Goal: Task Accomplishment & Management: Complete application form

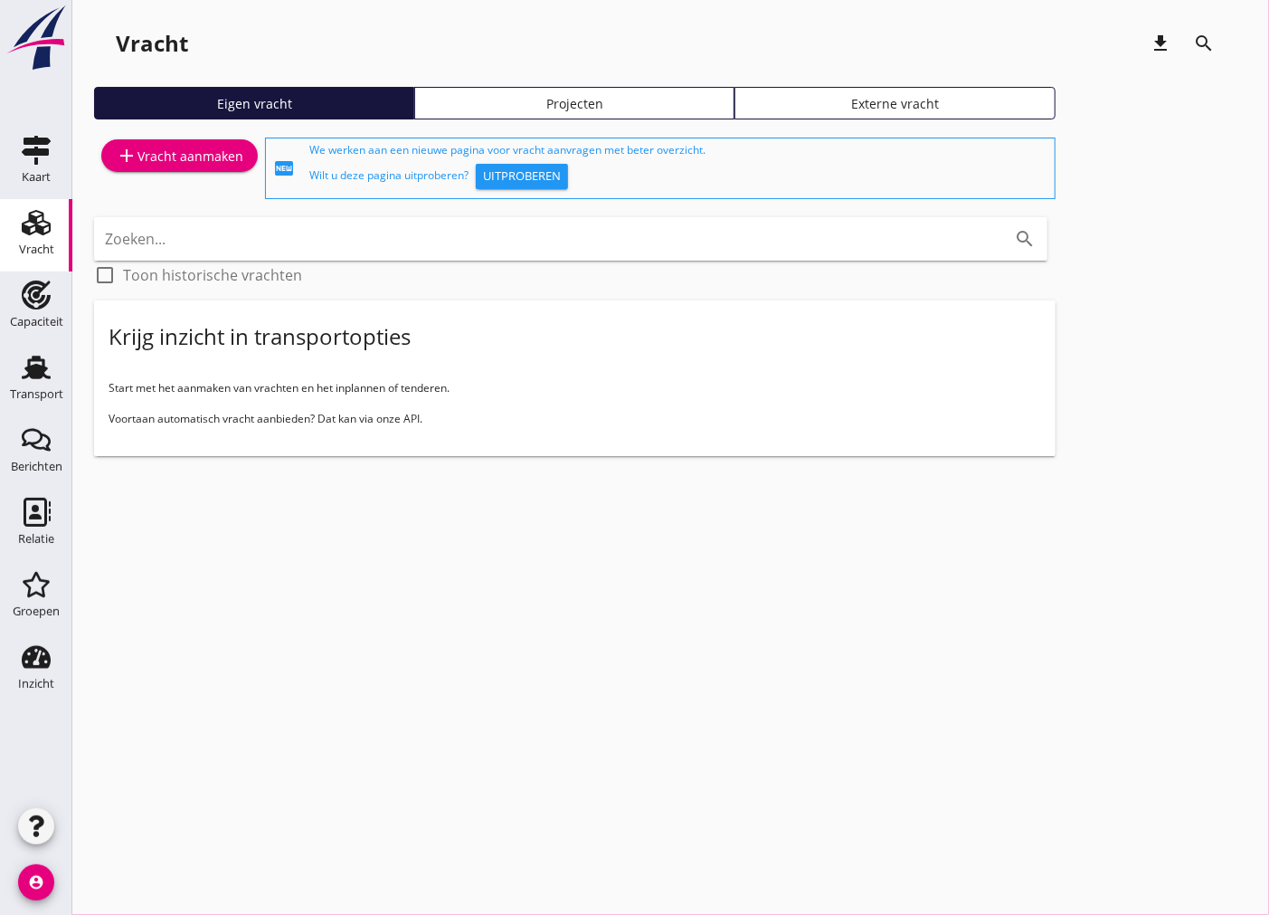
click at [204, 176] on div "add Vracht aanmaken" at bounding box center [179, 168] width 171 height 69
click at [200, 168] on link "add Vracht aanmaken" at bounding box center [179, 155] width 157 height 33
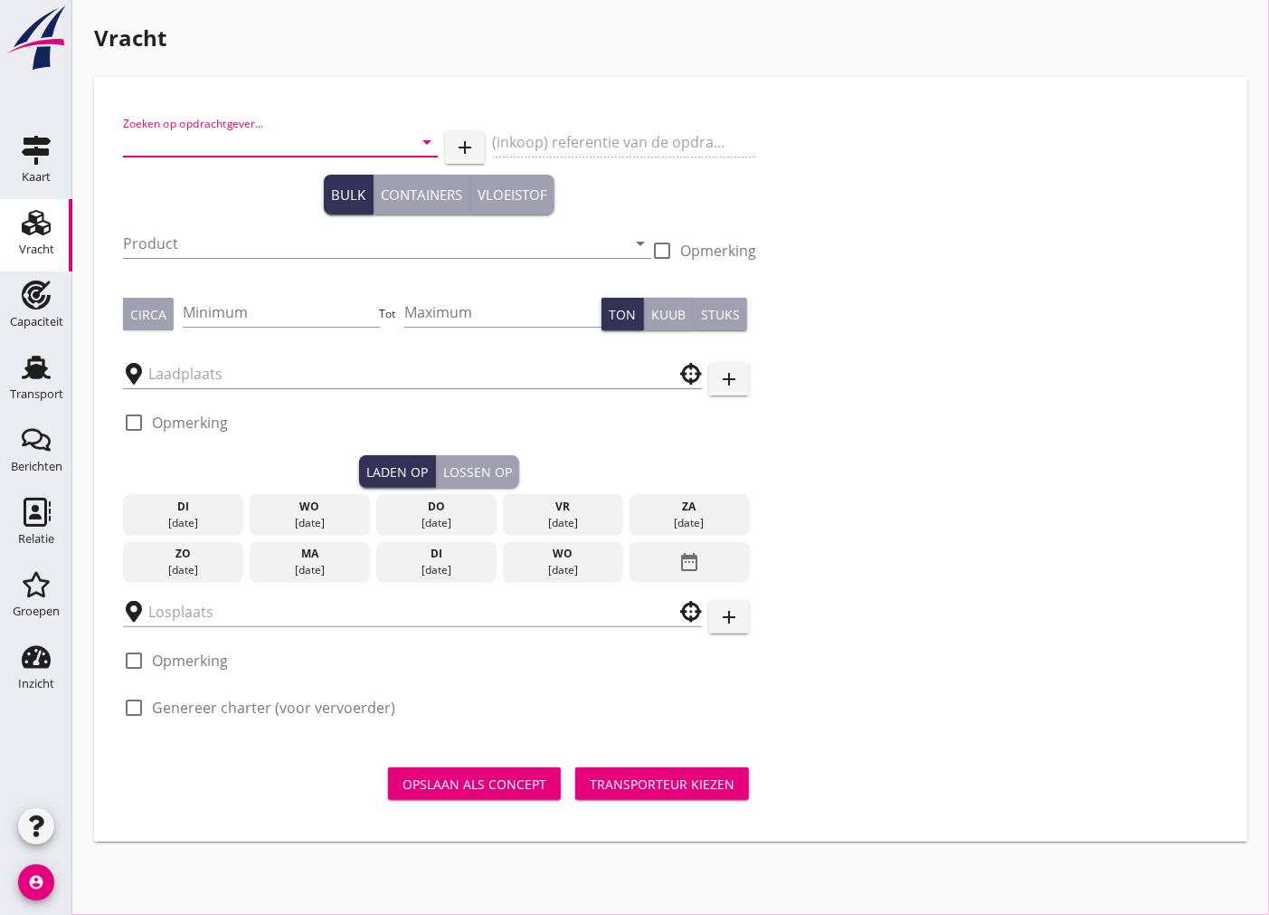
click at [284, 147] on input "Zoeken op opdrachtgever..." at bounding box center [255, 142] width 264 height 29
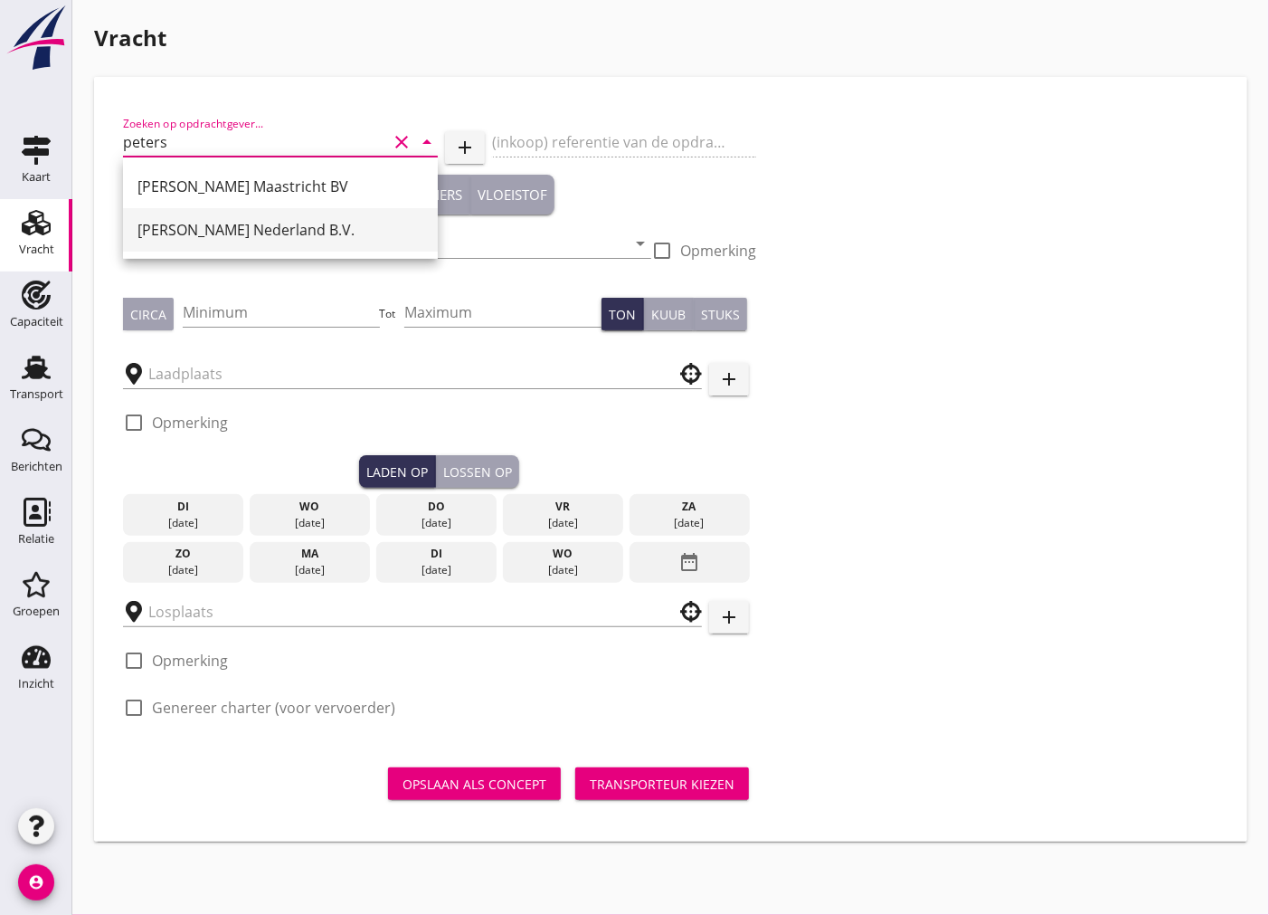
click at [279, 245] on div "[PERSON_NAME] Nederland B.V." at bounding box center [281, 229] width 286 height 43
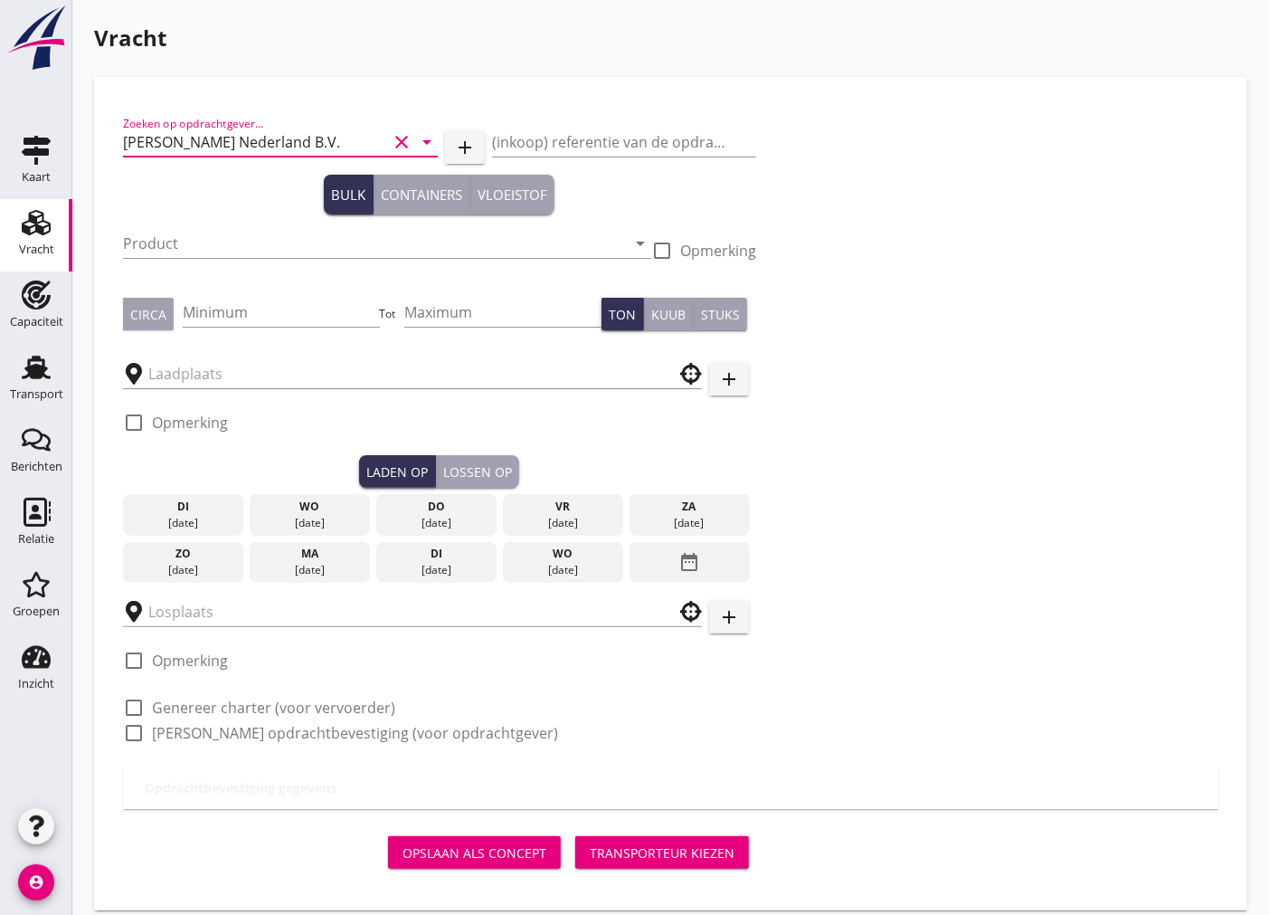
type input "[PERSON_NAME] Nederland B.V."
click at [279, 245] on input "Product" at bounding box center [374, 243] width 503 height 29
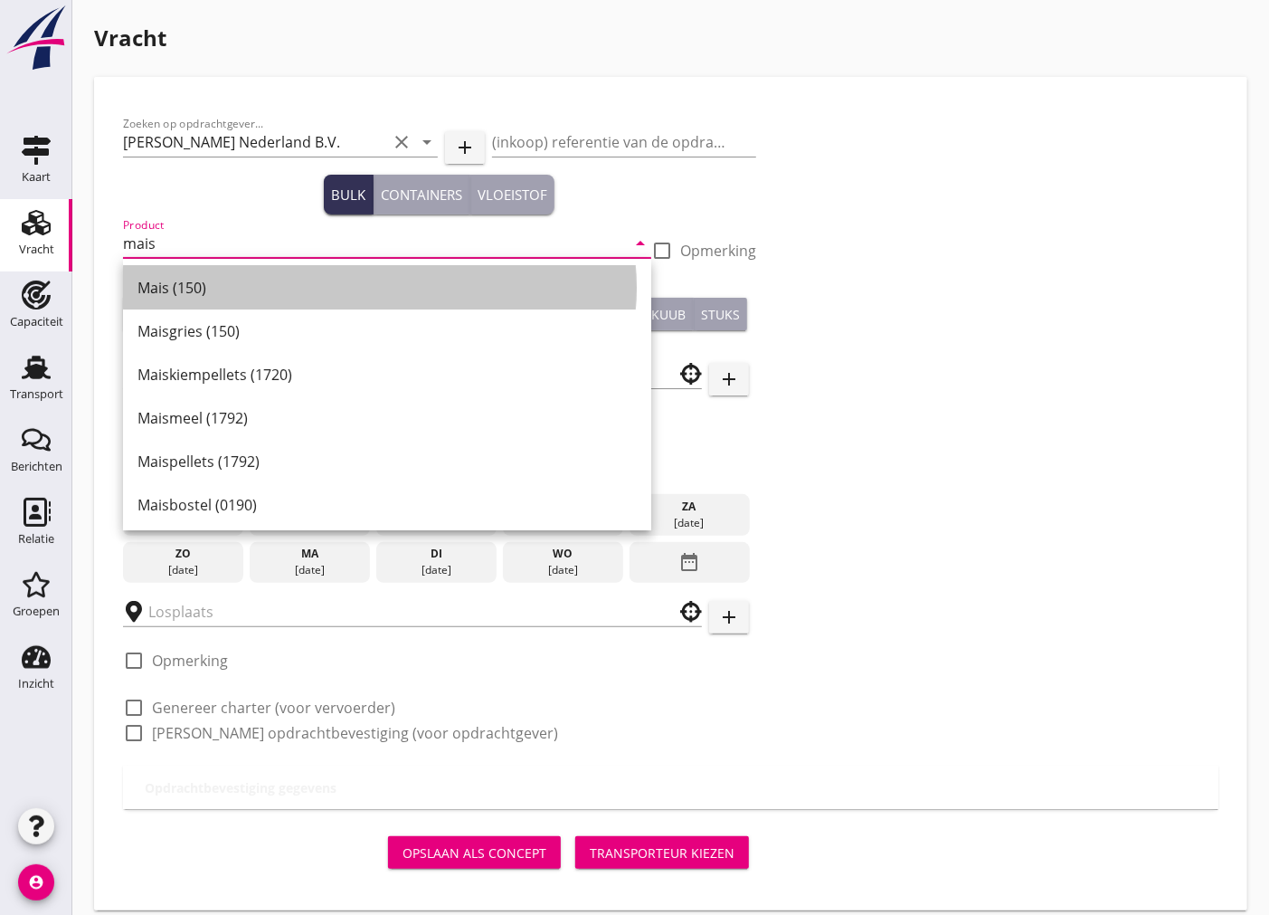
click at [332, 287] on div "Mais (150)" at bounding box center [387, 288] width 499 height 22
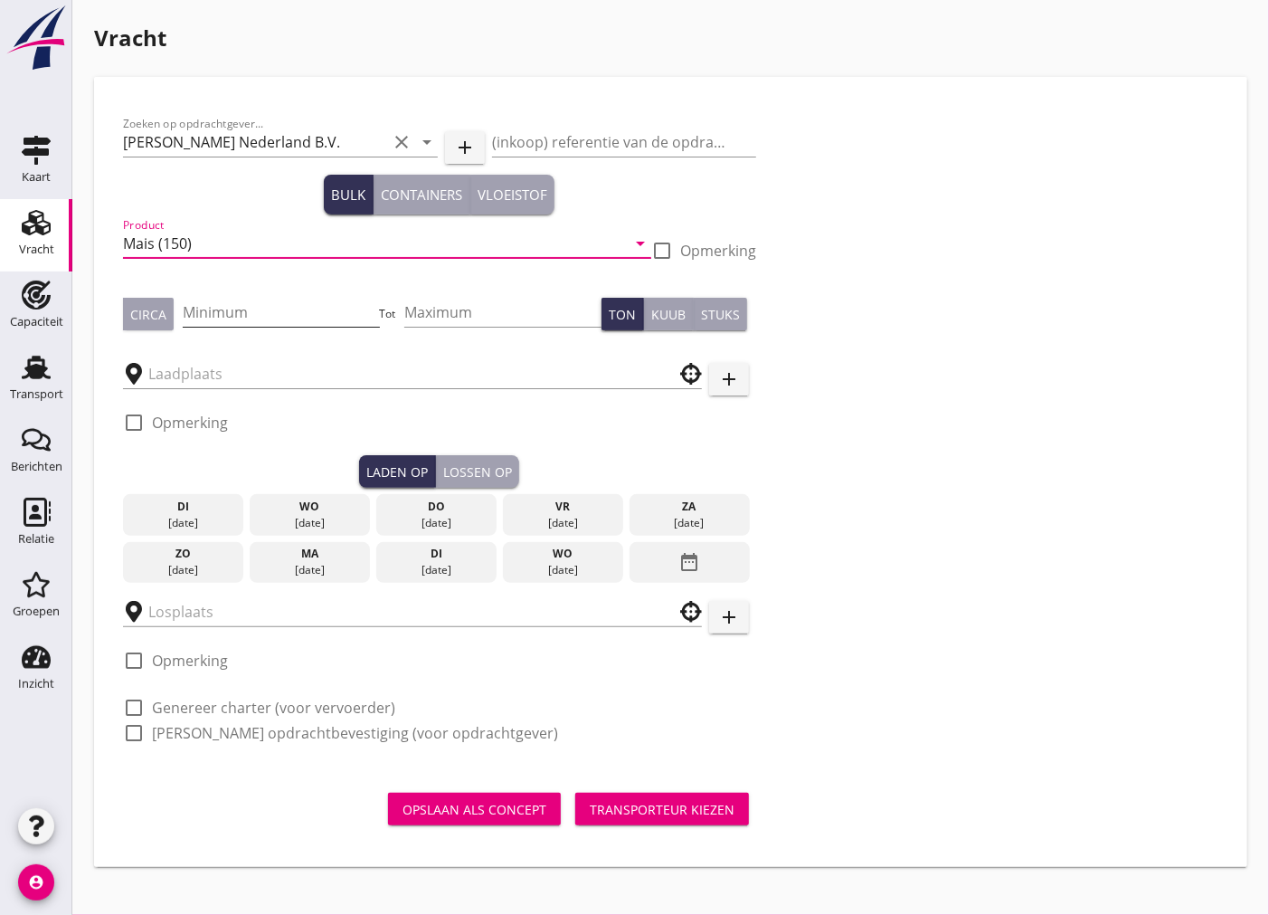
type input "Mais (150)"
click at [302, 312] on input "Minimum" at bounding box center [281, 312] width 197 height 29
type input "1500"
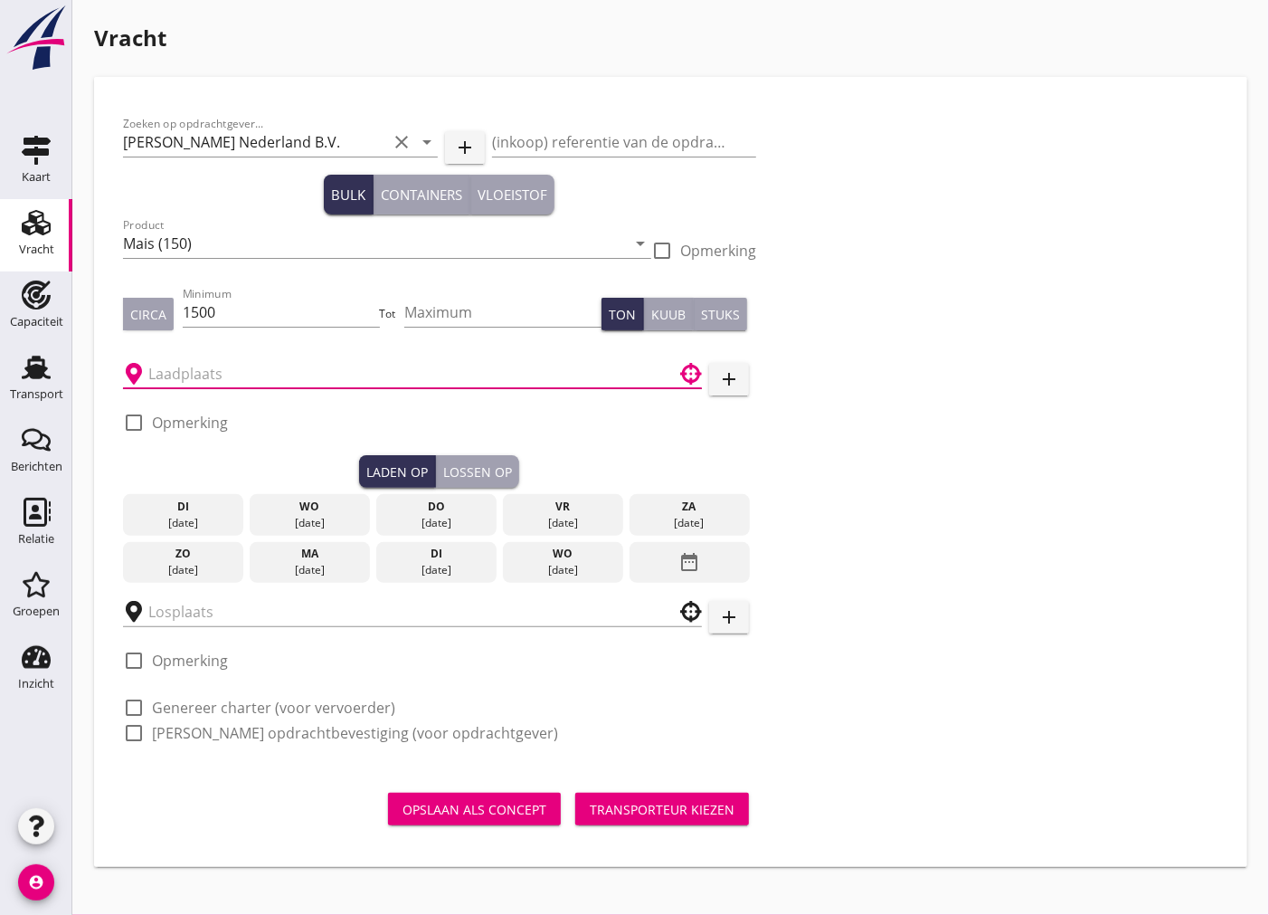
click at [231, 375] on input "text" at bounding box center [399, 373] width 503 height 29
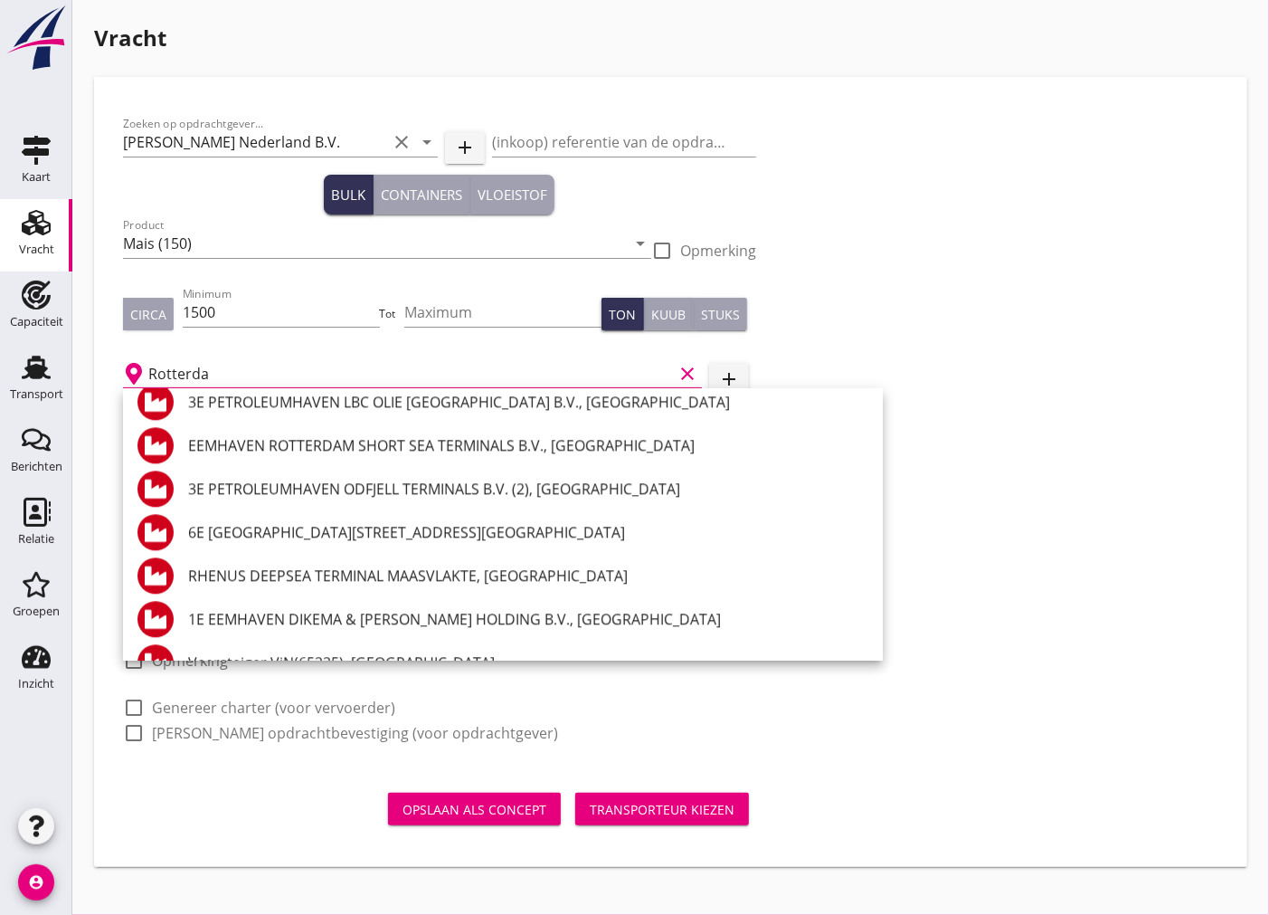
scroll to position [1644, 0]
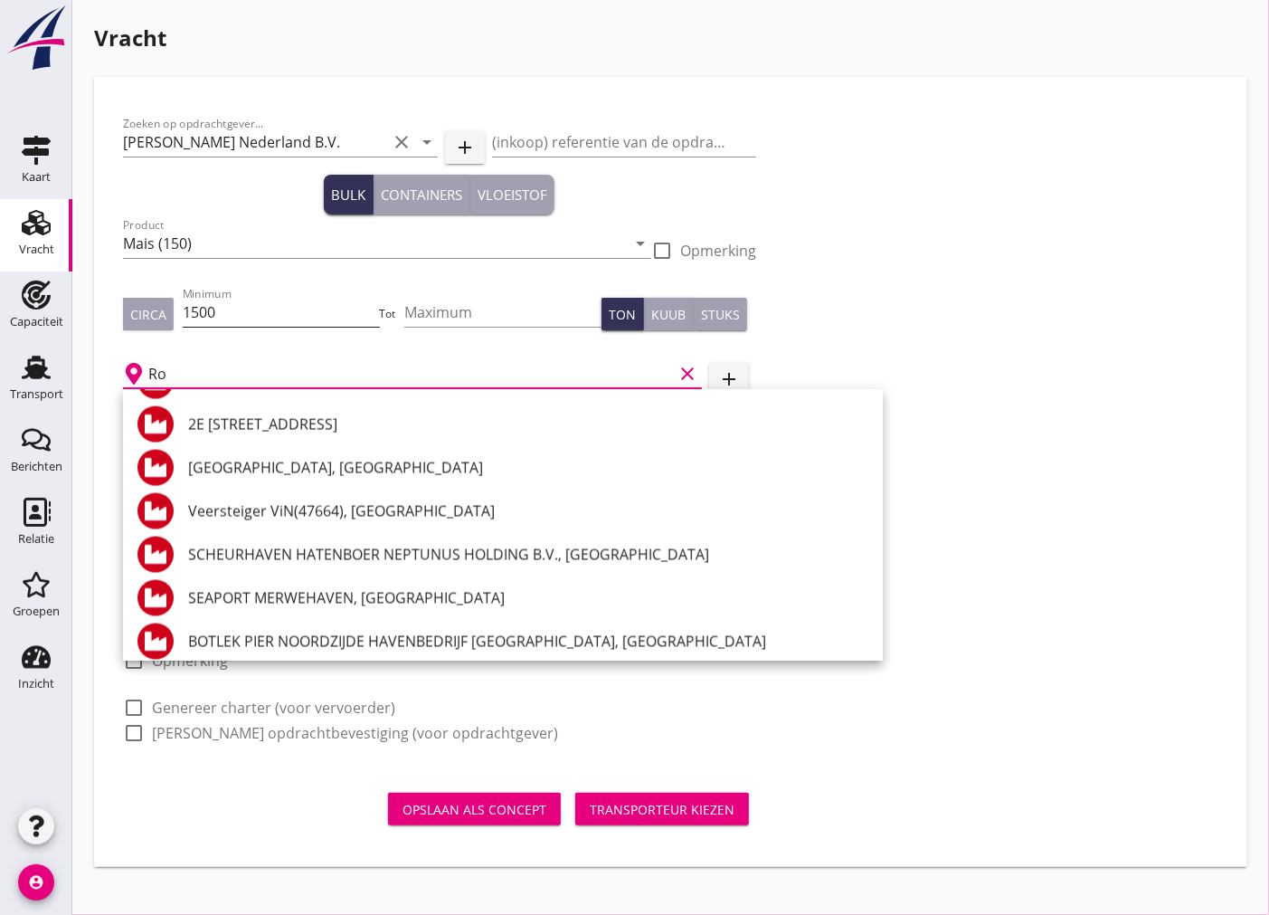
type input "R"
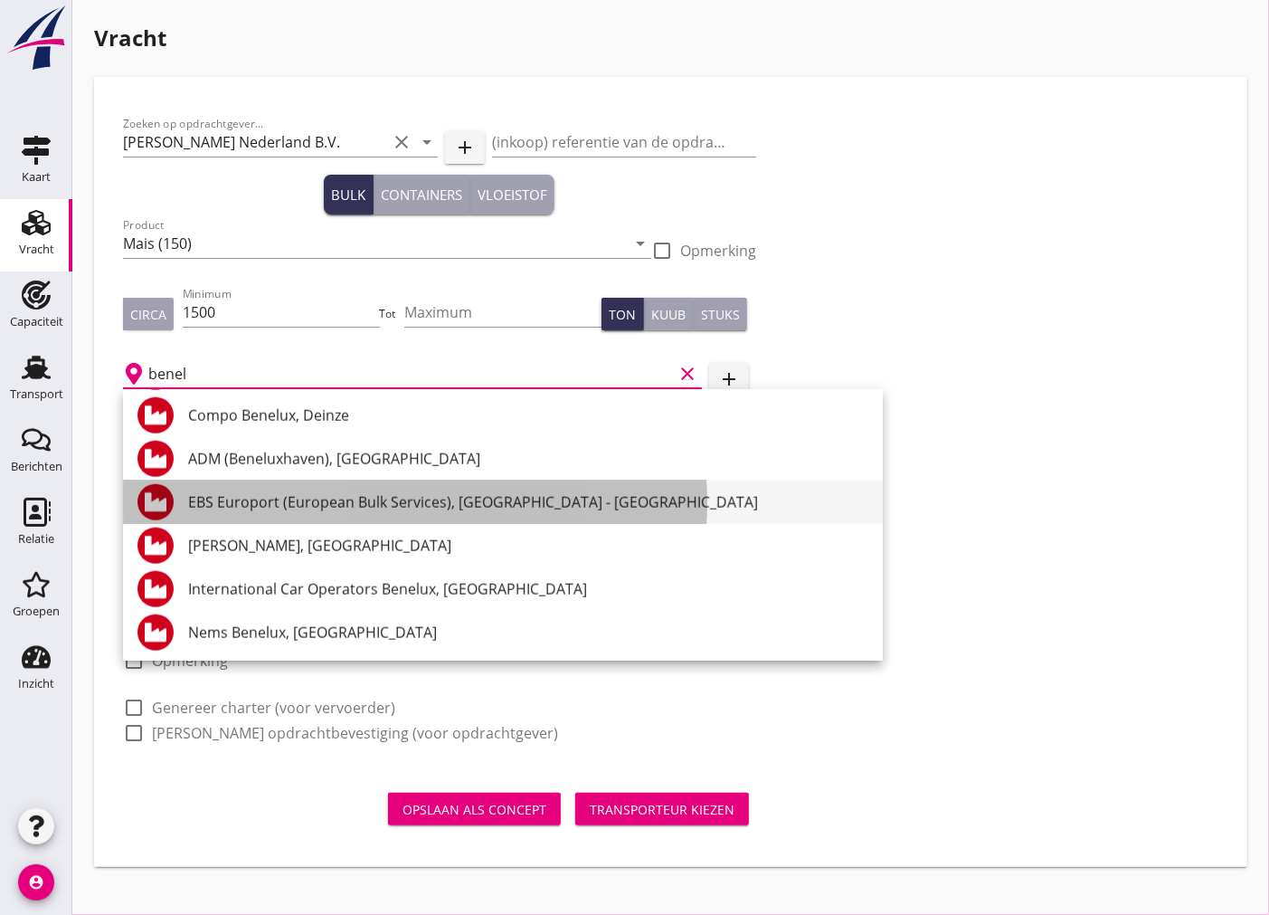
click at [337, 492] on div "EBS Europort (European Bulk Services), [GEOGRAPHIC_DATA] - [GEOGRAPHIC_DATA]" at bounding box center [528, 502] width 680 height 22
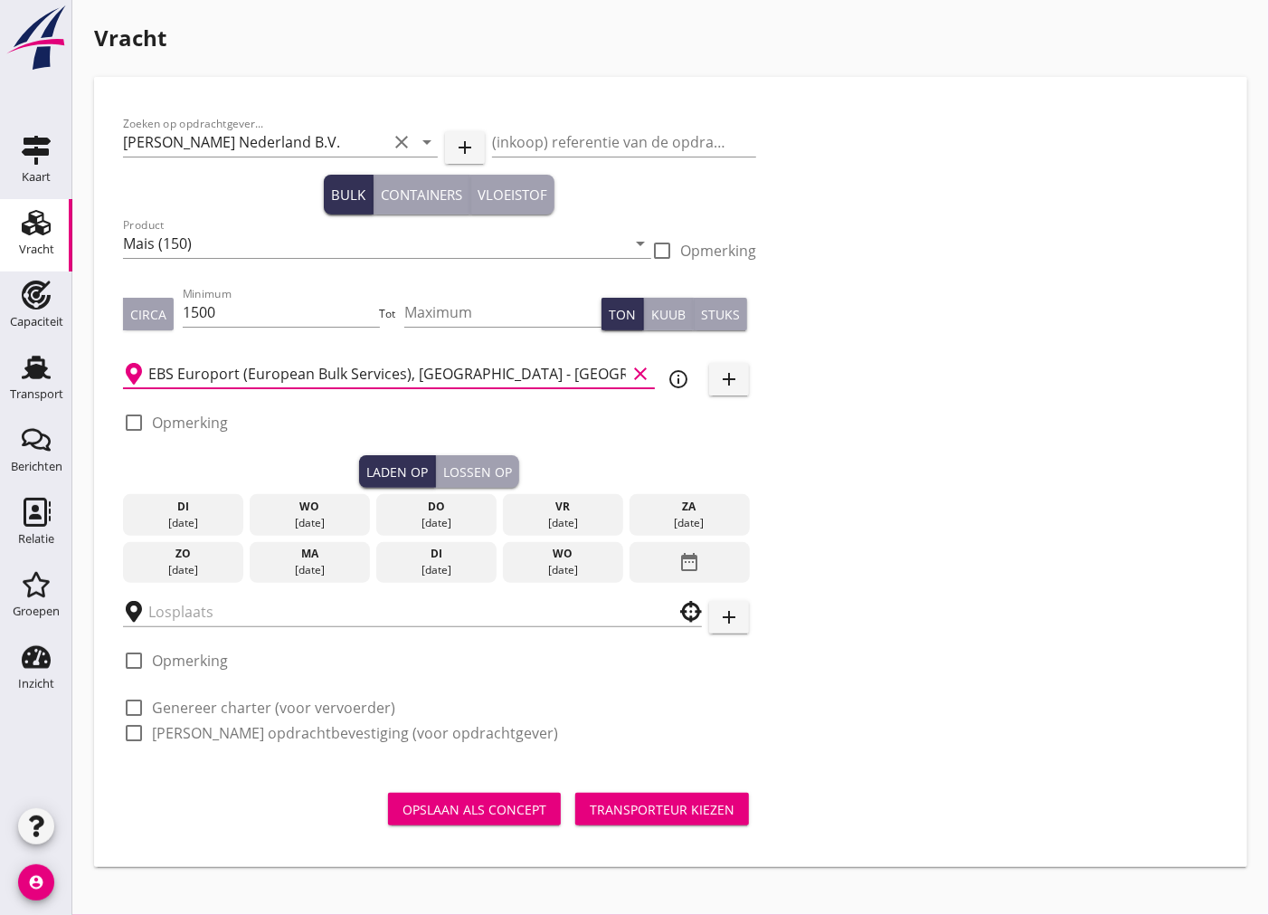
type input "EBS Europort (European Bulk Services), [GEOGRAPHIC_DATA] - [GEOGRAPHIC_DATA]"
click at [132, 417] on div at bounding box center [134, 422] width 31 height 31
checkbox input "true"
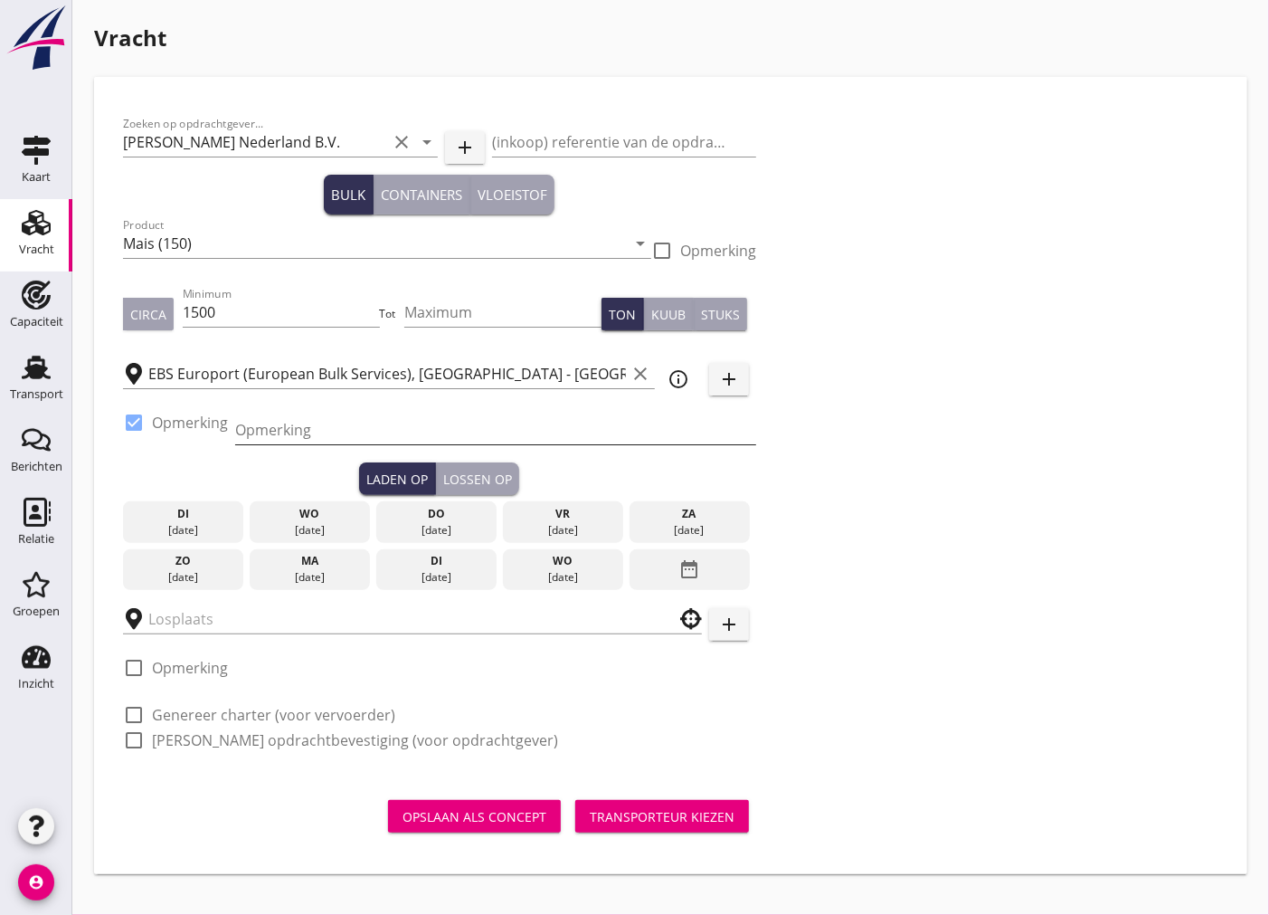
click at [301, 437] on input "Opmerking" at bounding box center [495, 429] width 521 height 29
type input "Laden SGS: 0882143216"
click at [463, 508] on div "do" at bounding box center [436, 514] width 111 height 16
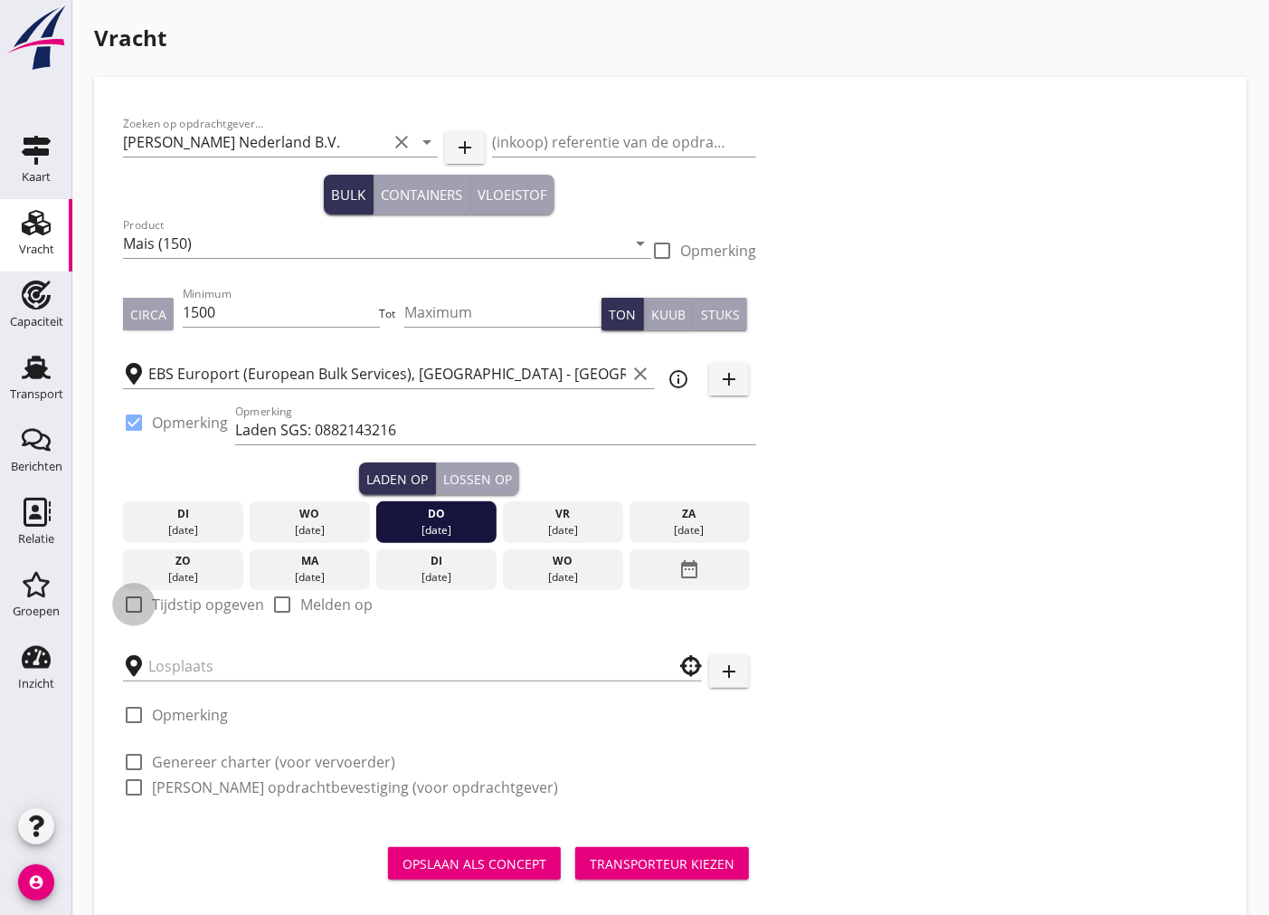
click at [138, 603] on div at bounding box center [134, 604] width 31 height 31
checkbox input "true"
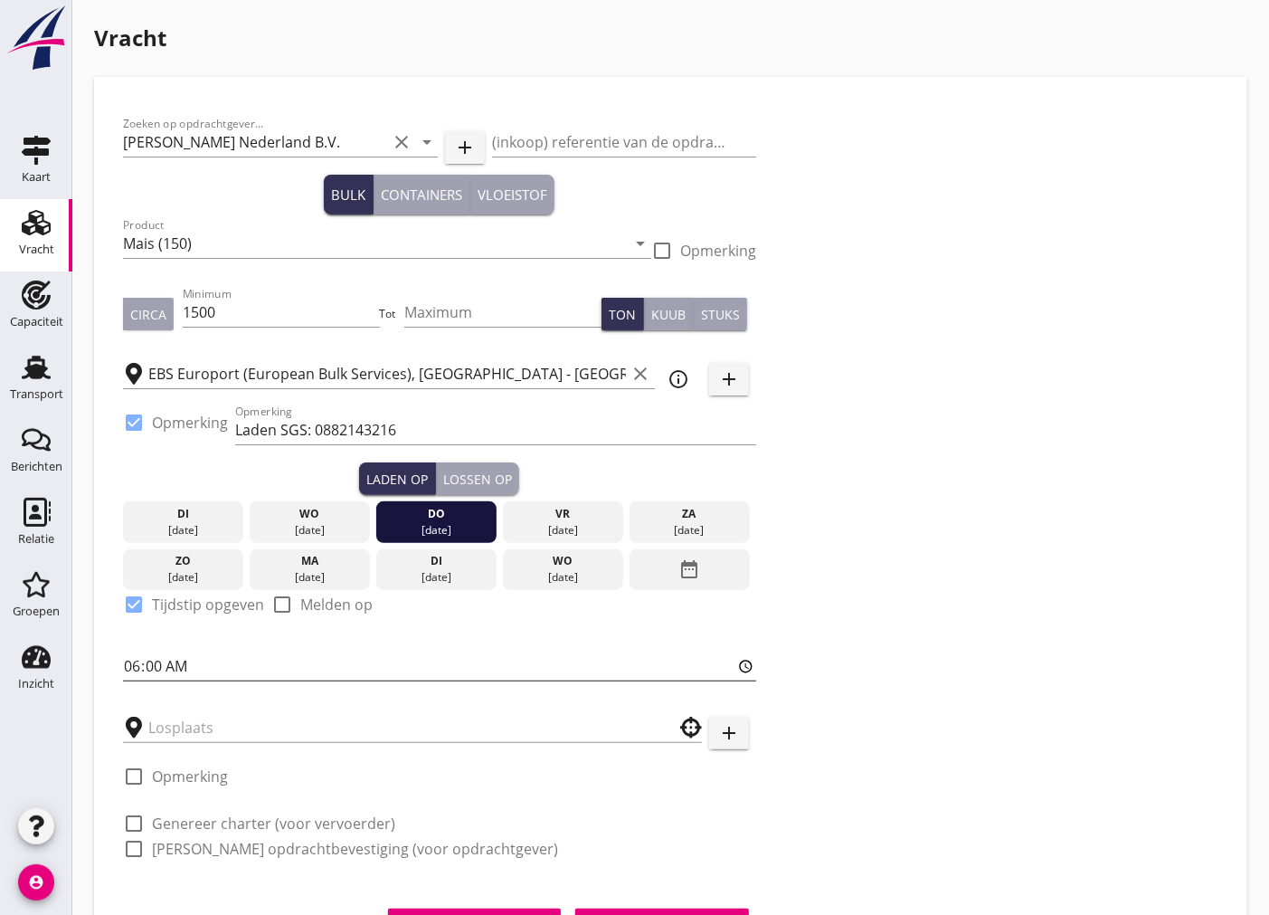
click at [149, 662] on input "06:00" at bounding box center [439, 665] width 633 height 29
type input "06:01"
click at [259, 733] on input "text" at bounding box center [399, 727] width 503 height 29
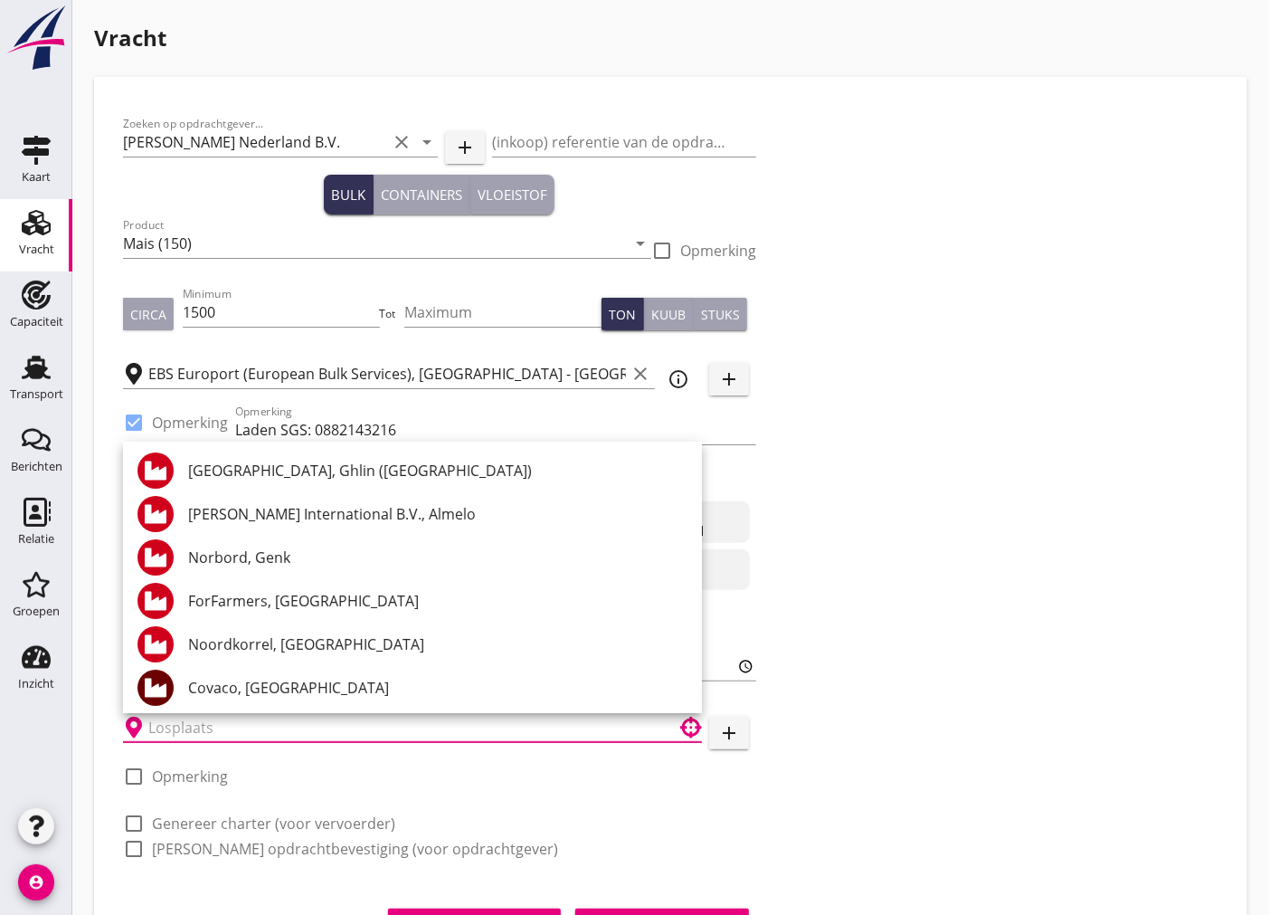
click at [980, 468] on div "Zoeken op opdrachtgever... [PERSON_NAME] Nederland B.V. clear arrow_drop_down a…" at bounding box center [671, 493] width 1110 height 775
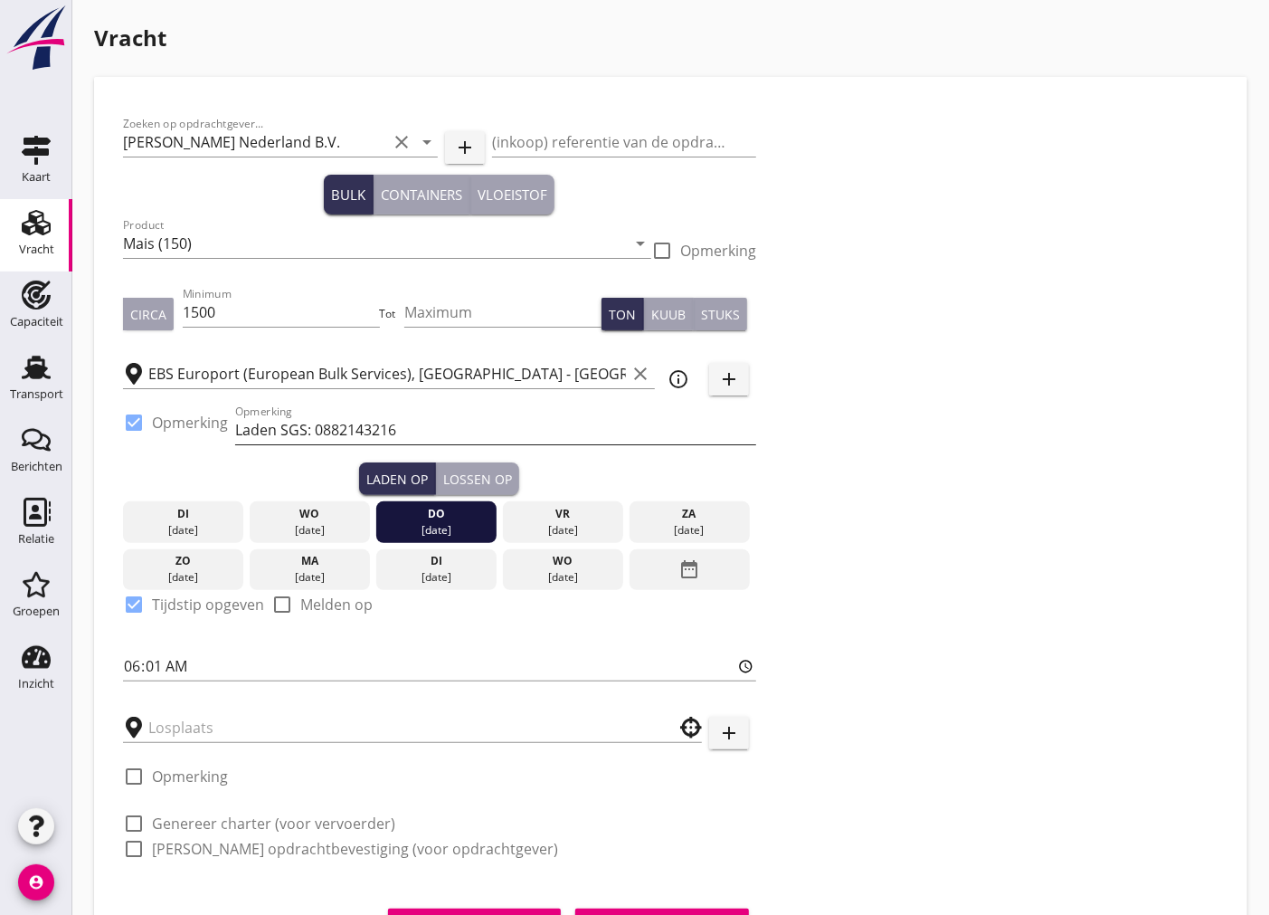
click at [288, 428] on input "Laden SGS: 0882143216" at bounding box center [495, 429] width 521 height 29
type input "Laden SiS: 0882143216"
click at [277, 716] on input "text" at bounding box center [399, 727] width 503 height 29
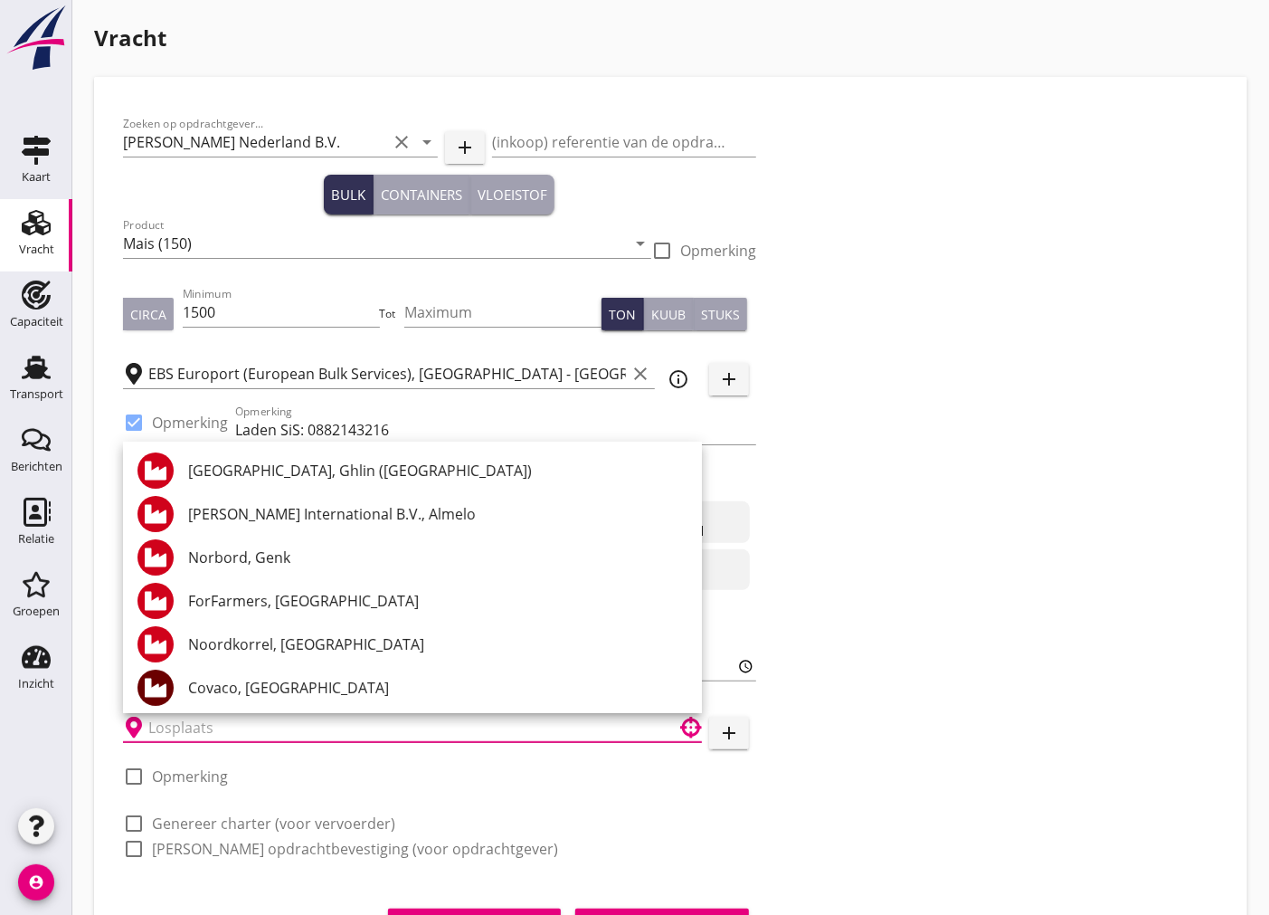
click at [1107, 660] on div "Zoeken op opdrachtgever... [PERSON_NAME] Nederland B.V. clear arrow_drop_down a…" at bounding box center [671, 493] width 1110 height 775
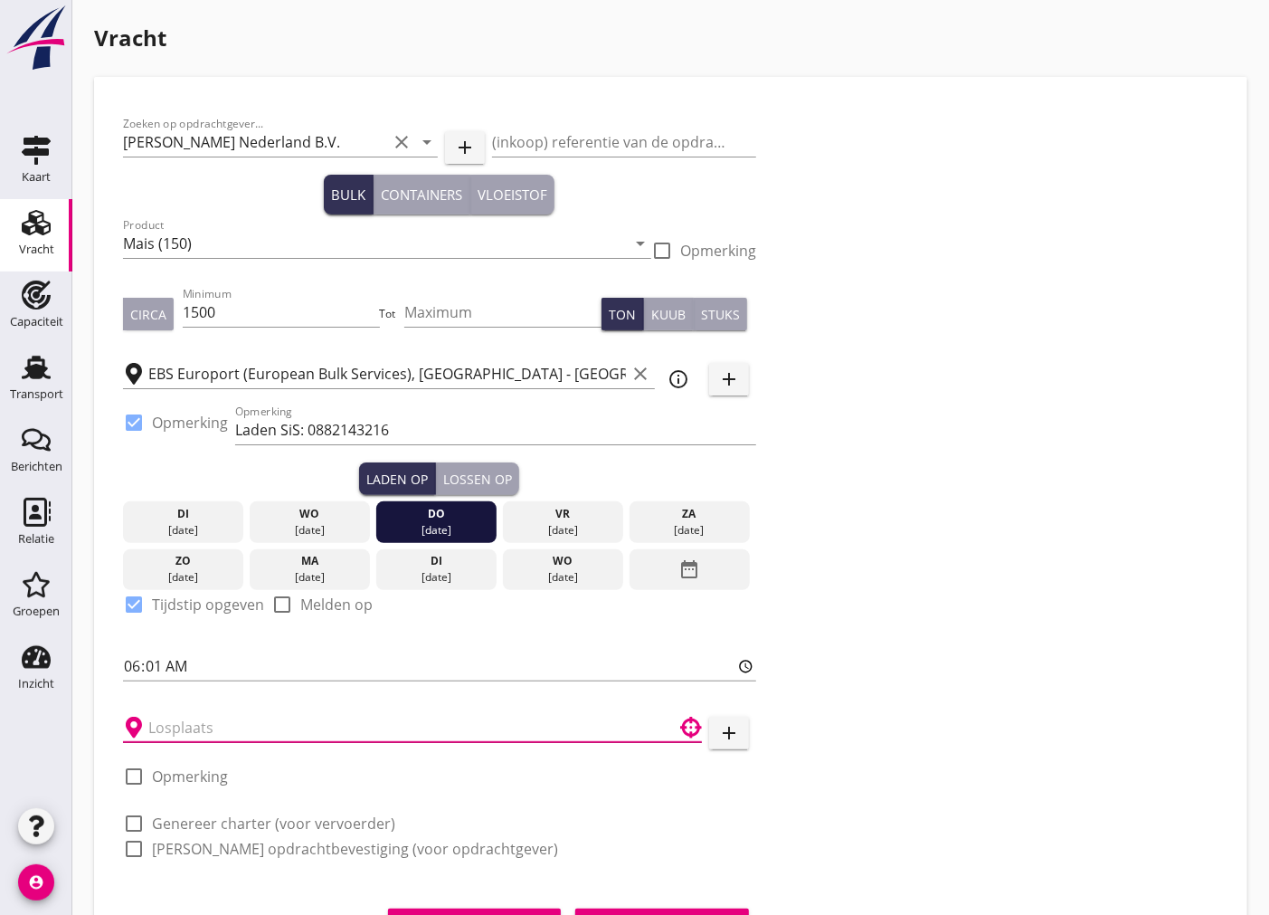
click at [251, 717] on input "text" at bounding box center [399, 727] width 503 height 29
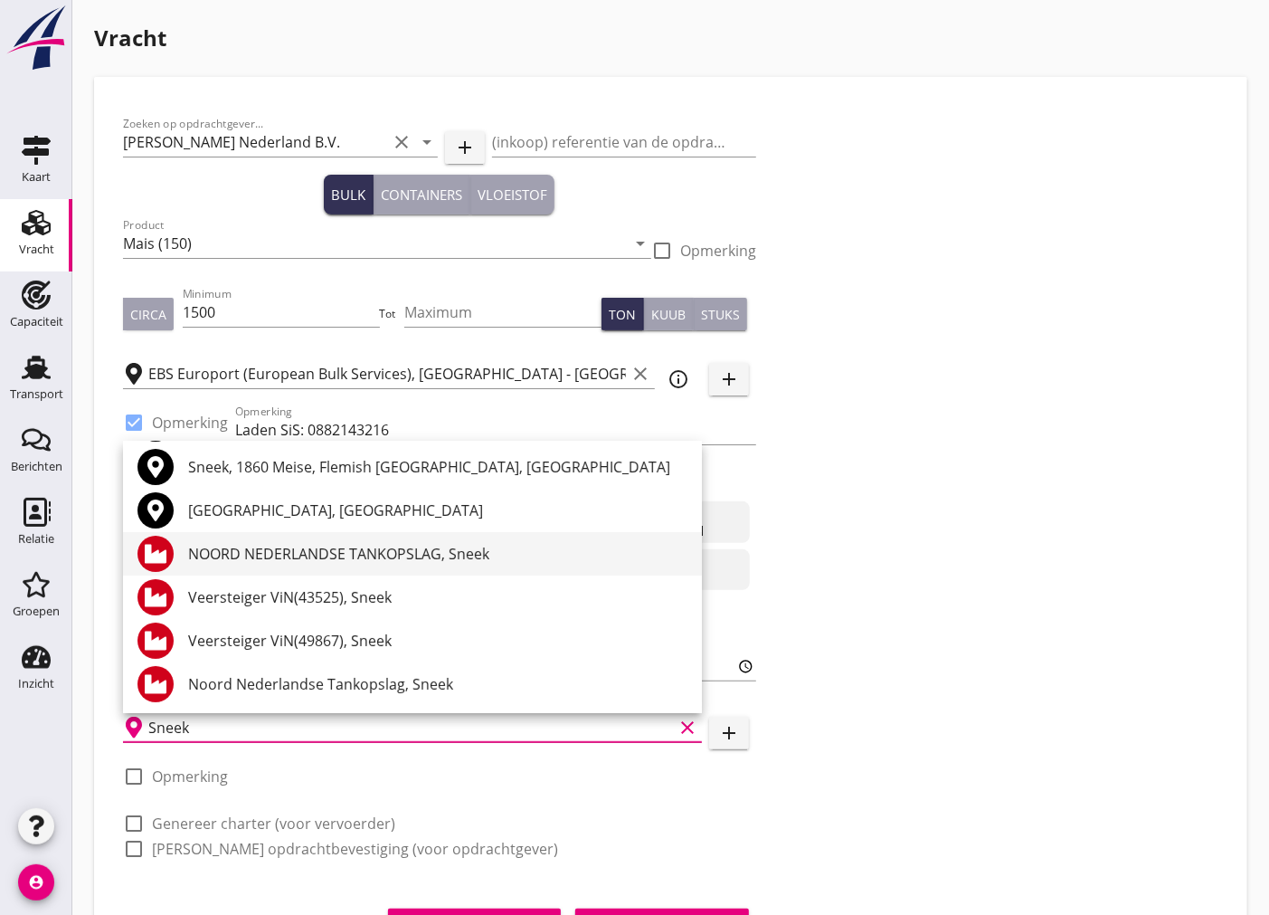
scroll to position [0, 0]
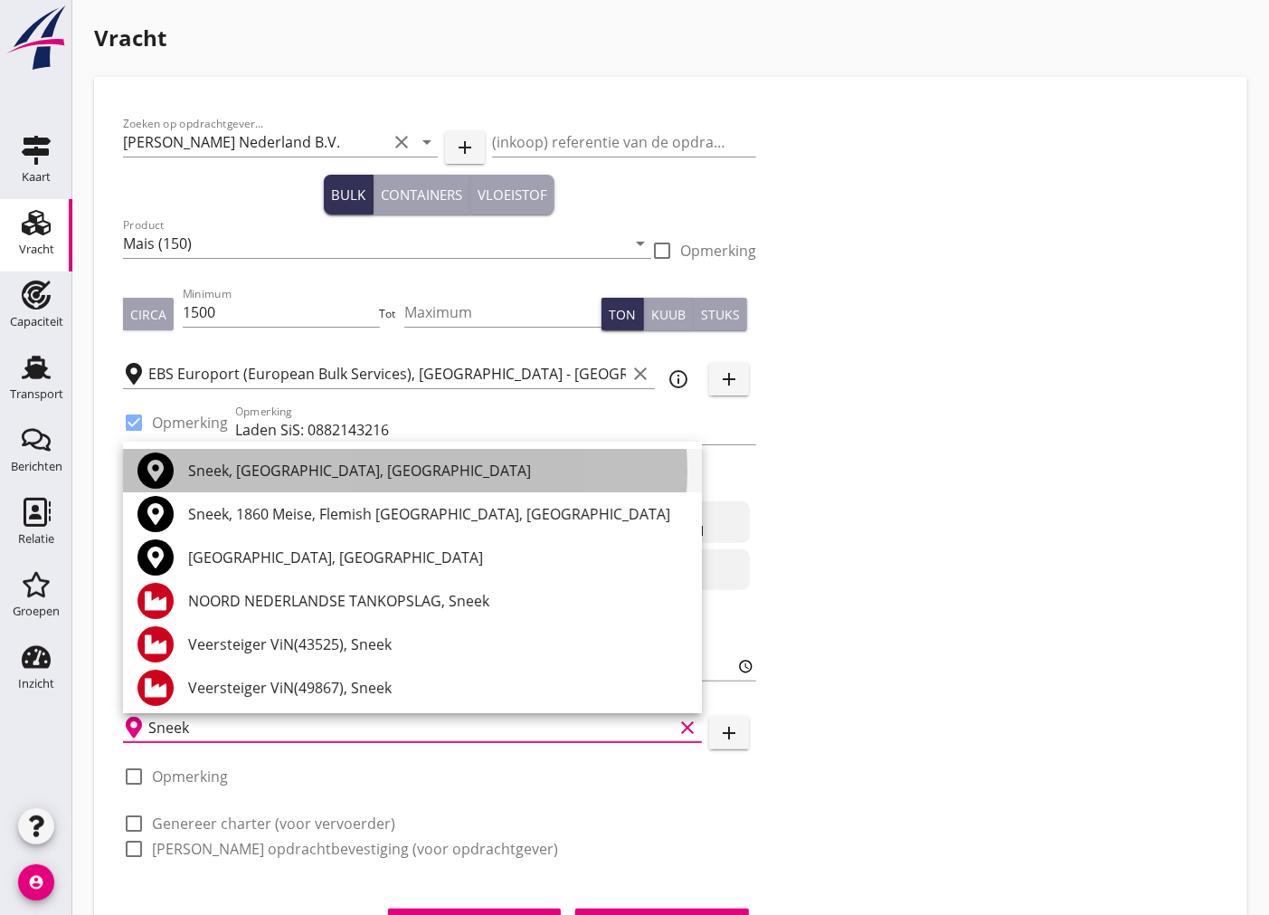
click at [229, 466] on div "Sneek, [GEOGRAPHIC_DATA], [GEOGRAPHIC_DATA]" at bounding box center [437, 471] width 499 height 22
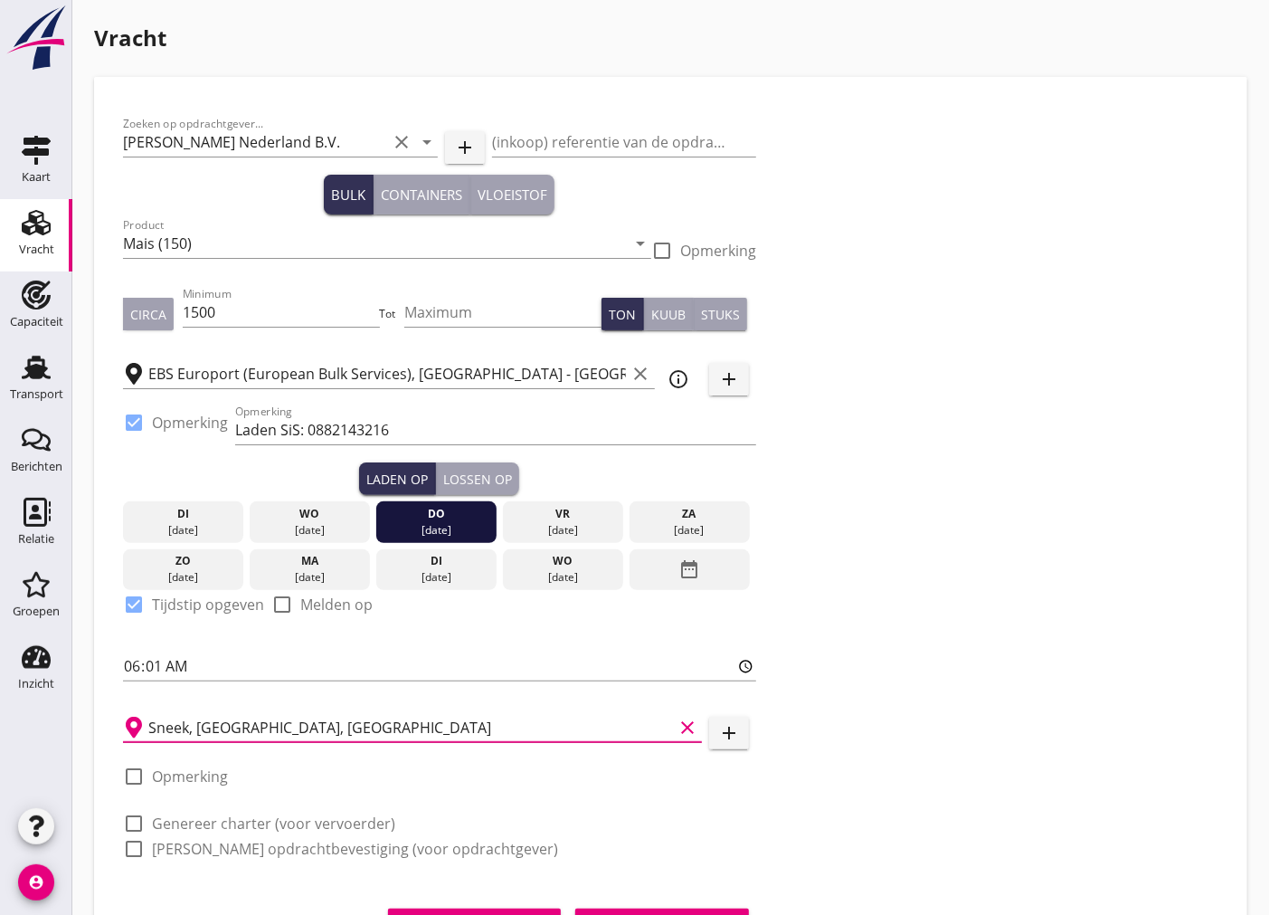
type input "Sneek, [GEOGRAPHIC_DATA], [GEOGRAPHIC_DATA]"
click at [133, 771] on div at bounding box center [134, 776] width 31 height 31
checkbox input "true"
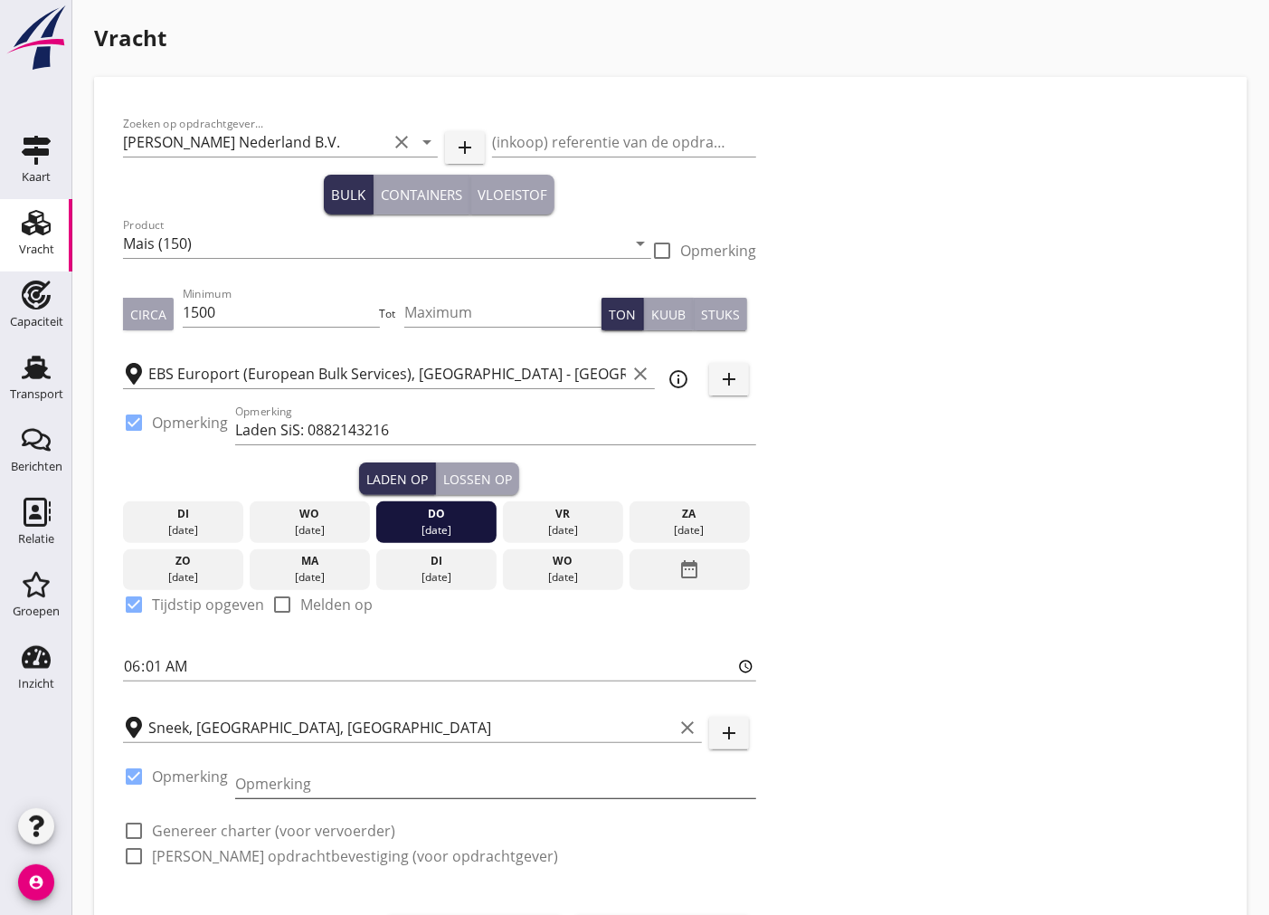
click at [518, 780] on input "Opmerking" at bounding box center [495, 783] width 521 height 29
type input "06"
click button "Opslaan als concept" at bounding box center [474, 932] width 173 height 33
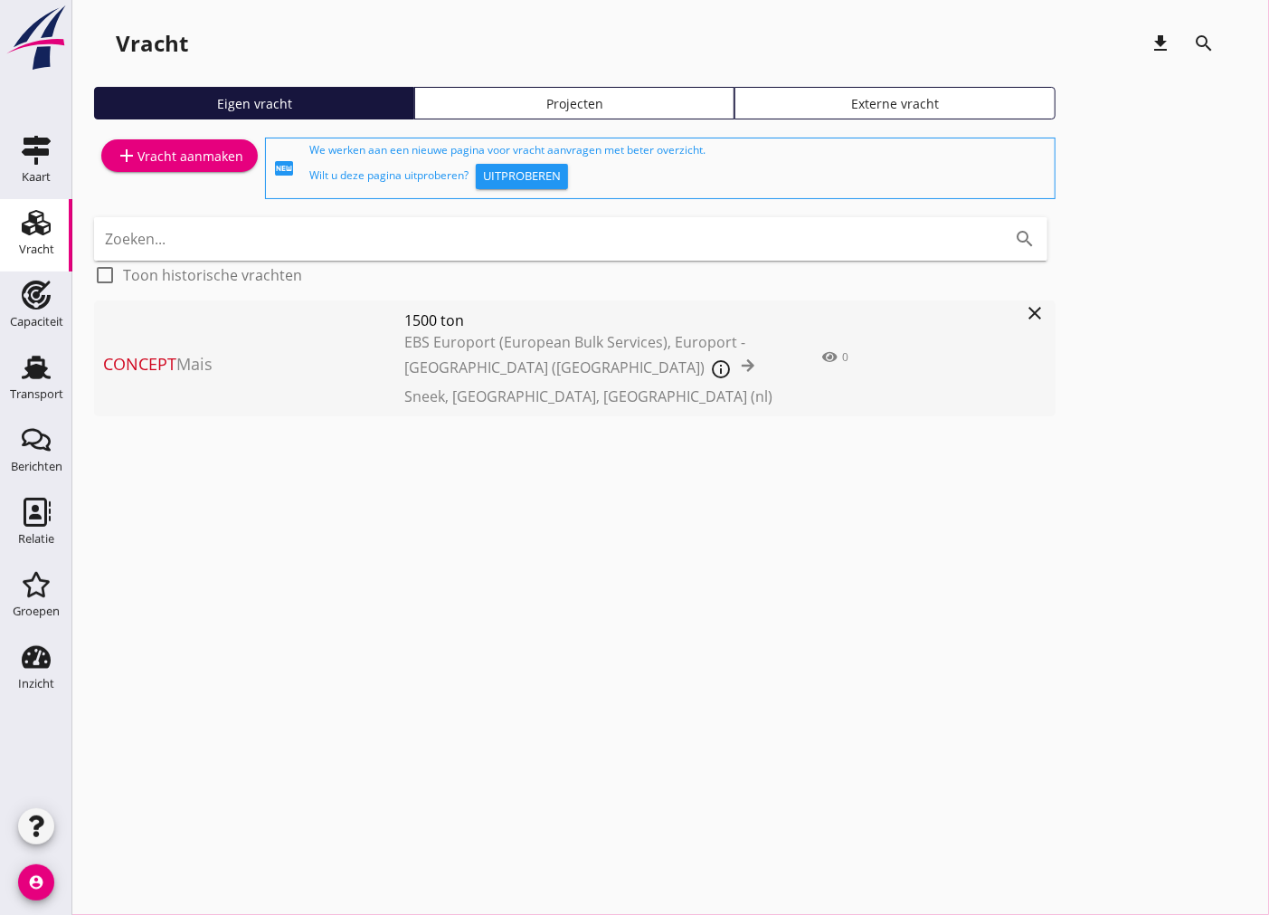
click at [231, 328] on div "Concept Mais 1500 ton EBS Europort (European Bulk Services), Europort - [GEOGRA…" at bounding box center [555, 358] width 922 height 116
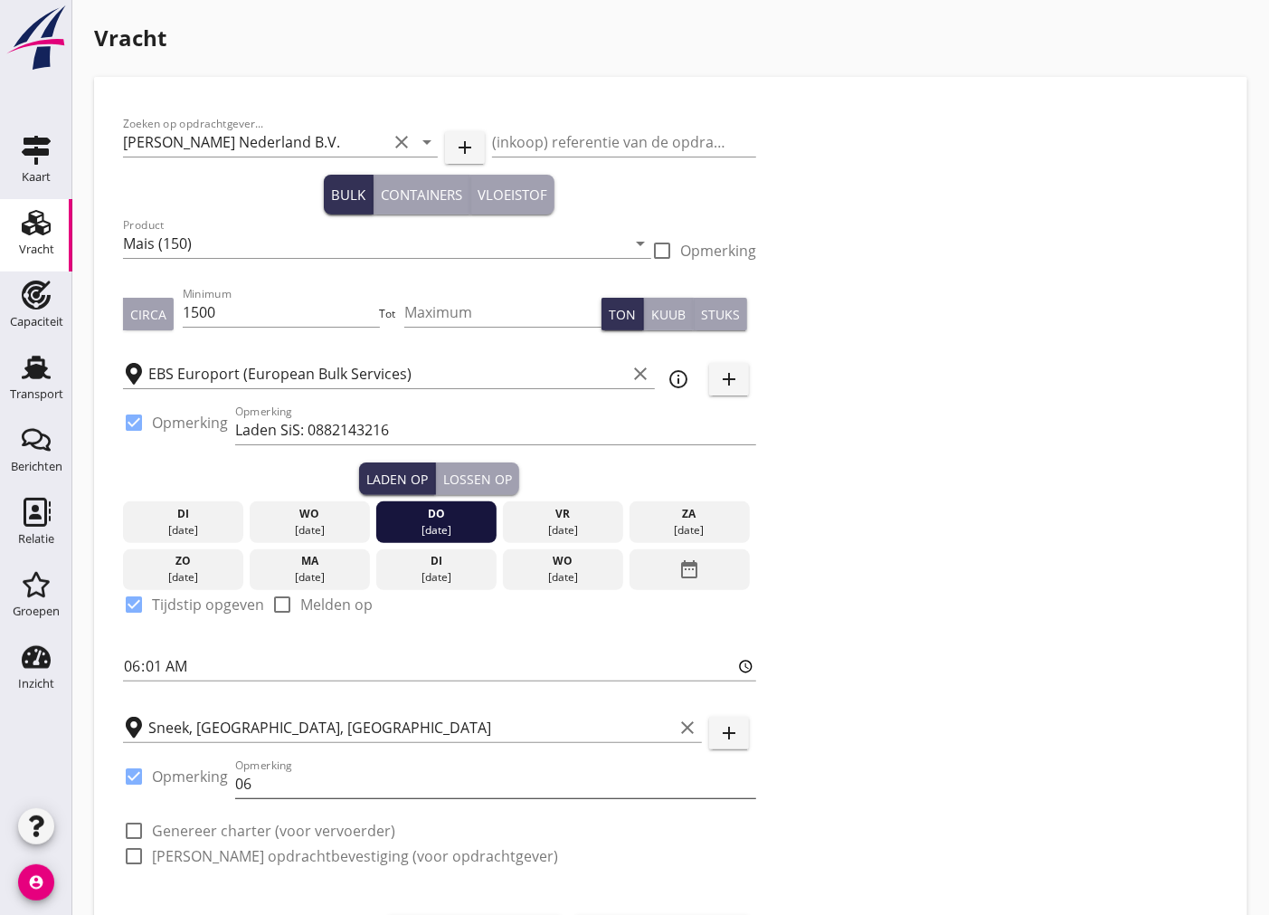
click at [395, 782] on input "06" at bounding box center [495, 783] width 521 height 29
type input "0652518467"
drag, startPoint x: 396, startPoint y: 418, endPoint x: 309, endPoint y: 437, distance: 88.9
click at [309, 437] on input "Laden SiS: 0882143216" at bounding box center [495, 429] width 521 height 29
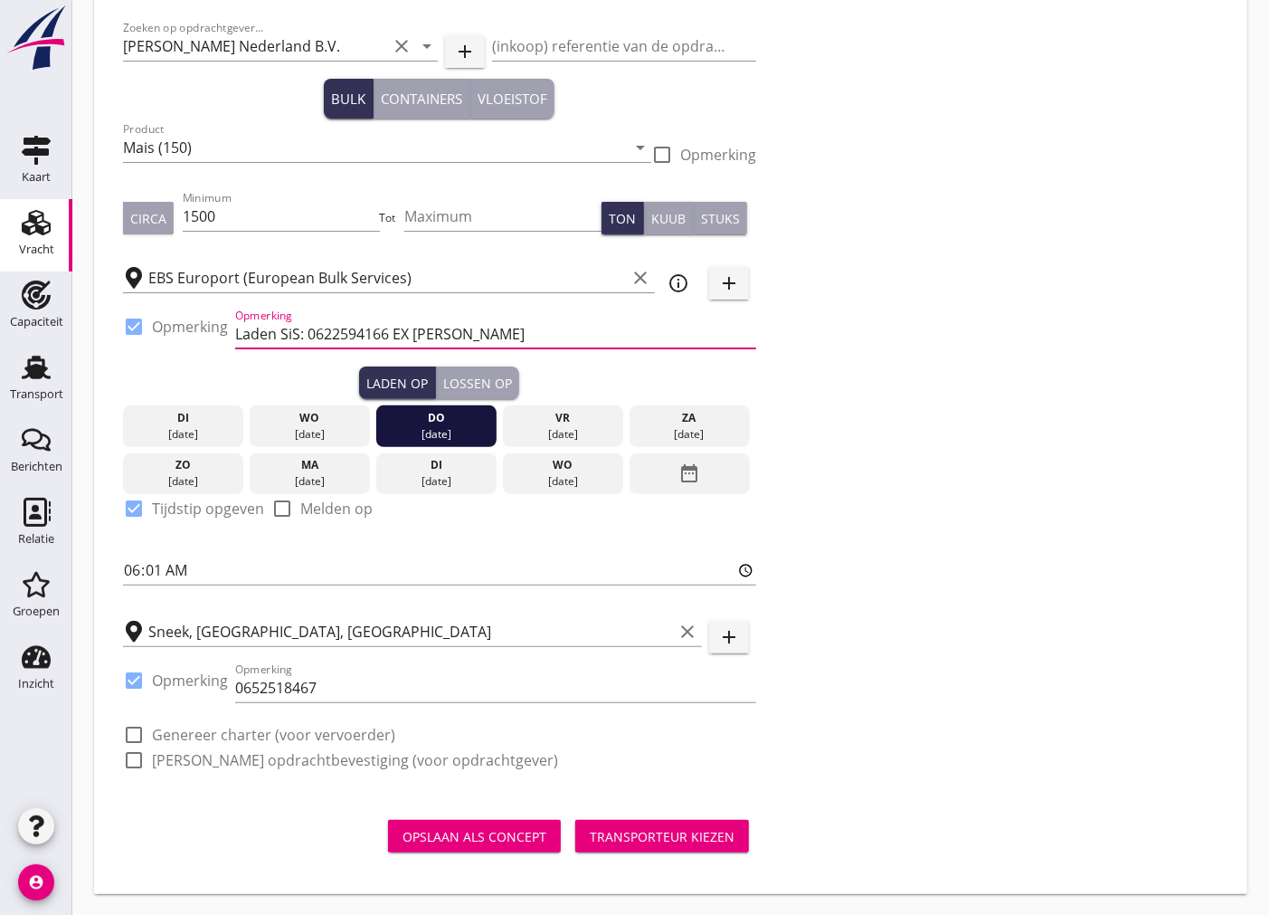
type input "Laden SiS: 0622594166 EX [PERSON_NAME]"
click at [128, 734] on div at bounding box center [134, 734] width 31 height 31
checkbox input "true"
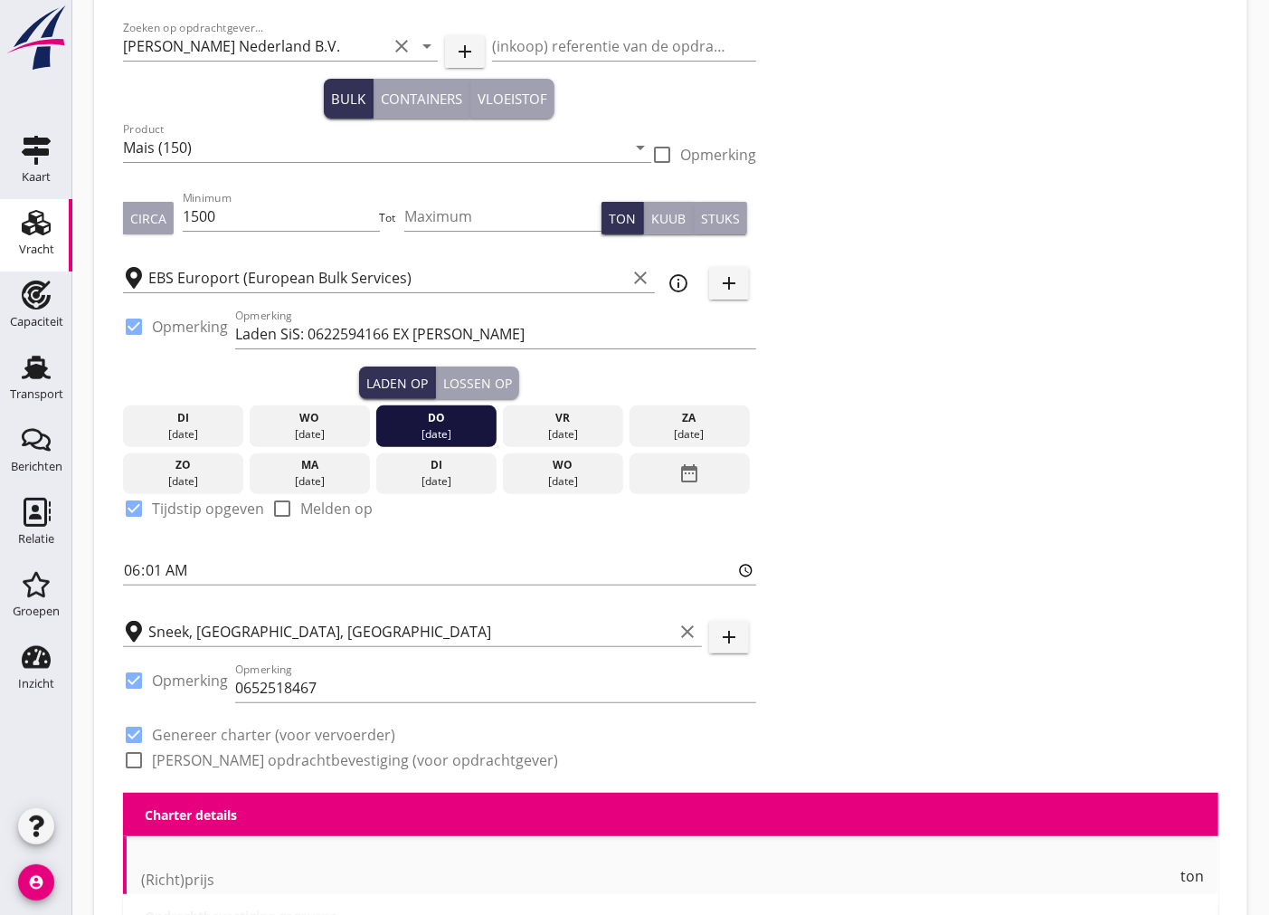
click at [129, 755] on div at bounding box center [134, 760] width 31 height 31
checkbox input "true"
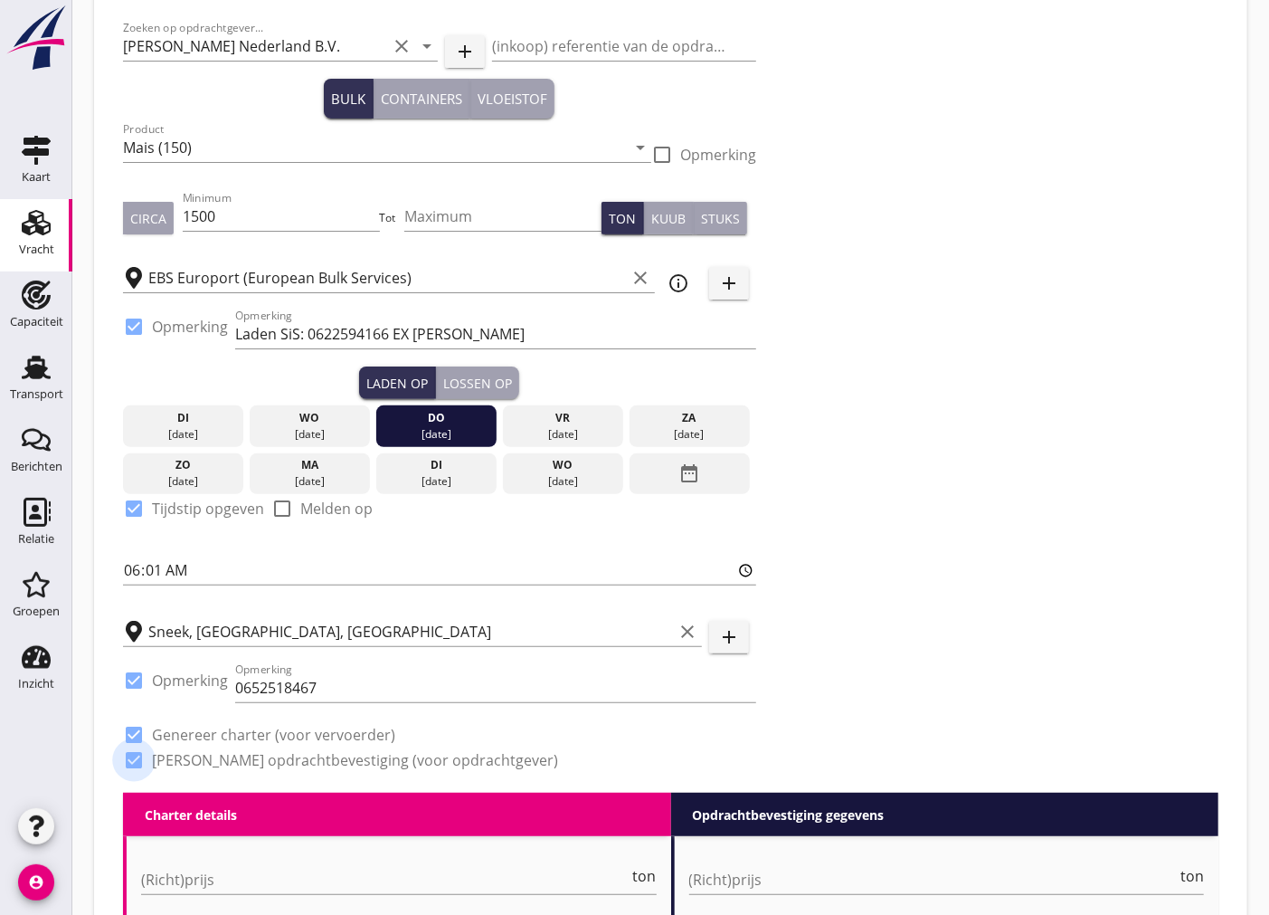
scroll to position [599, 0]
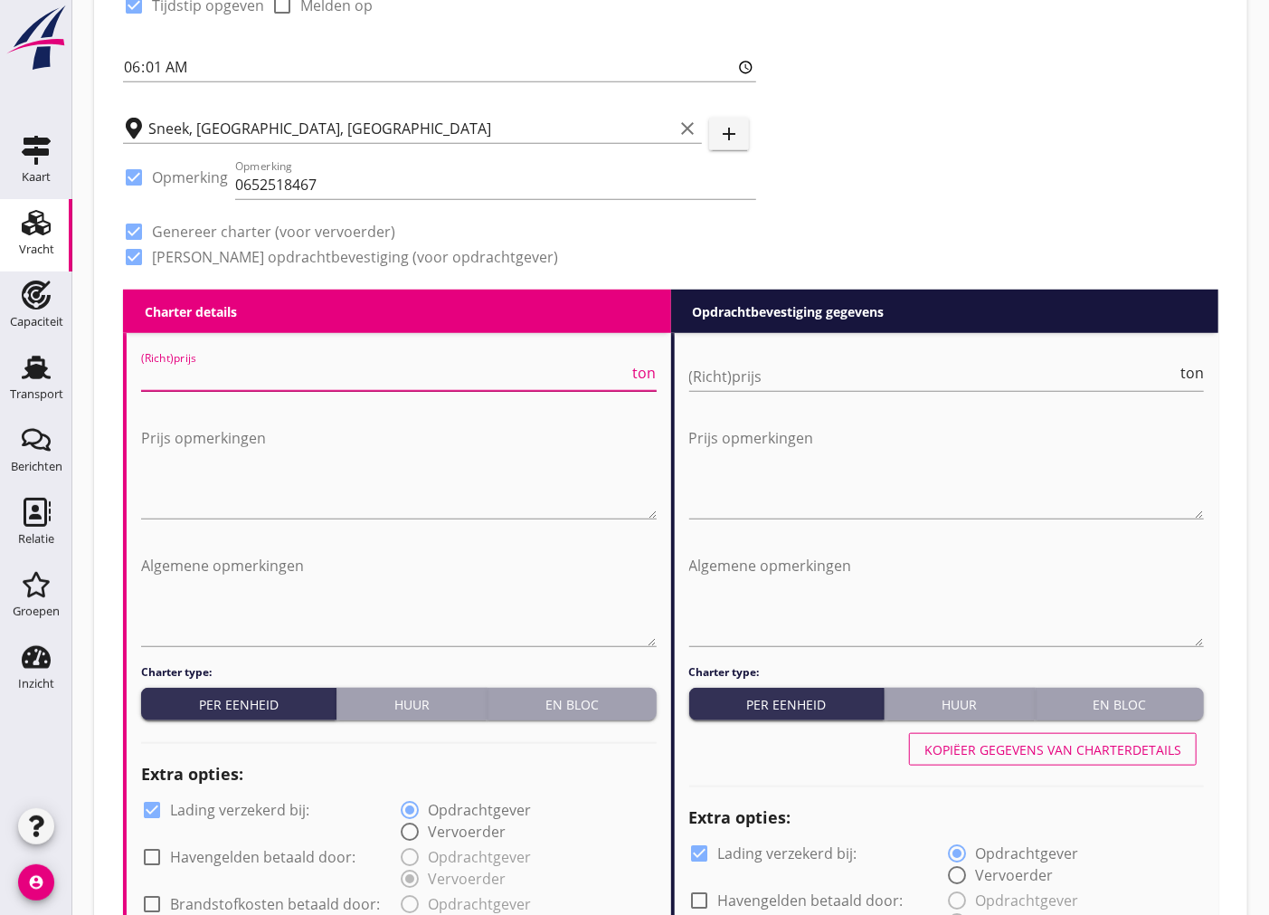
click at [395, 362] on input "(Richt)prijs" at bounding box center [385, 376] width 489 height 29
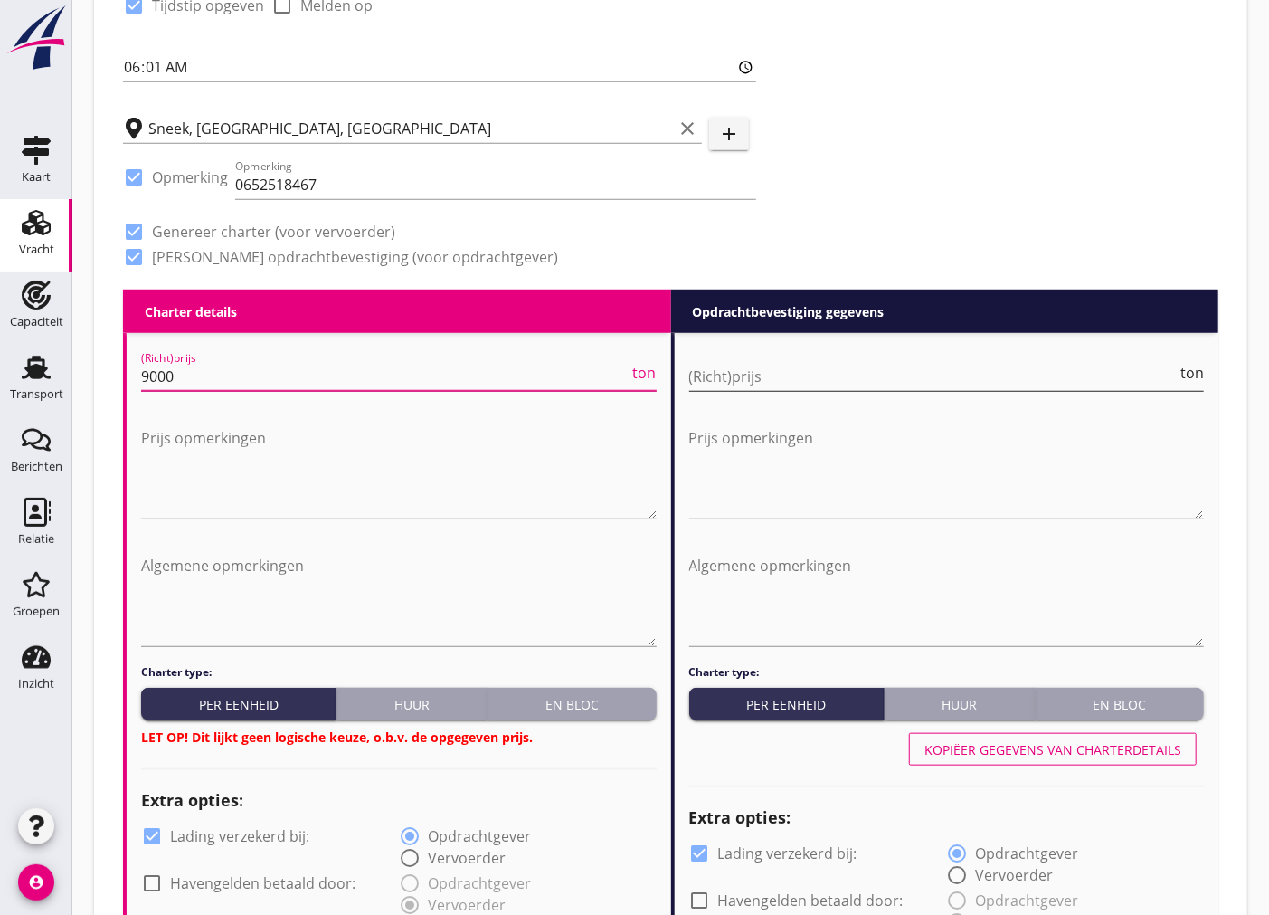
type input "9000"
click at [997, 380] on input "(Richt)prijs" at bounding box center [933, 376] width 489 height 29
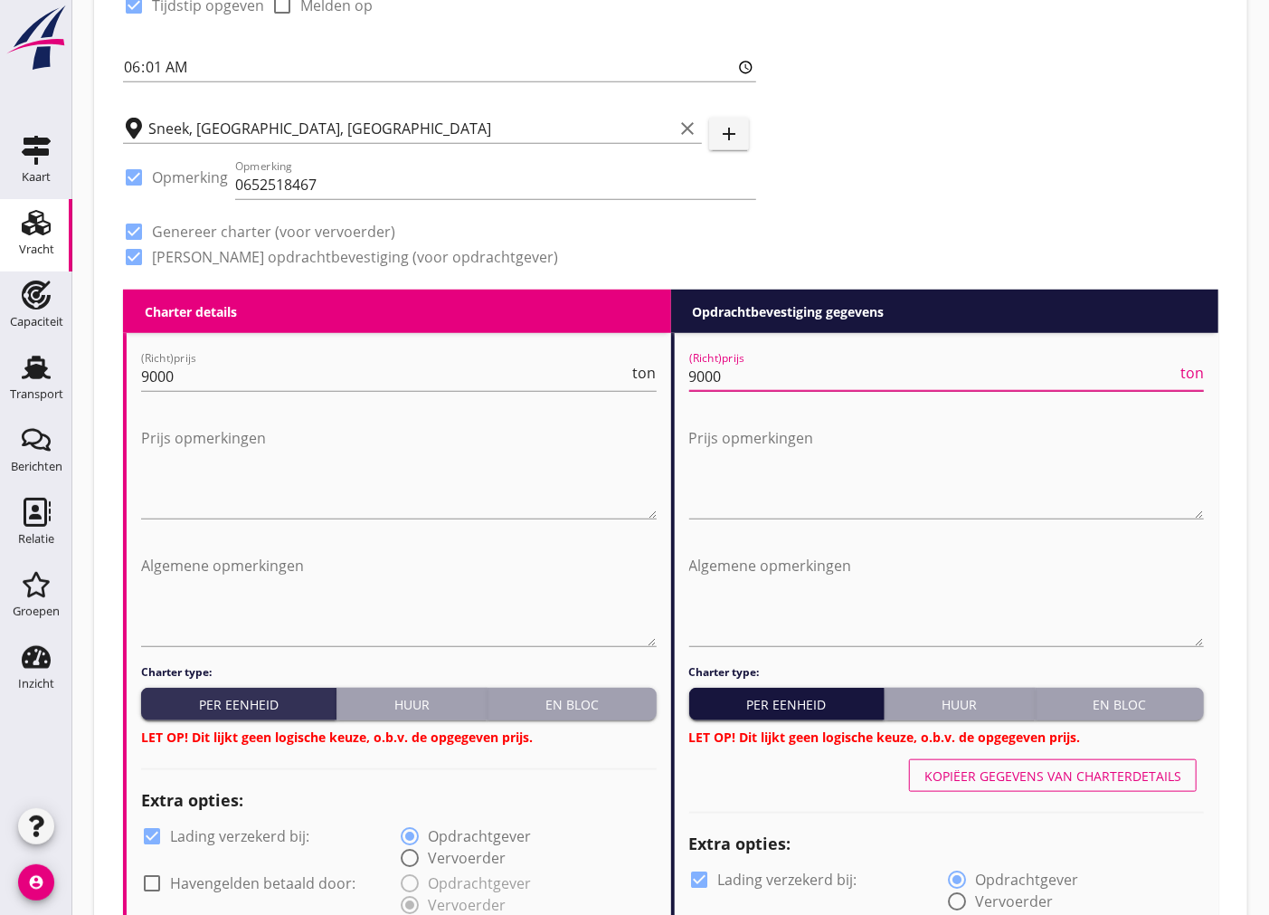
type input "9000"
click at [613, 698] on div "En bloc" at bounding box center [572, 704] width 154 height 19
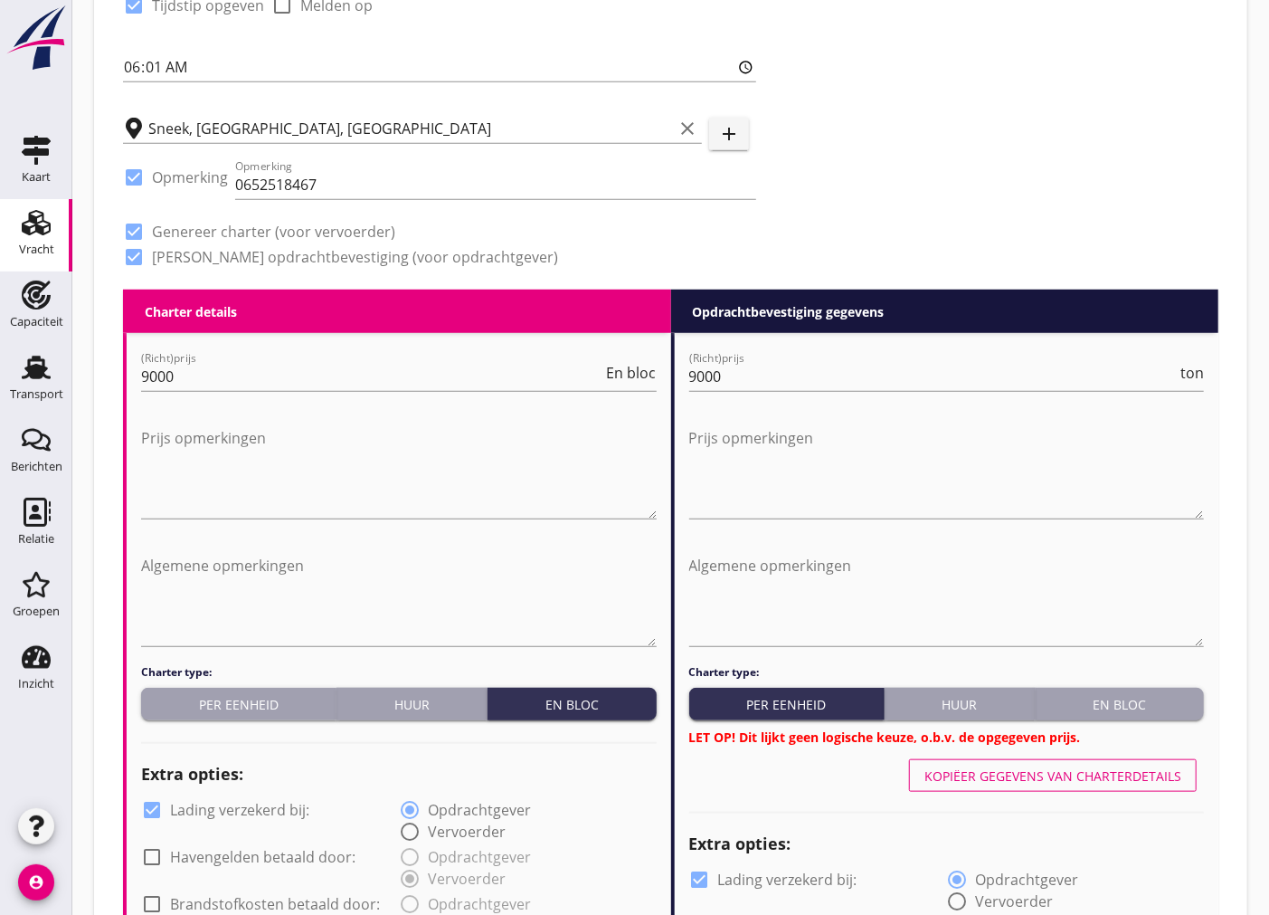
click at [1095, 702] on div "En bloc" at bounding box center [1120, 704] width 154 height 19
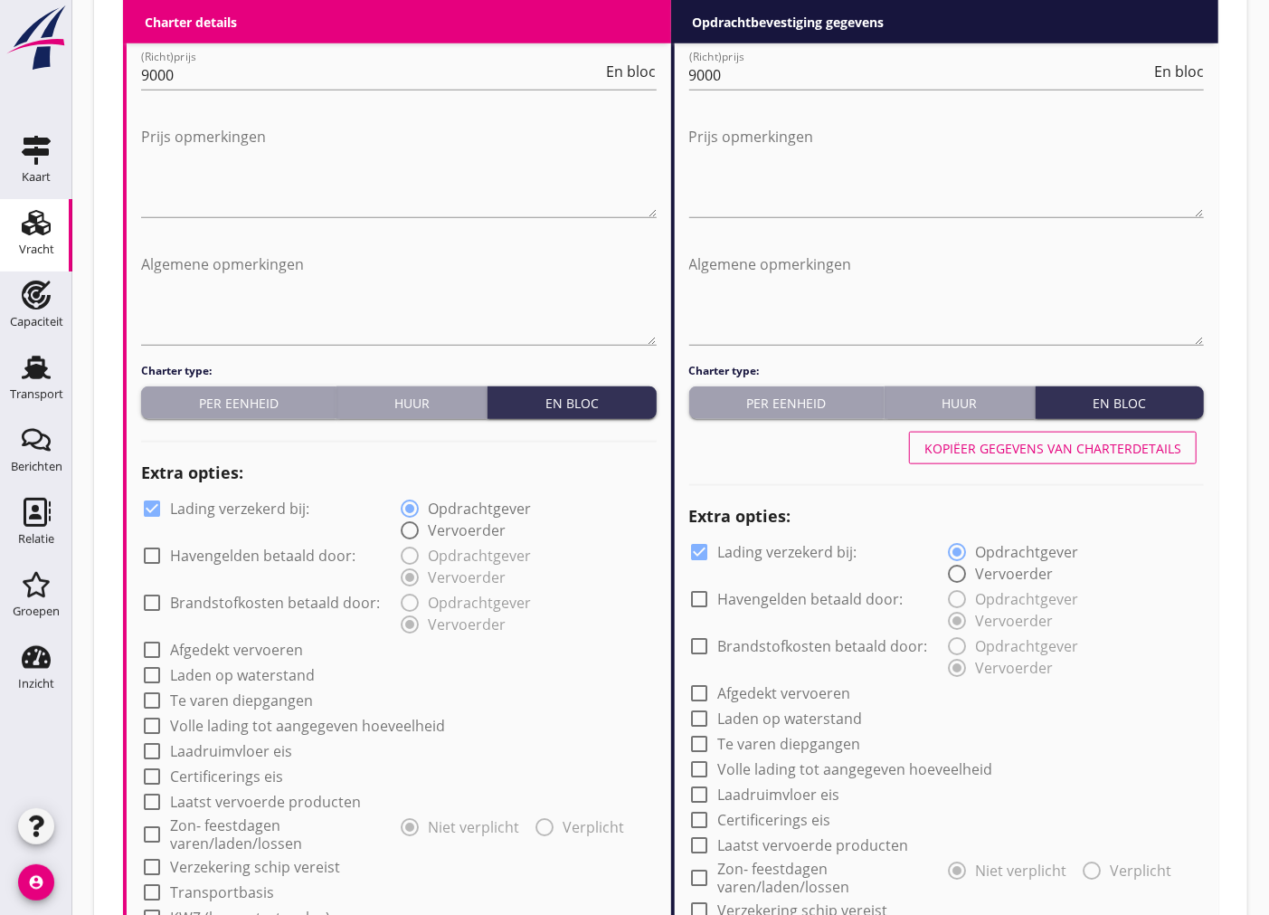
scroll to position [1001, 0]
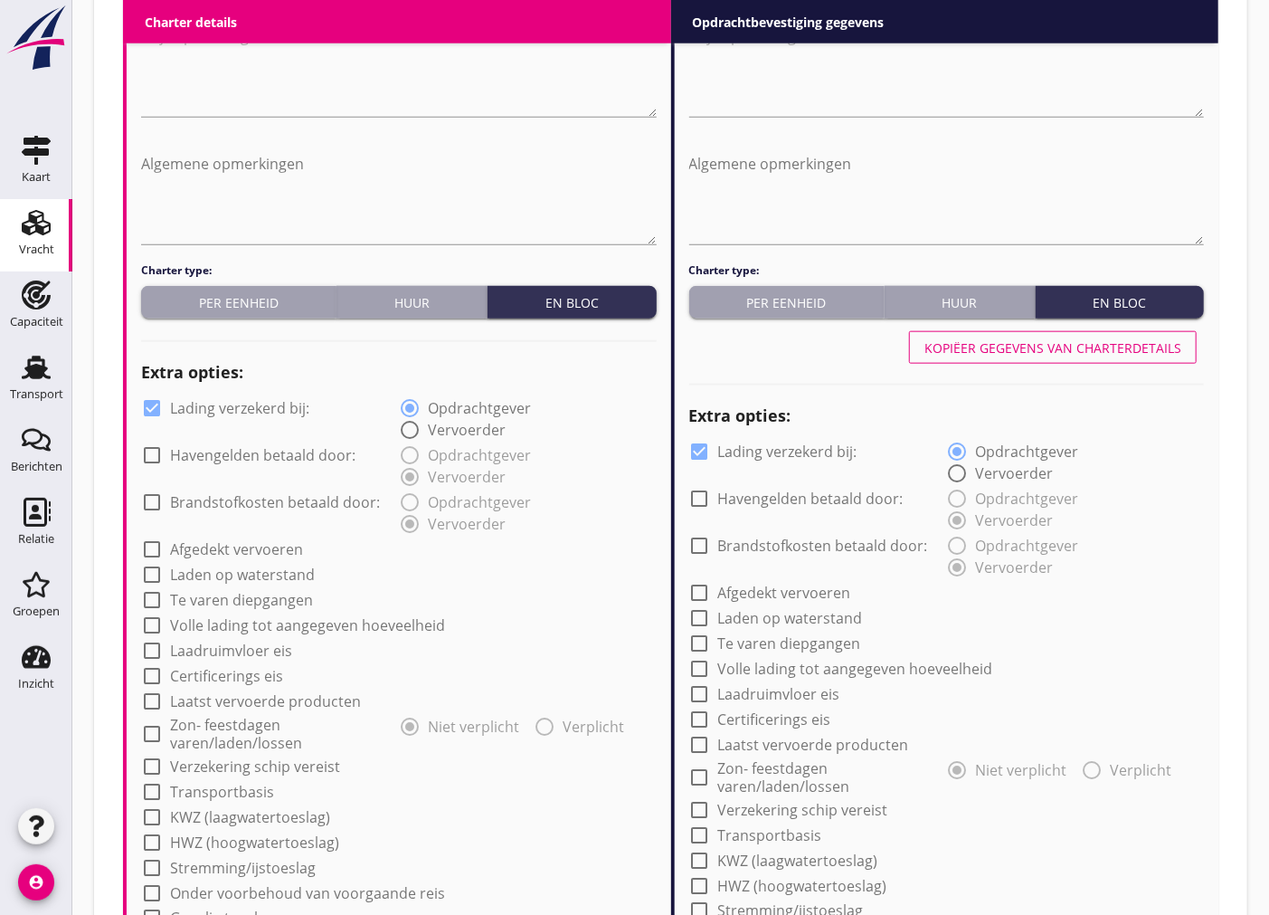
click at [152, 408] on div at bounding box center [152, 408] width 31 height 31
checkbox input "false"
click at [708, 445] on div at bounding box center [700, 451] width 31 height 31
checkbox input "false"
click at [152, 622] on div at bounding box center [152, 625] width 31 height 31
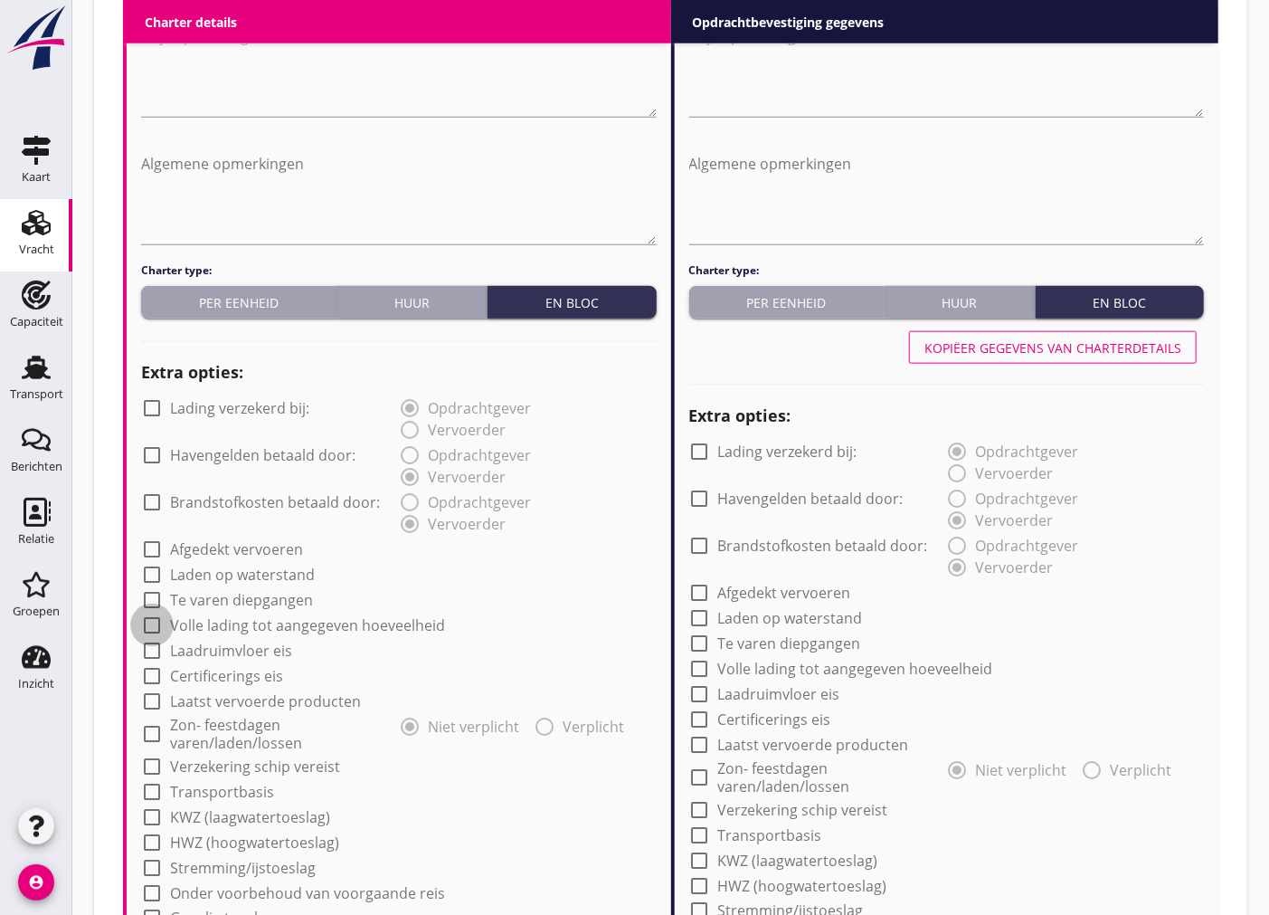
checkbox input "true"
click at [155, 553] on div at bounding box center [152, 549] width 31 height 31
checkbox input "true"
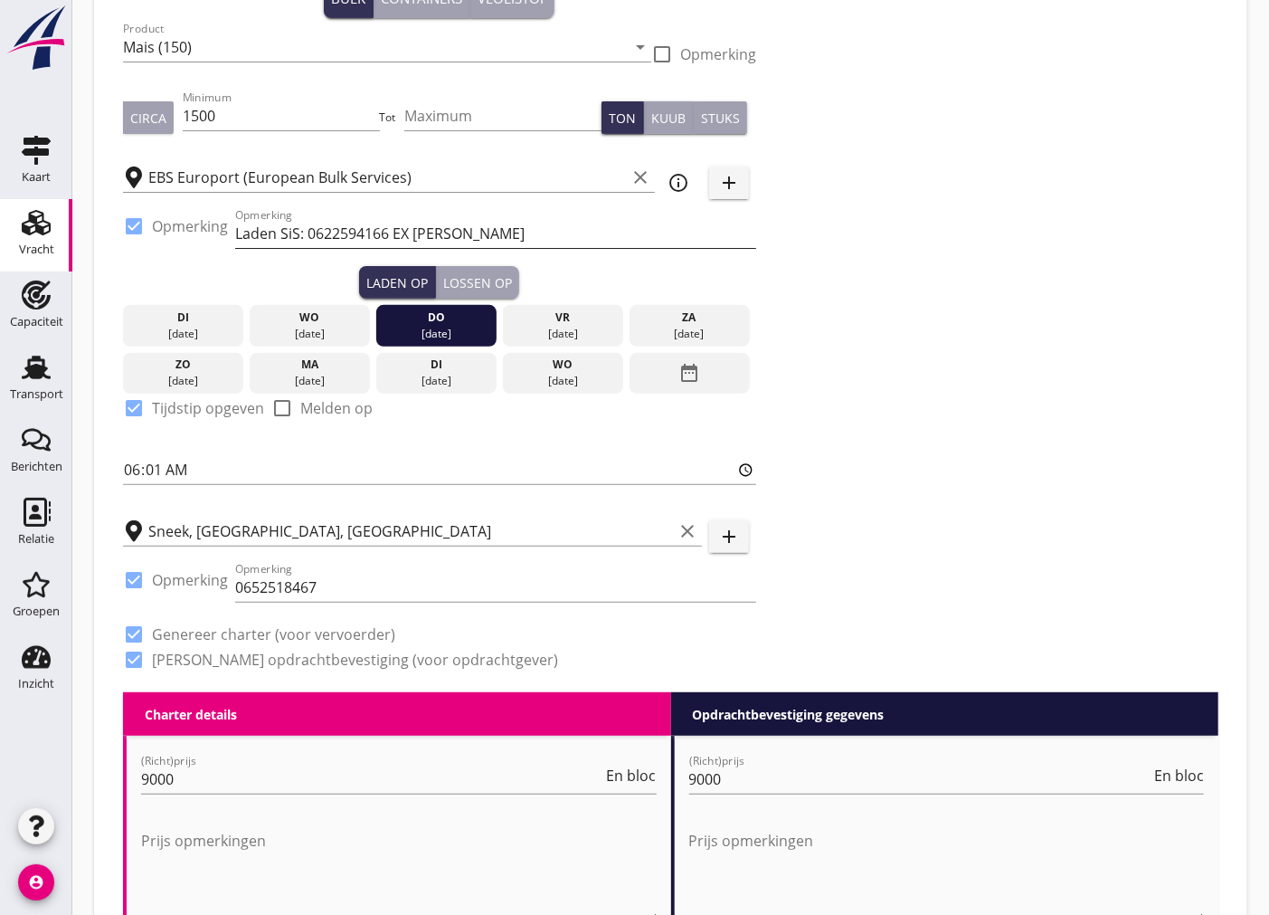
scroll to position [0, 0]
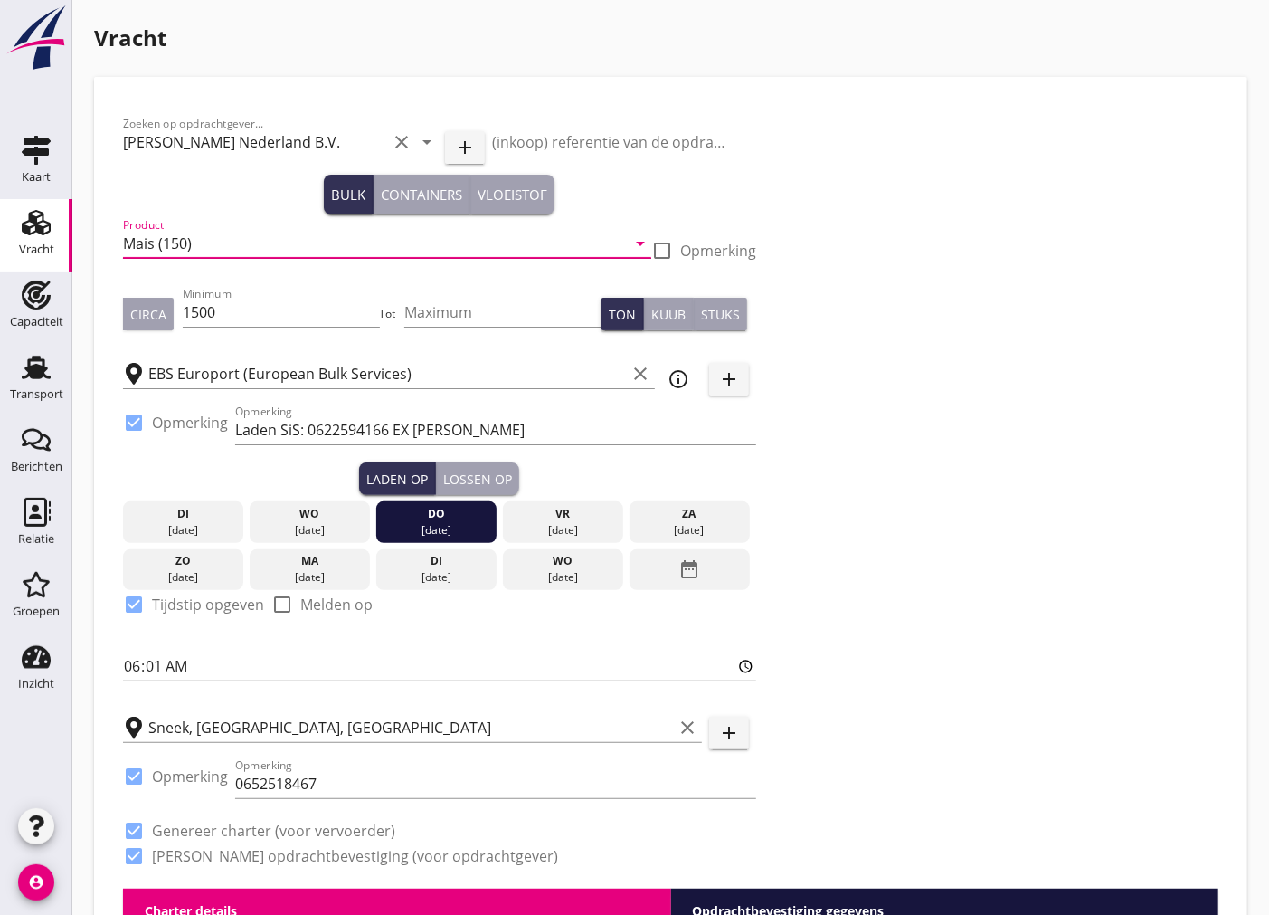
click at [290, 252] on input "Mais (150)" at bounding box center [374, 243] width 503 height 29
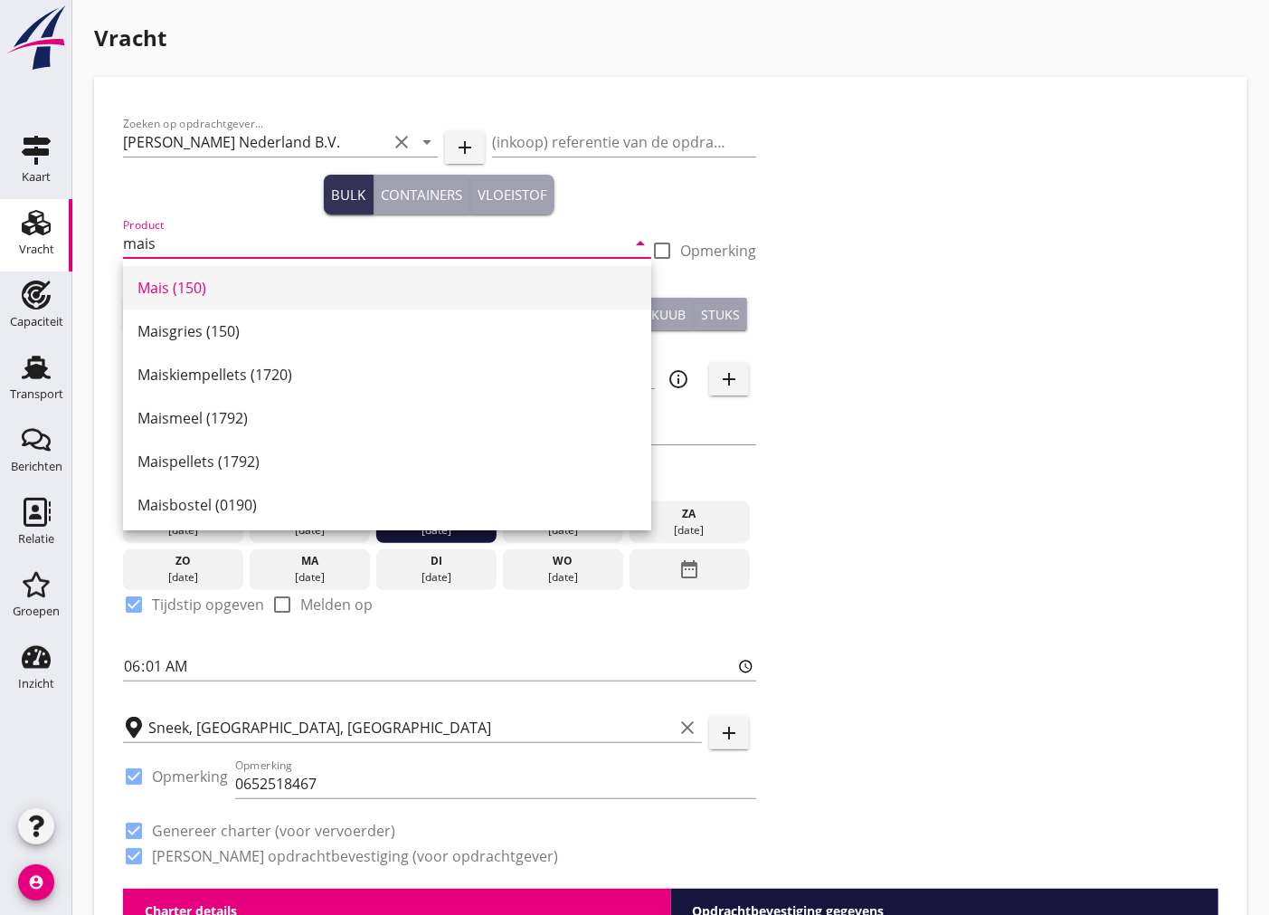
click at [273, 284] on div "Mais (150)" at bounding box center [387, 288] width 499 height 22
type input "Mais (150)"
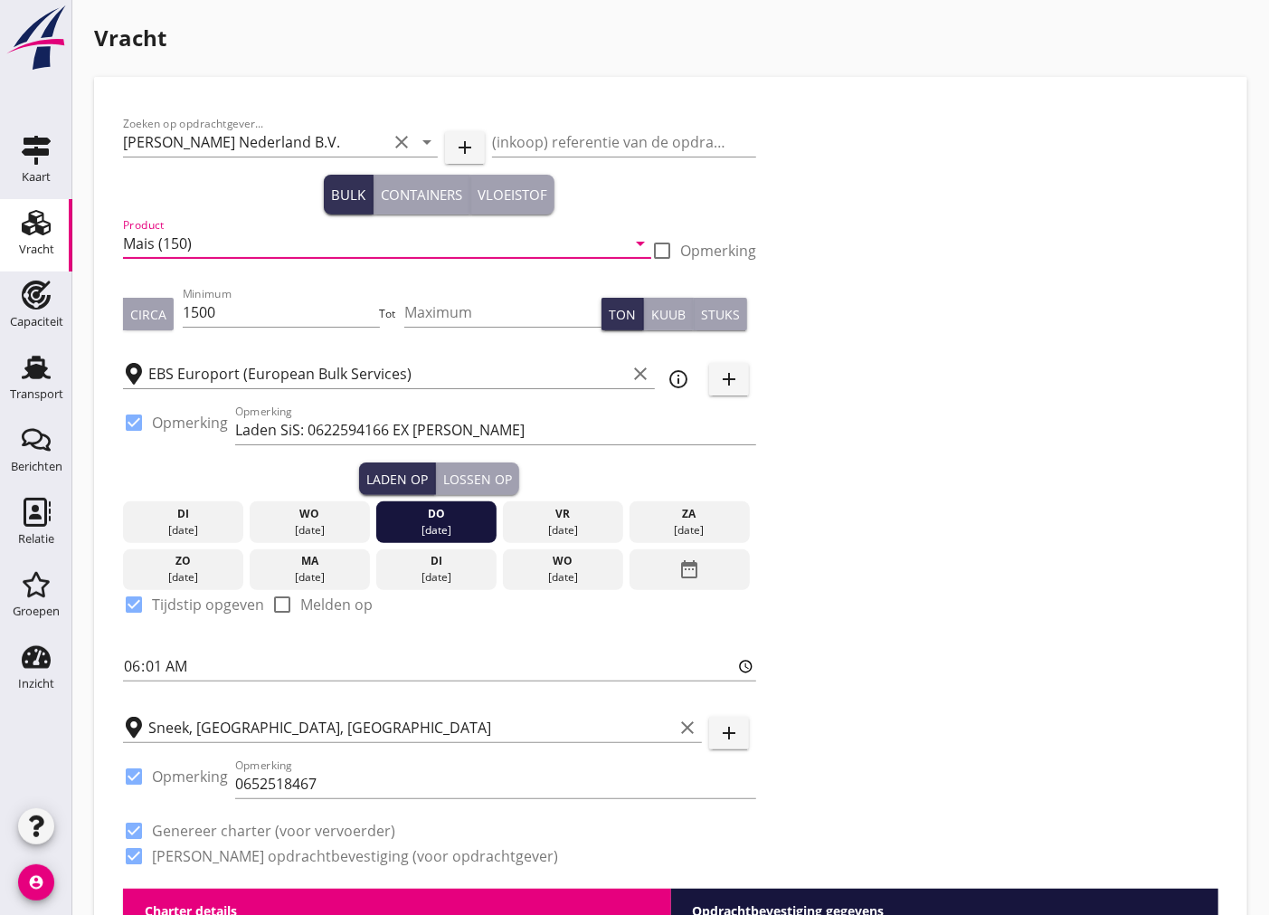
click at [1096, 498] on div "Zoeken op opdrachtgever... [PERSON_NAME] Nederland B.V. clear arrow_drop_down a…" at bounding box center [671, 497] width 1110 height 783
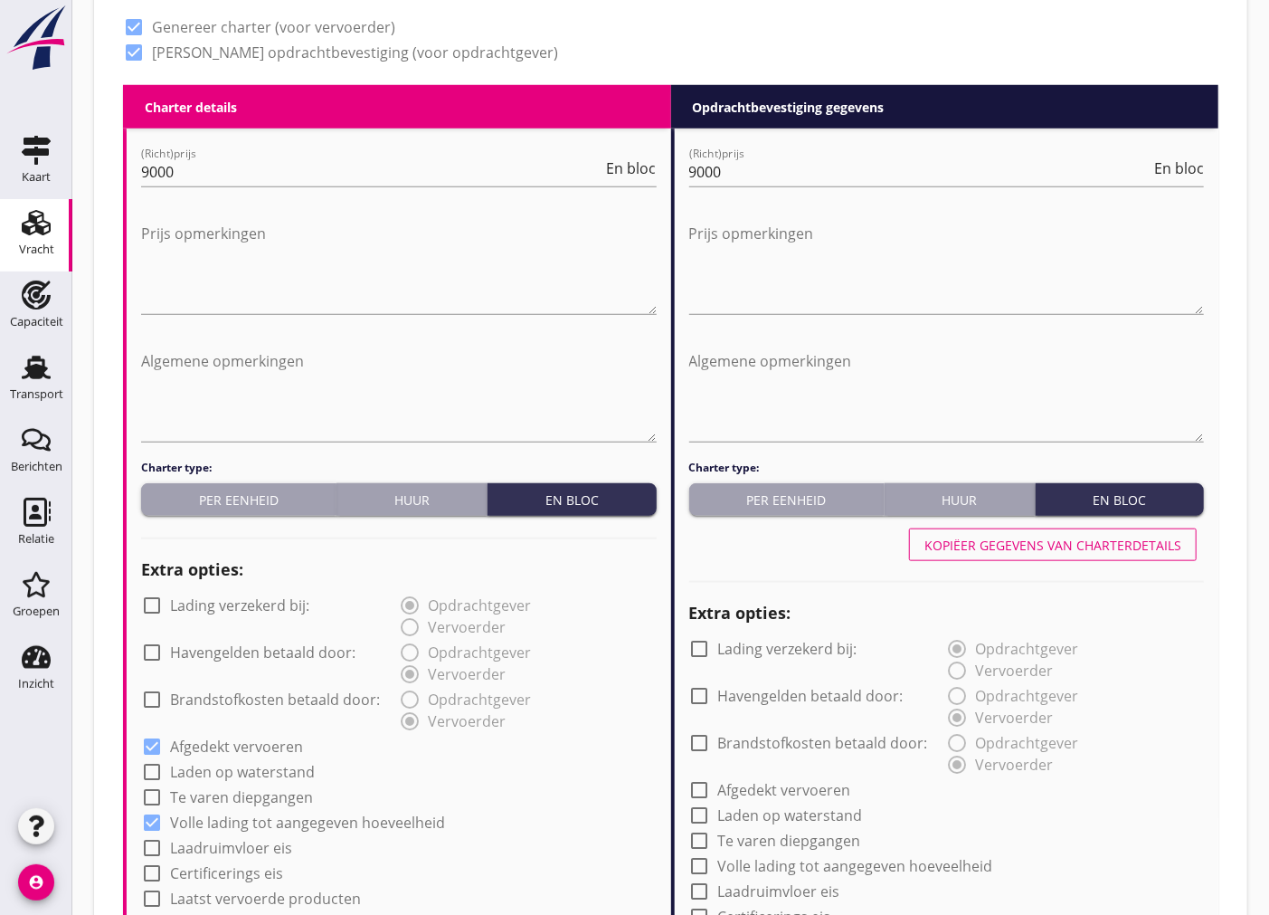
scroll to position [1206, 0]
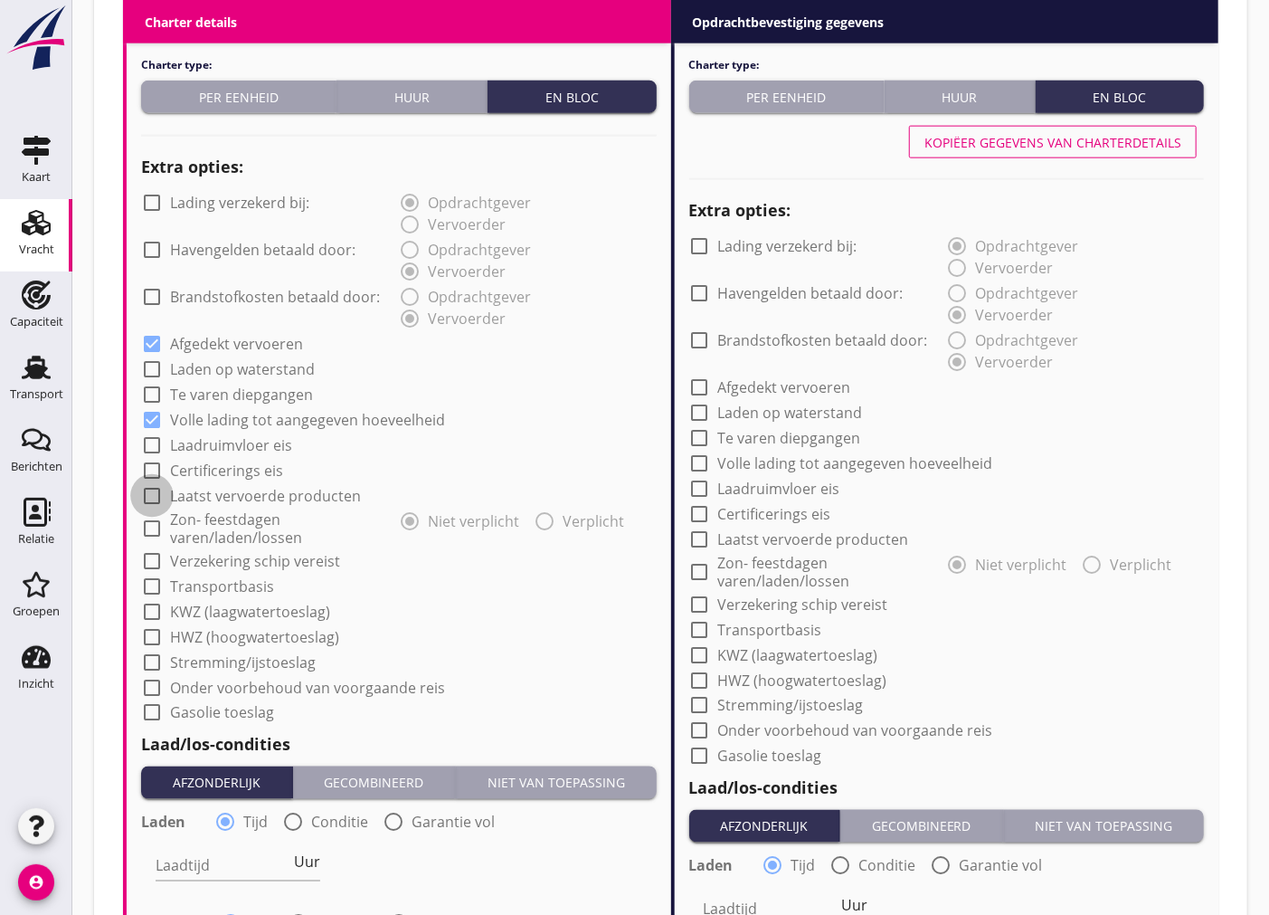
click at [157, 495] on div at bounding box center [152, 495] width 31 height 31
checkbox input "true"
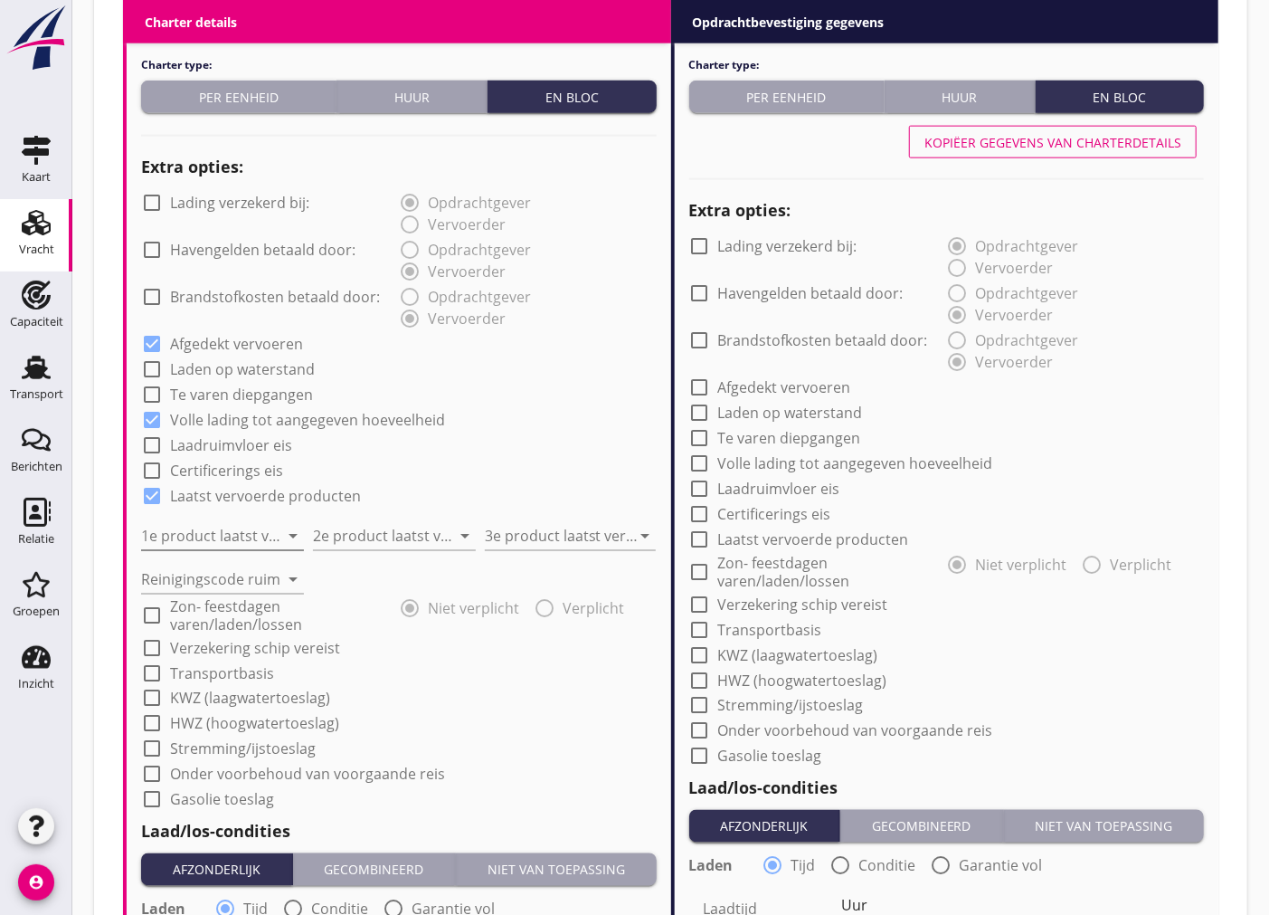
click at [185, 528] on input "1e product laatst vervoerd" at bounding box center [210, 535] width 138 height 29
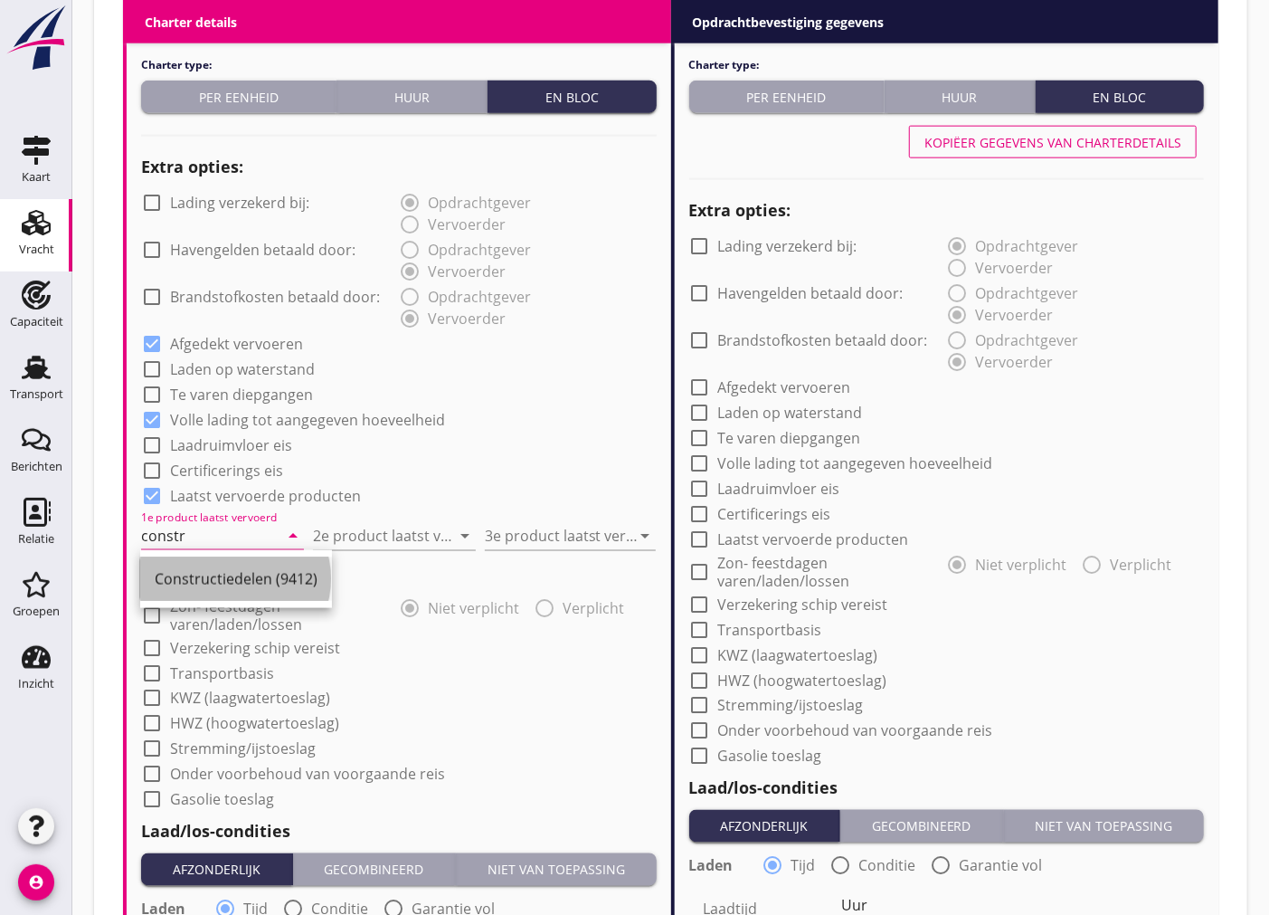
click at [200, 579] on div "Constructiedelen (9412)" at bounding box center [236, 579] width 163 height 22
type input "Constructiedelen (9412)"
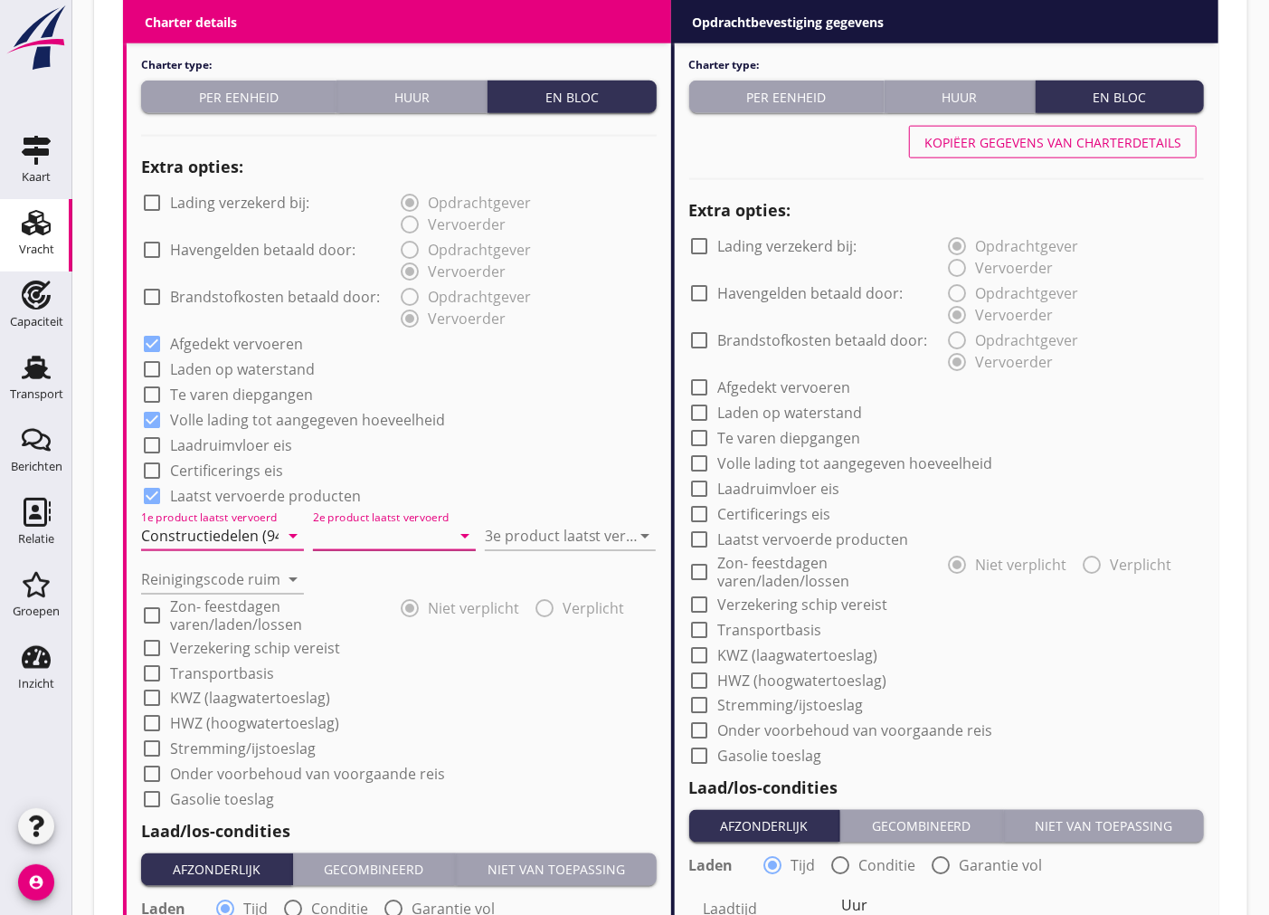
click at [394, 544] on input "2e product laatst vervoerd" at bounding box center [382, 535] width 138 height 29
click at [408, 603] on div "Constructiedelen (9412)" at bounding box center [408, 579] width 192 height 58
click at [382, 585] on div "Constructiedelen (9412)" at bounding box center [408, 579] width 163 height 22
type input "Constructiedelen (9412)"
click at [517, 544] on input "3e product laatst vervoerd" at bounding box center [558, 535] width 147 height 29
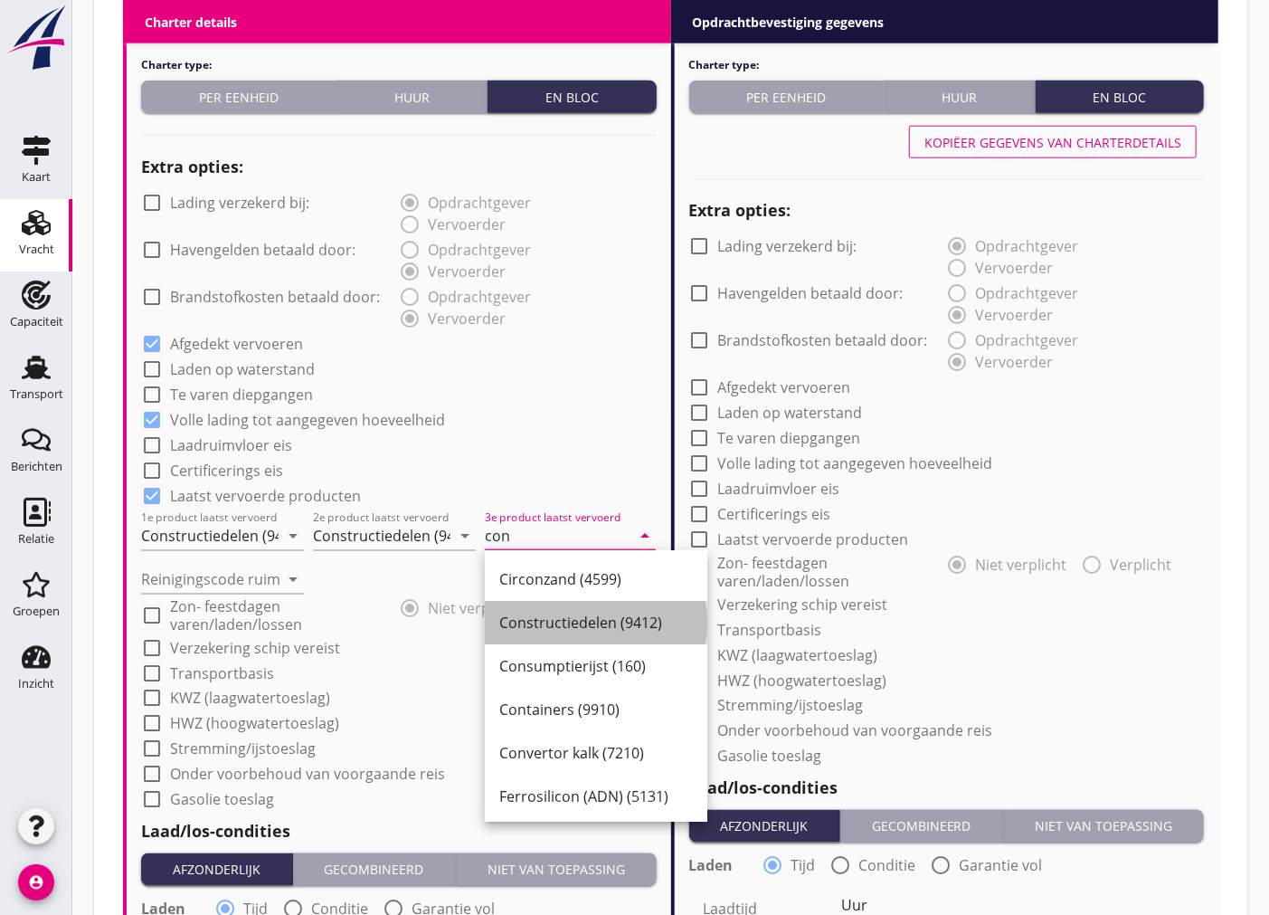
click at [592, 612] on div "Constructiedelen (9412)" at bounding box center [596, 623] width 194 height 22
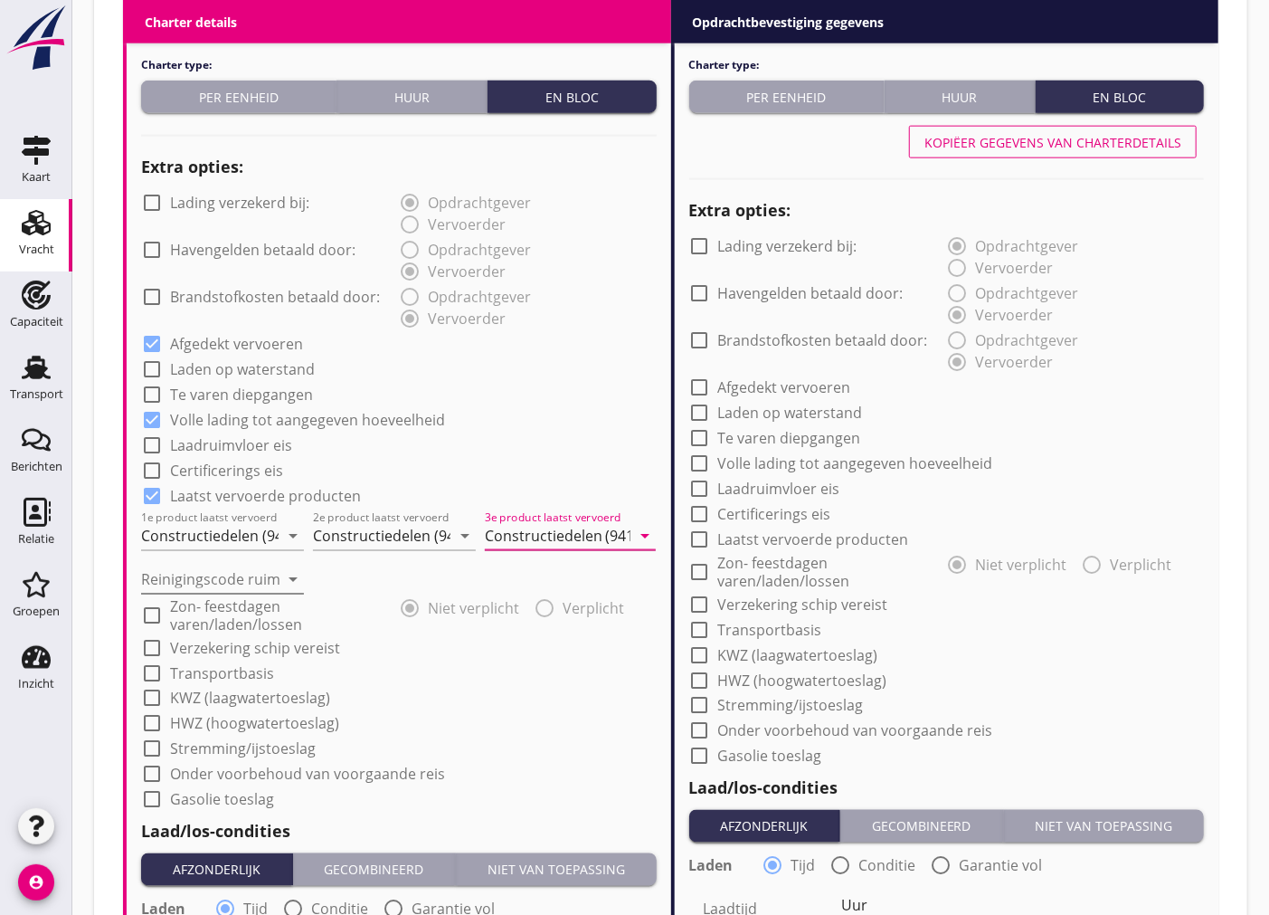
type input "Constructiedelen (9412)"
click at [265, 576] on input "Reinigingscode ruim" at bounding box center [210, 579] width 138 height 29
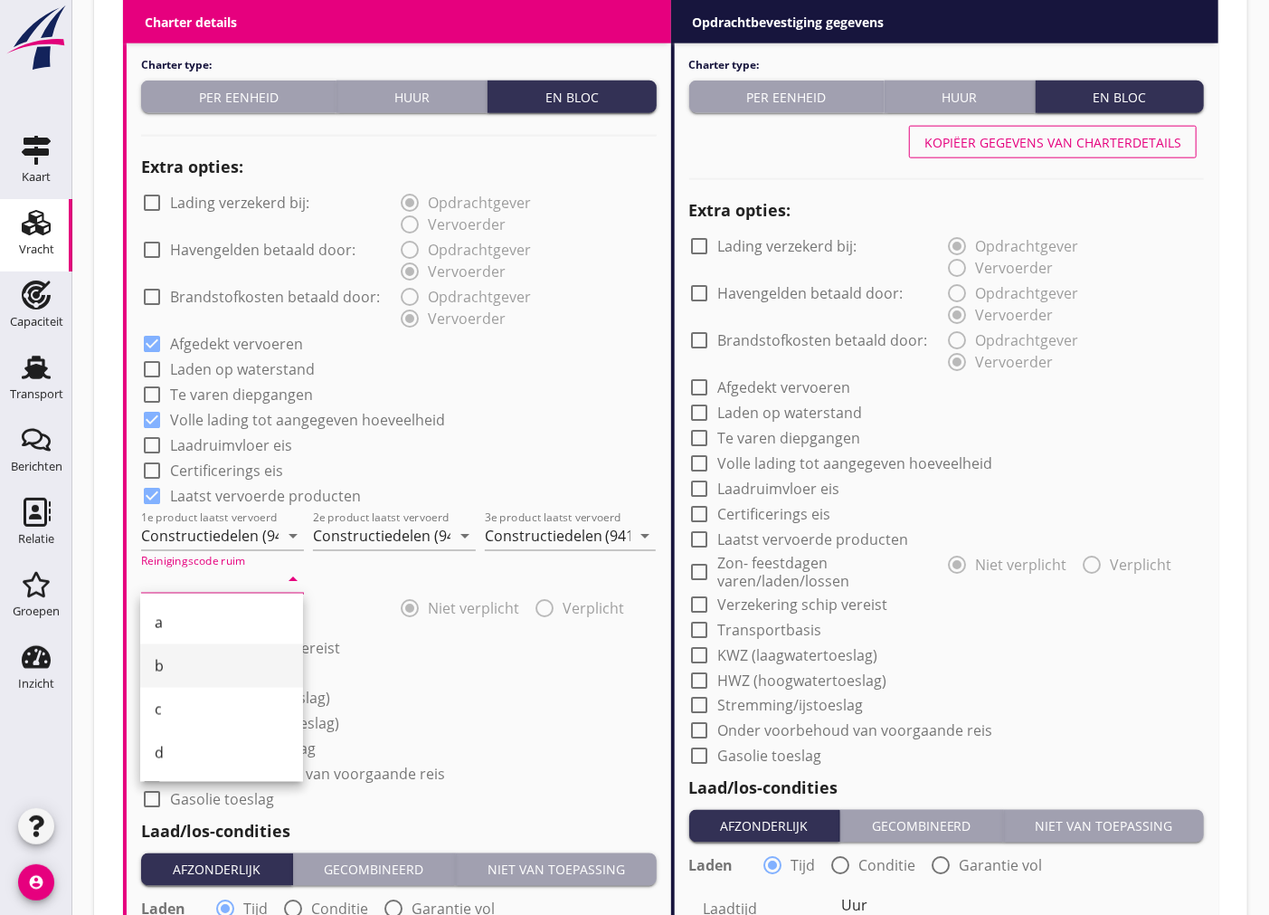
click at [181, 667] on div "b" at bounding box center [222, 666] width 134 height 22
type input "b"
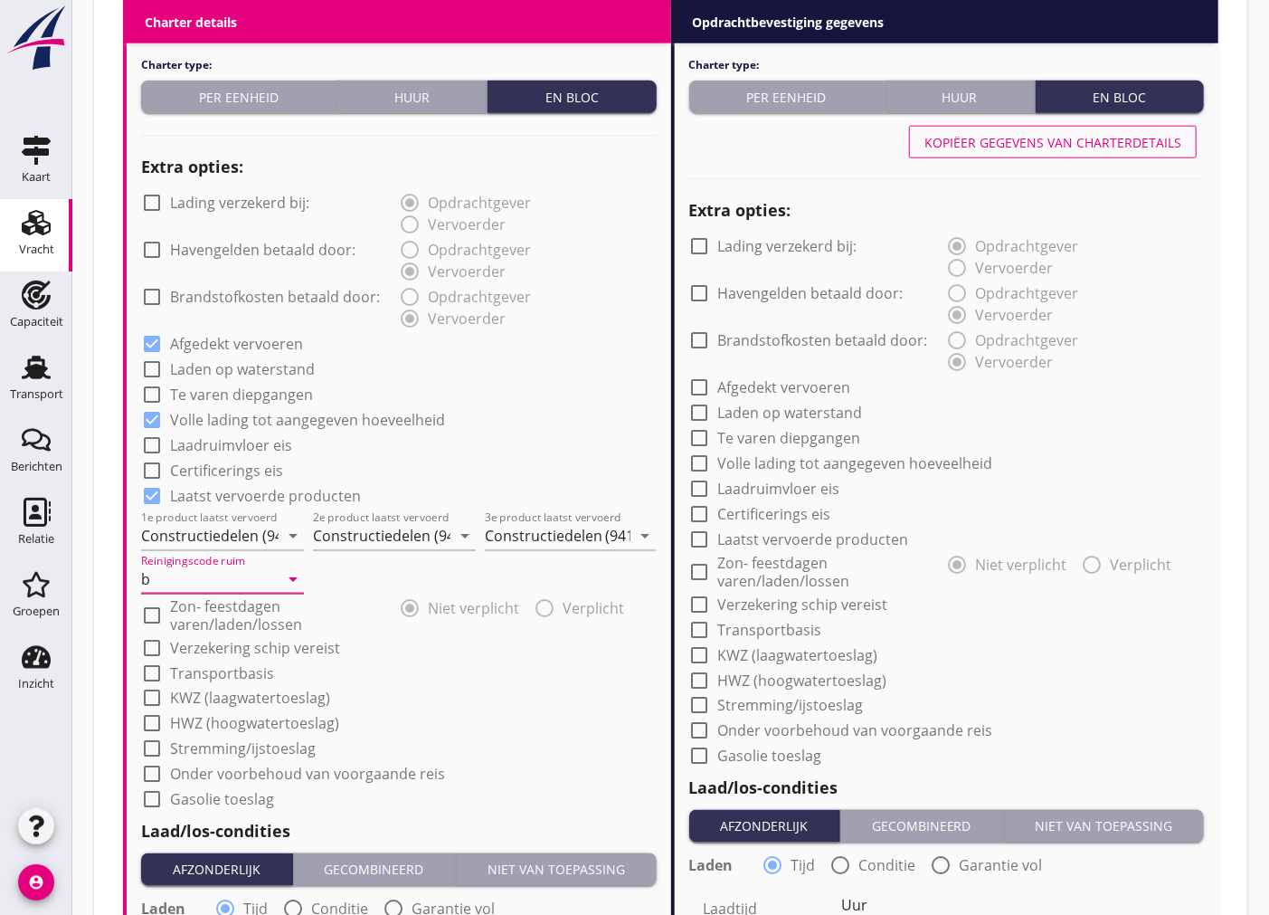
click at [152, 644] on div at bounding box center [152, 647] width 31 height 31
checkbox input "true"
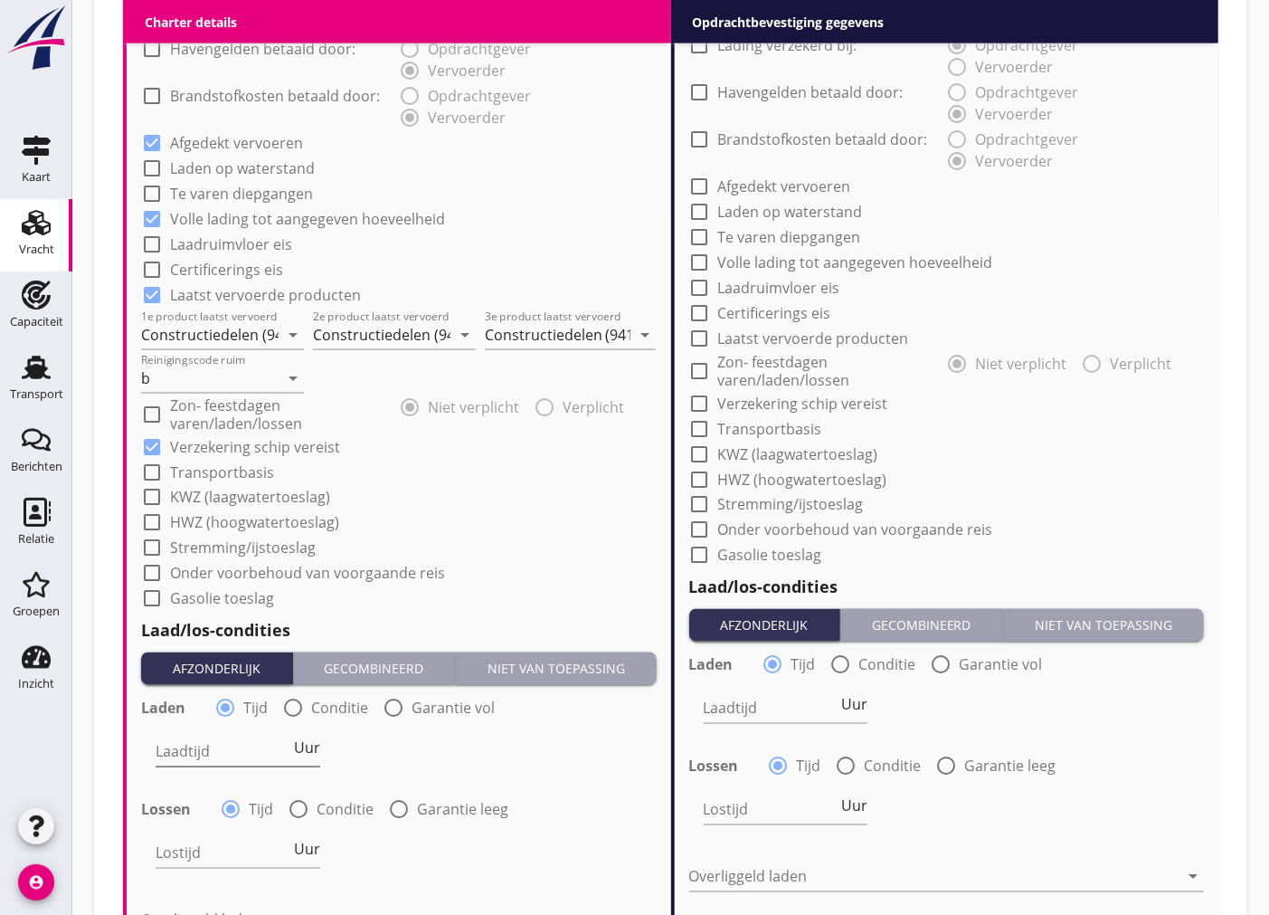
click at [235, 764] on div "Laadtijd Uur" at bounding box center [238, 751] width 165 height 29
click at [300, 709] on div at bounding box center [293, 708] width 31 height 31
radio input "false"
radio input "true"
click at [317, 755] on div at bounding box center [267, 751] width 223 height 29
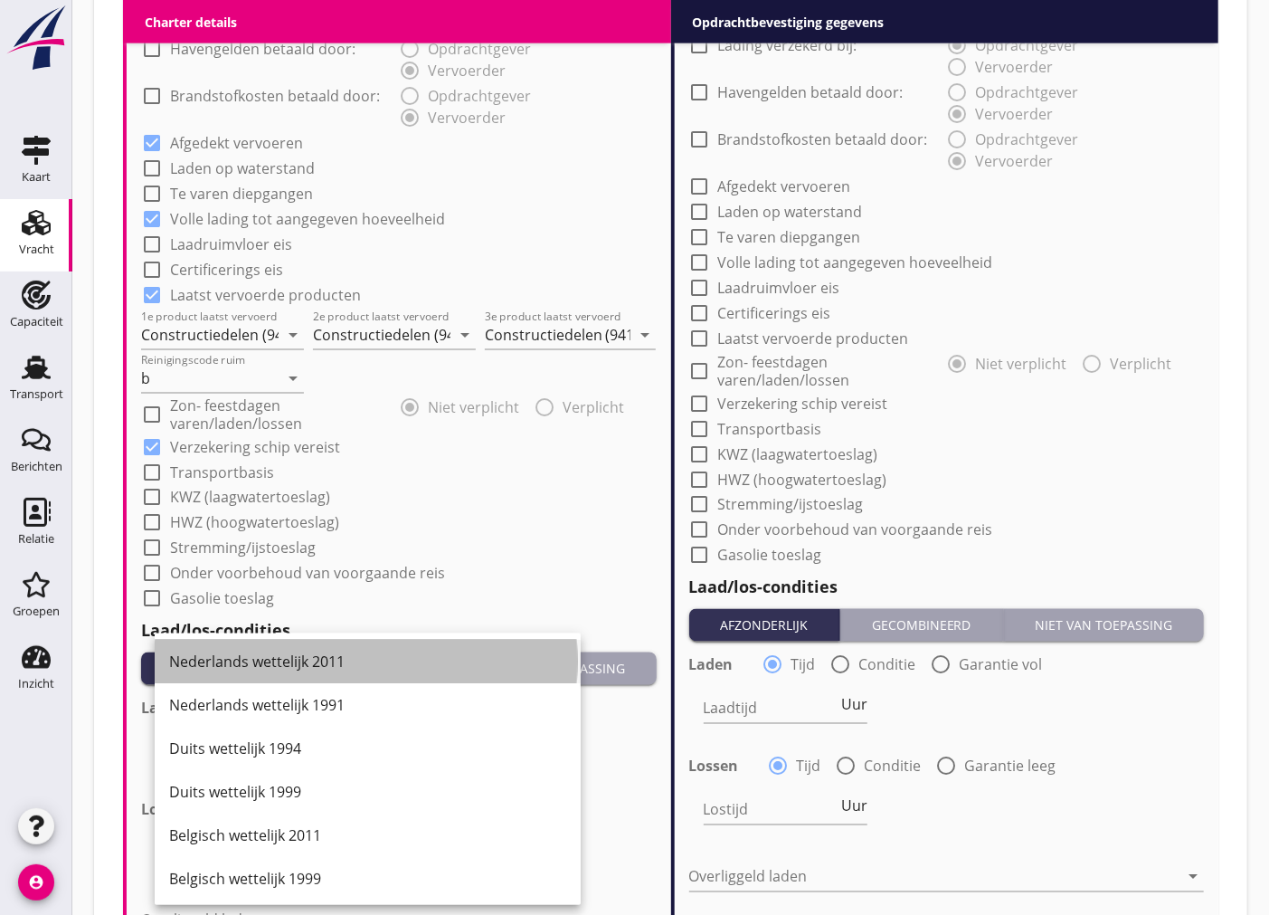
click at [367, 668] on div "Nederlands wettelijk 2011" at bounding box center [367, 662] width 397 height 22
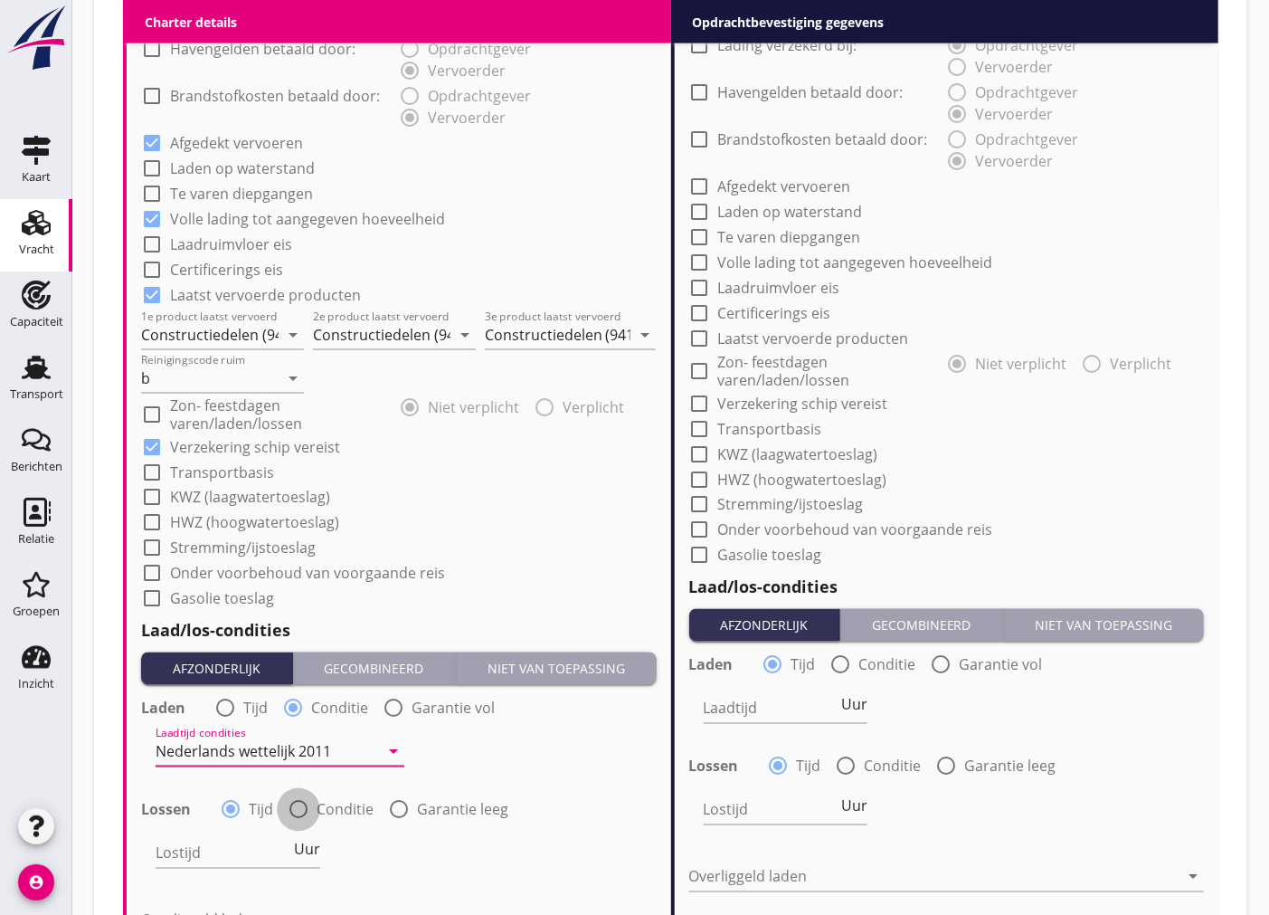
click at [299, 801] on div at bounding box center [298, 809] width 31 height 31
radio input "false"
radio input "true"
click at [331, 848] on div at bounding box center [267, 853] width 223 height 29
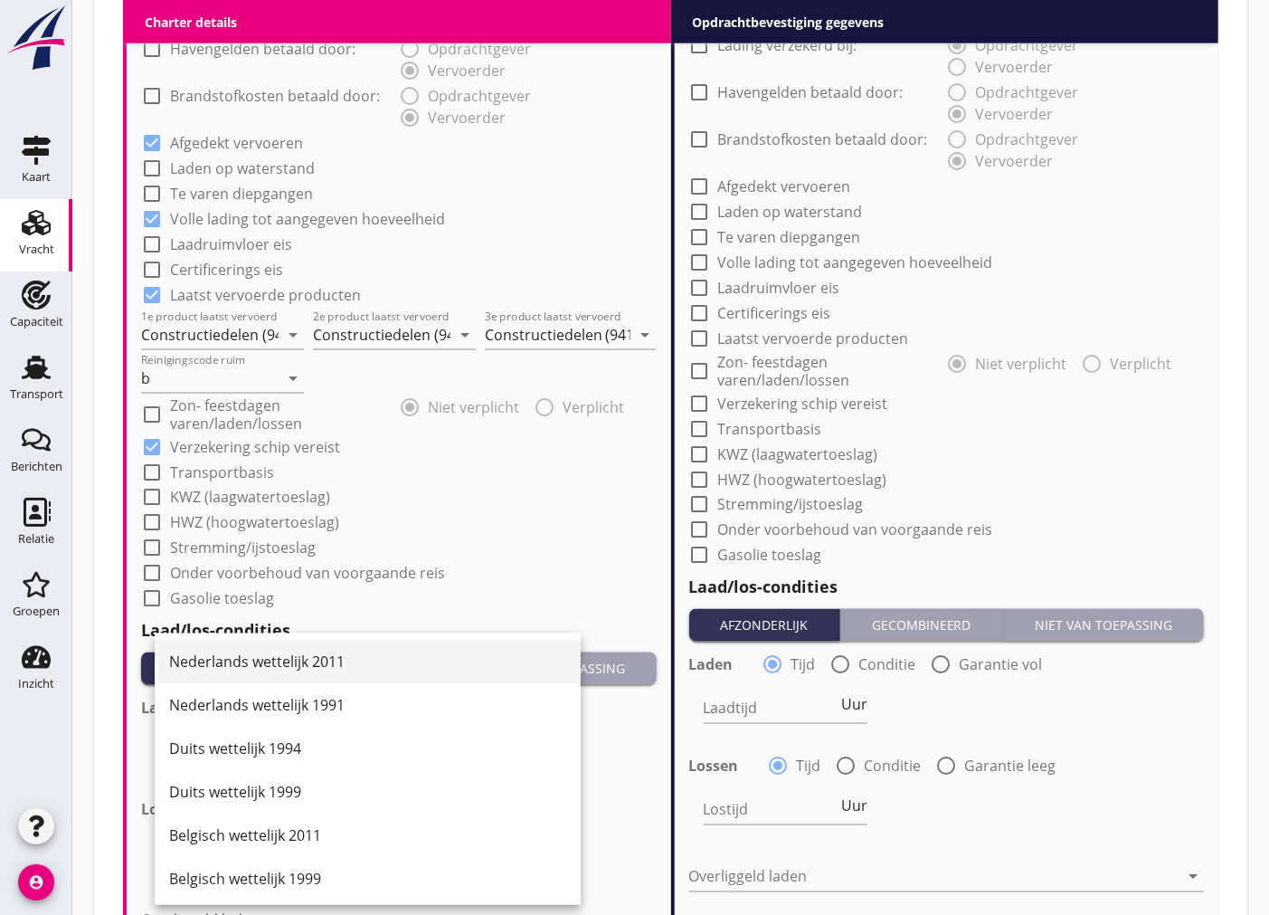
click at [330, 656] on div "Nederlands wettelijk 2011" at bounding box center [367, 662] width 397 height 22
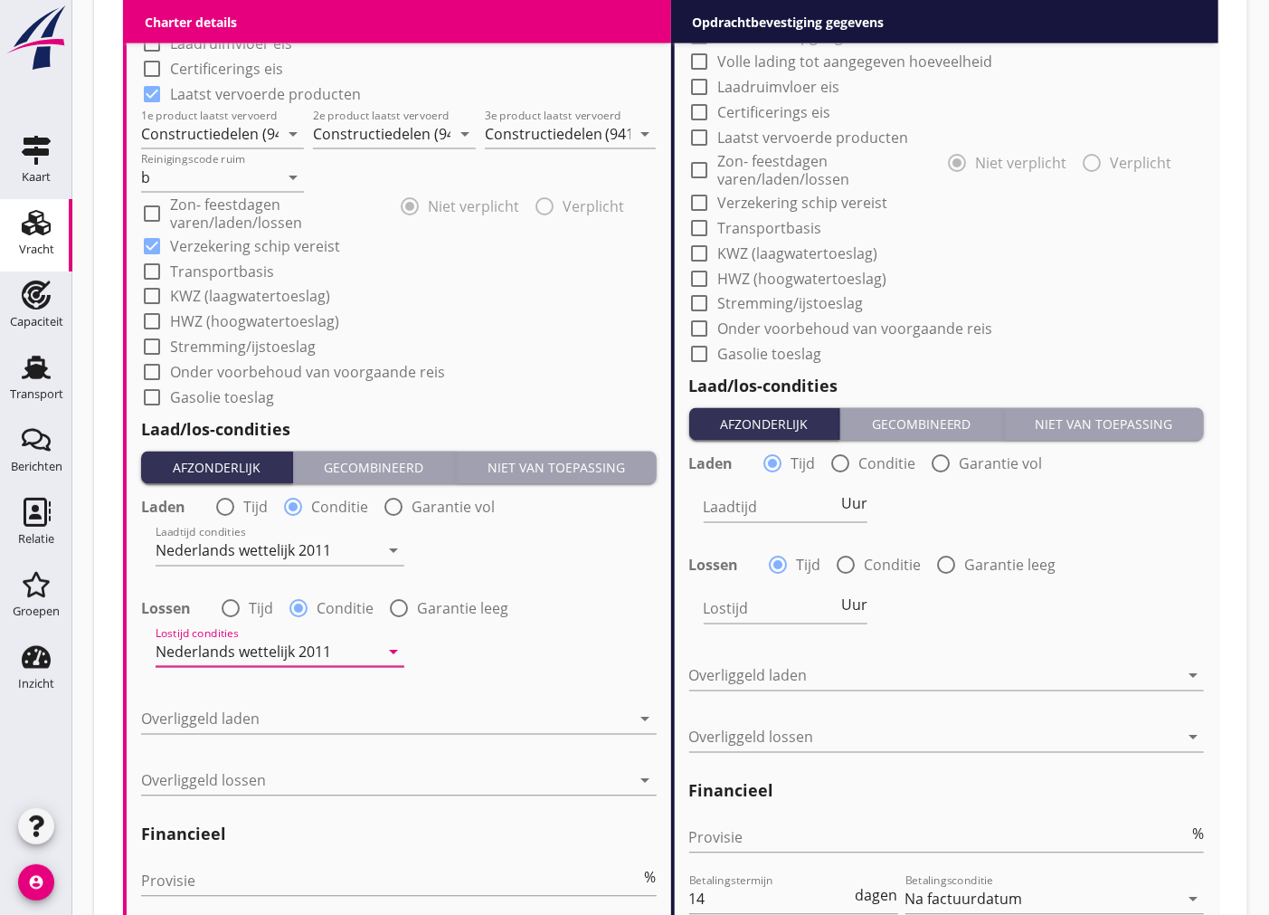
scroll to position [1708, 0]
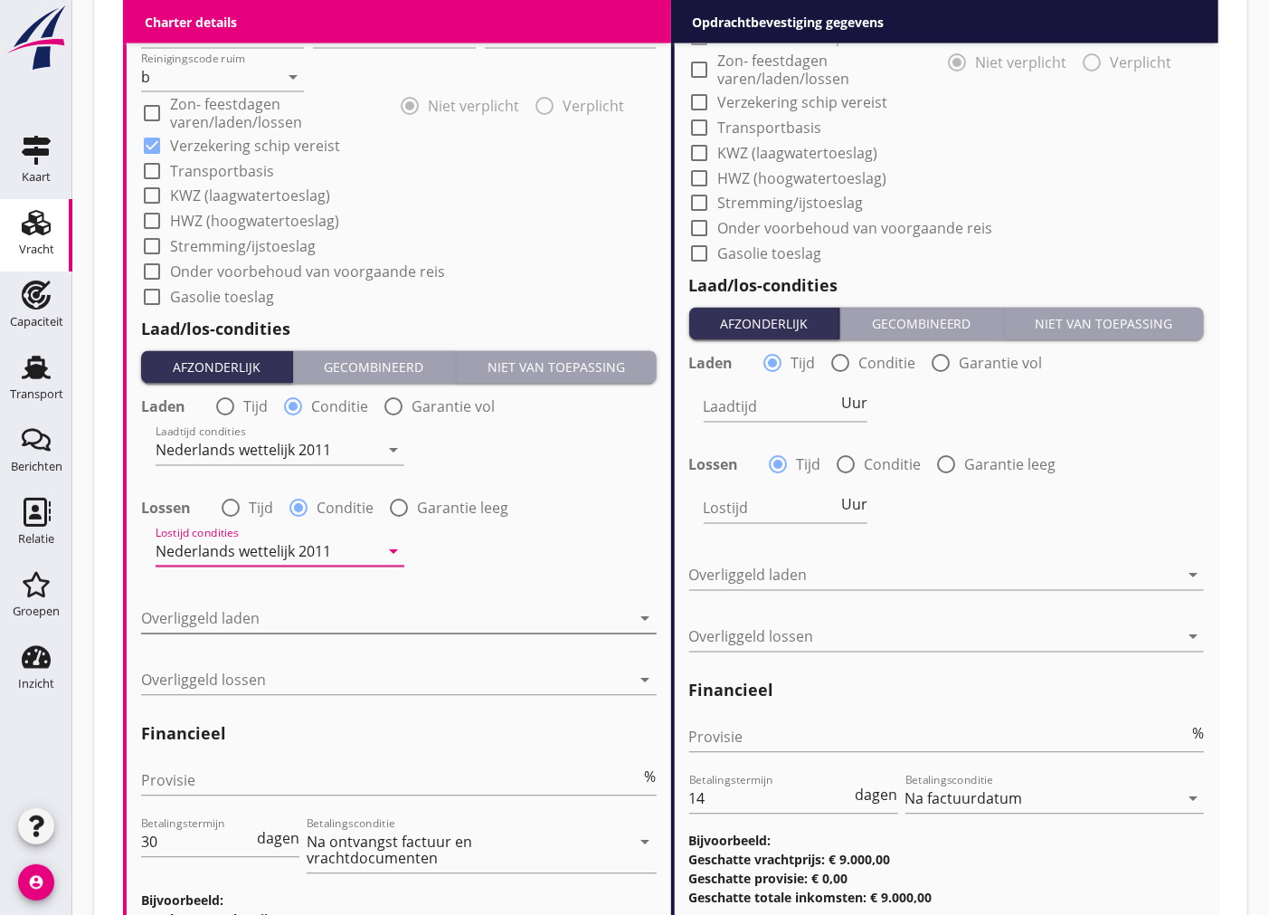
click at [309, 621] on div at bounding box center [386, 618] width 490 height 29
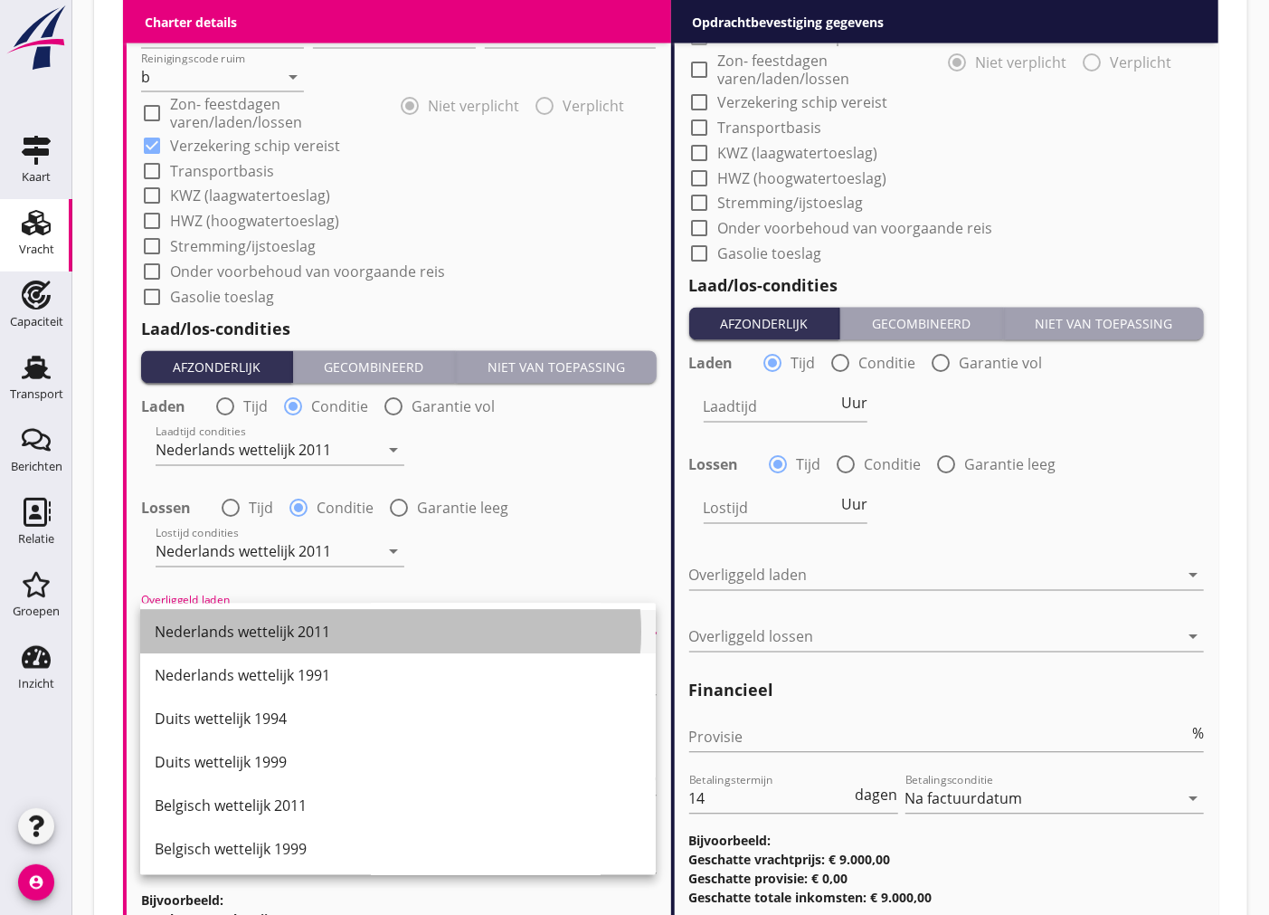
click at [329, 633] on div "Nederlands wettelijk 2011" at bounding box center [398, 633] width 487 height 22
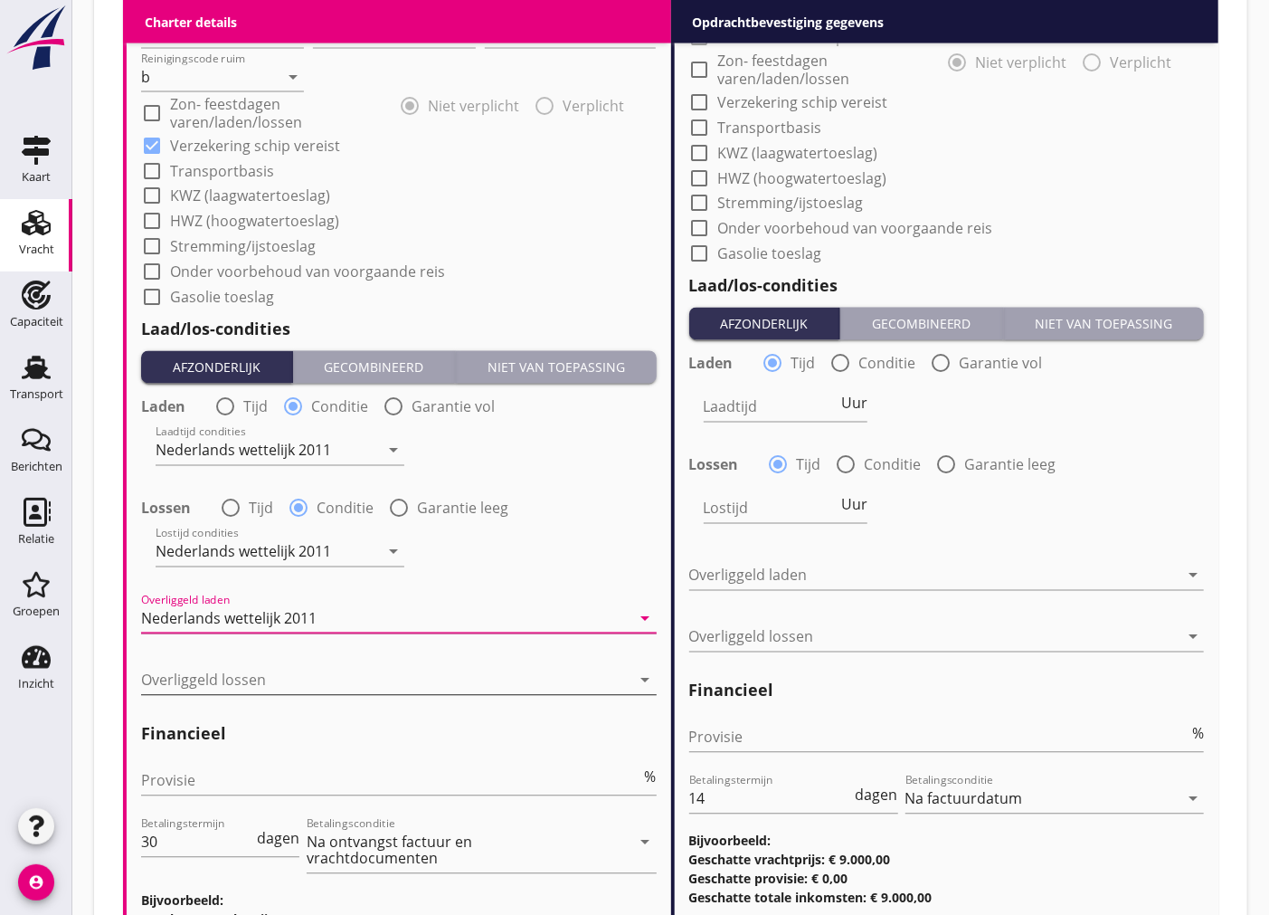
click at [347, 680] on div at bounding box center [386, 680] width 490 height 29
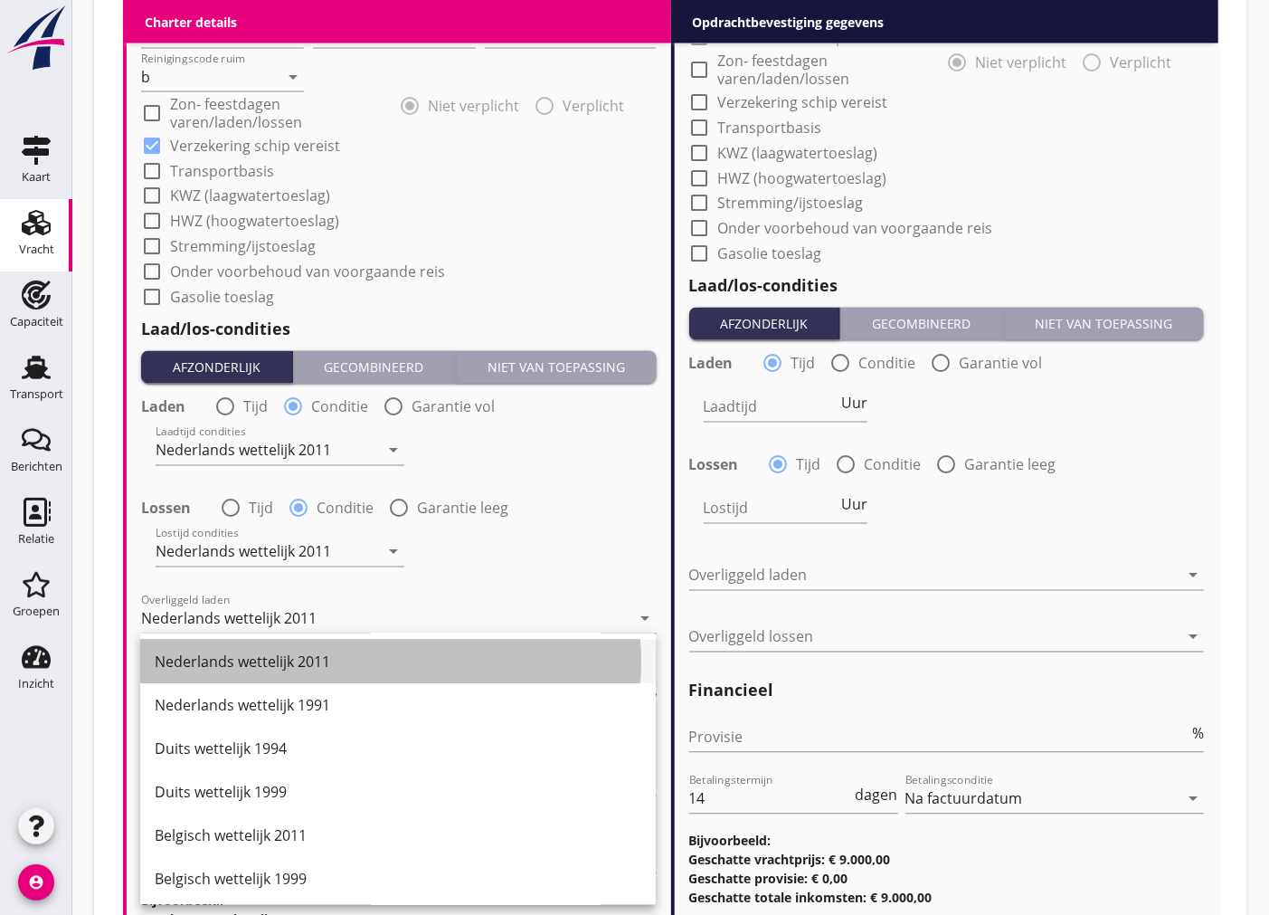
click at [338, 664] on div "Nederlands wettelijk 2011" at bounding box center [398, 662] width 487 height 22
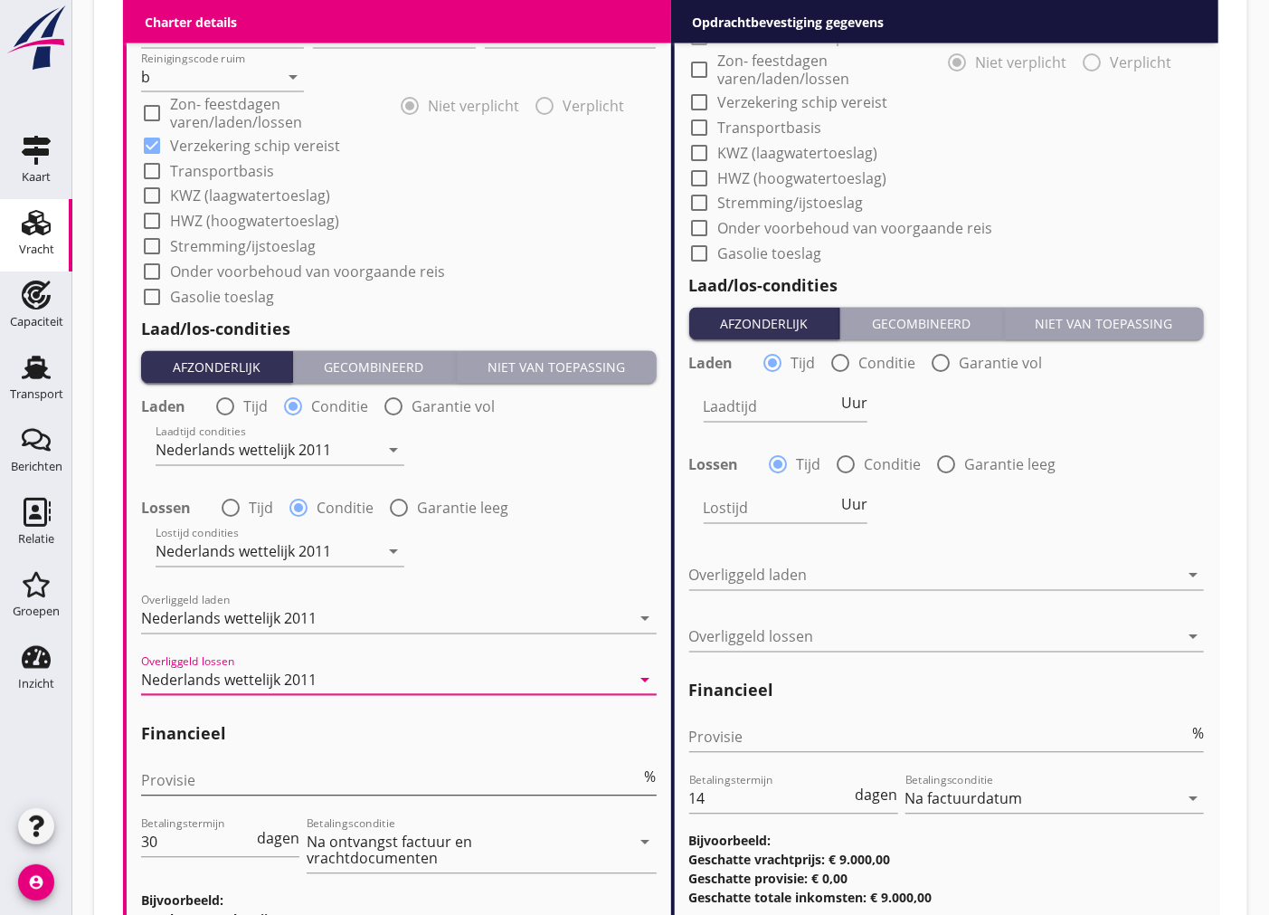
scroll to position [1810, 0]
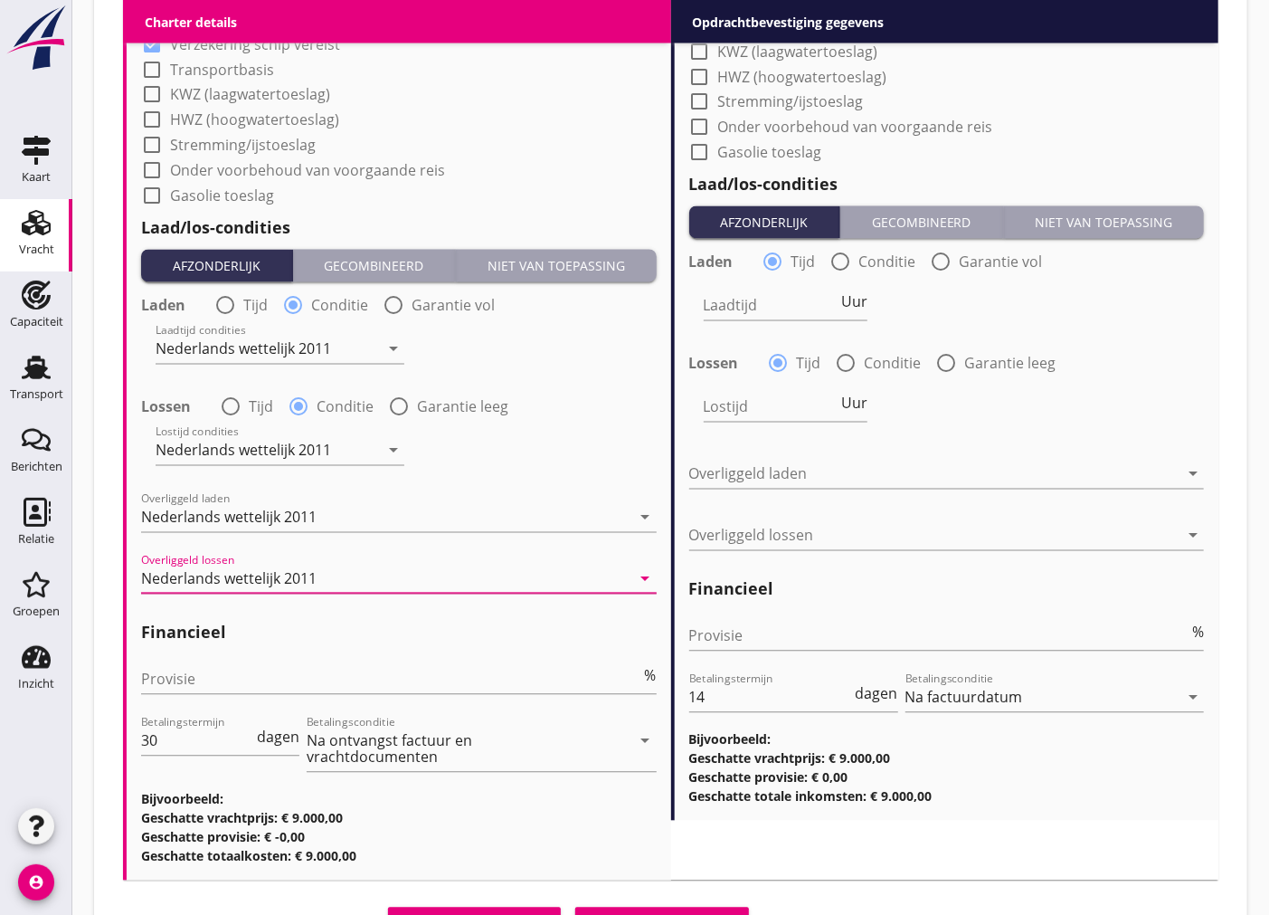
click at [283, 694] on div "Provisie %" at bounding box center [399, 688] width 516 height 47
click at [285, 679] on input "Provisie" at bounding box center [391, 679] width 500 height 29
type input "5"
drag, startPoint x: 208, startPoint y: 731, endPoint x: 129, endPoint y: 731, distance: 78.7
click at [129, 731] on div "(Richt)prijs 9000 En bloc Prijs opmerkingen Algemene opmerkingen Charter type: …" at bounding box center [399, 1] width 545 height 1758
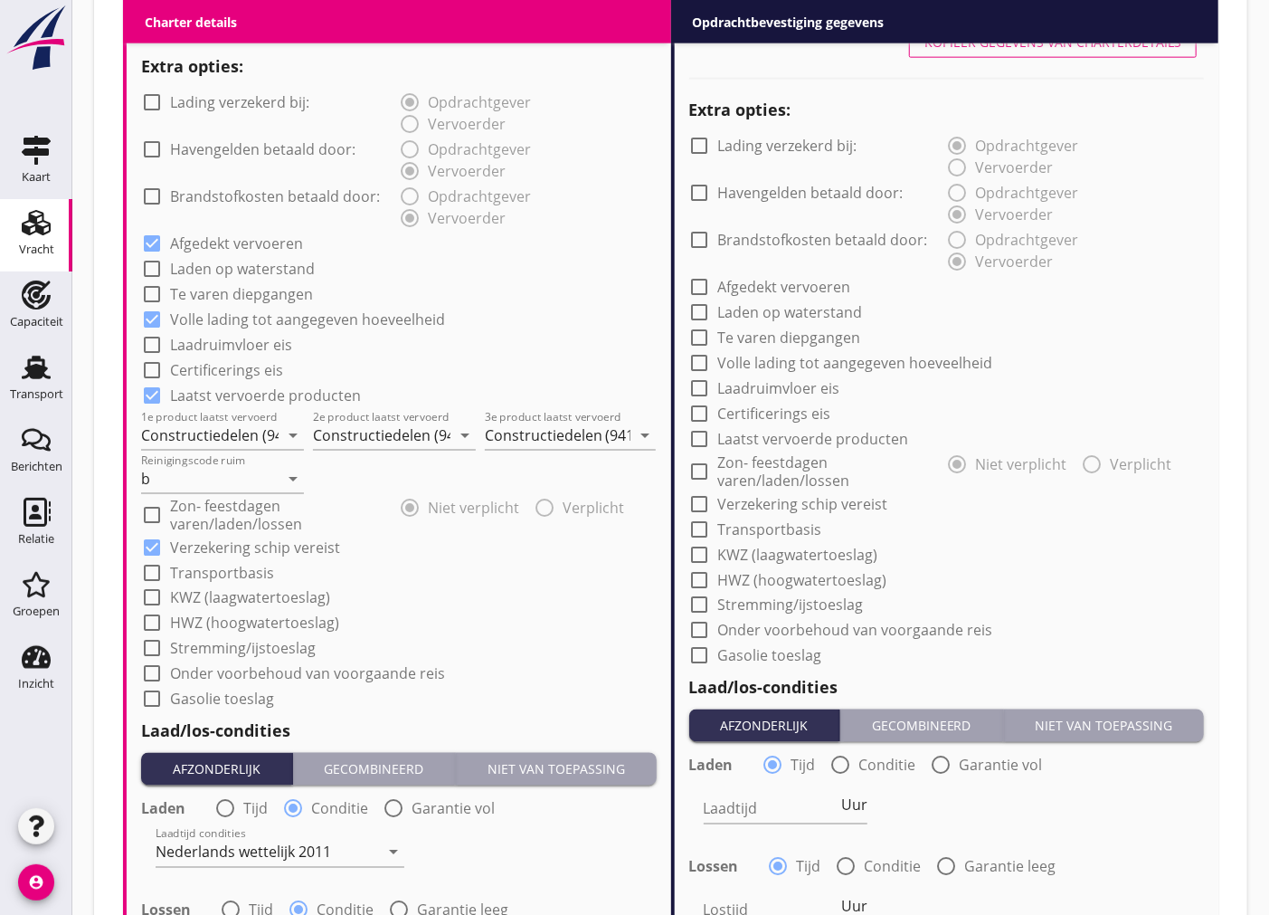
scroll to position [803, 0]
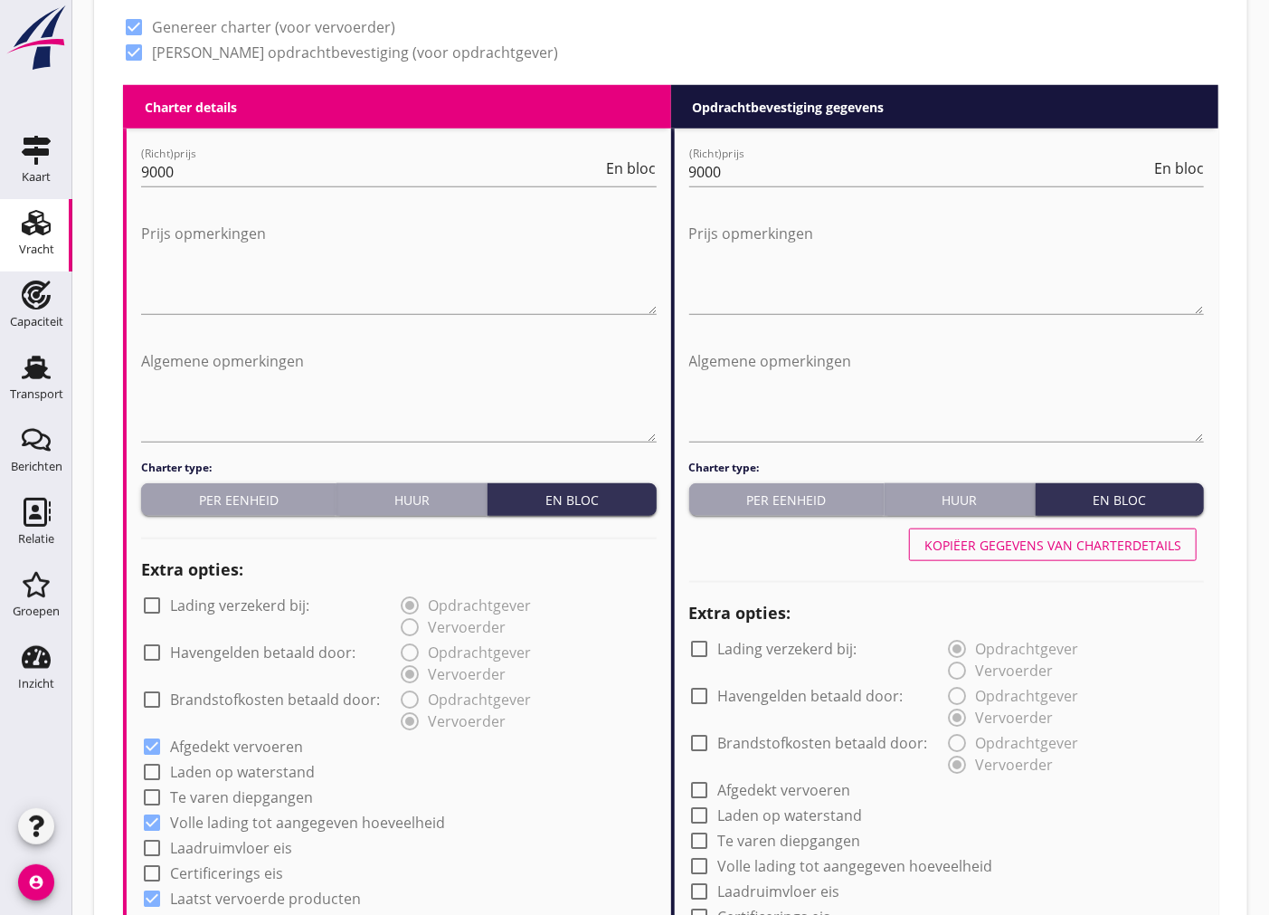
type input "14"
click at [1102, 546] on div "Kopiëer gegevens van charterdetails" at bounding box center [1053, 545] width 257 height 19
checkbox input "true"
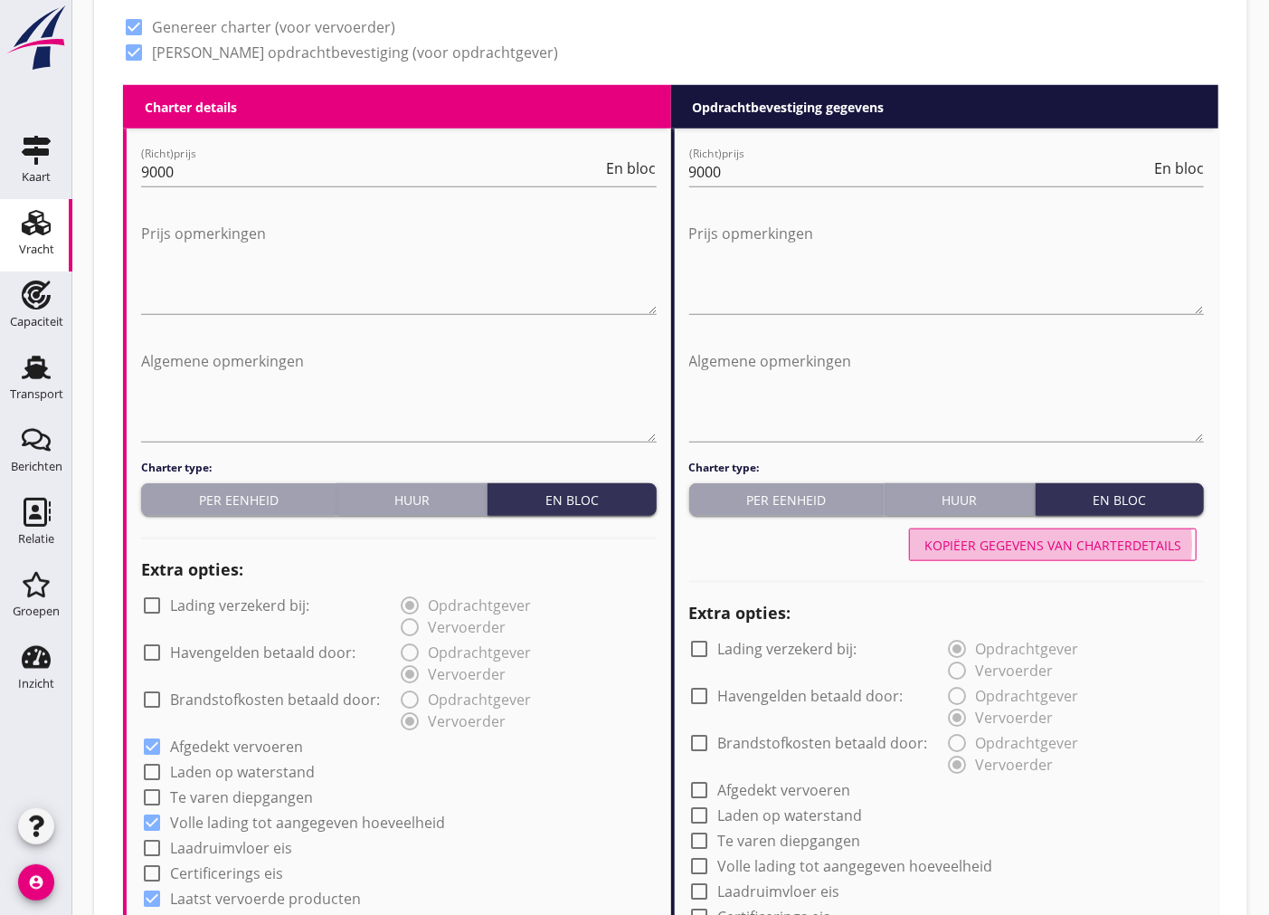
checkbox input "true"
radio input "false"
radio input "true"
radio input "false"
radio input "true"
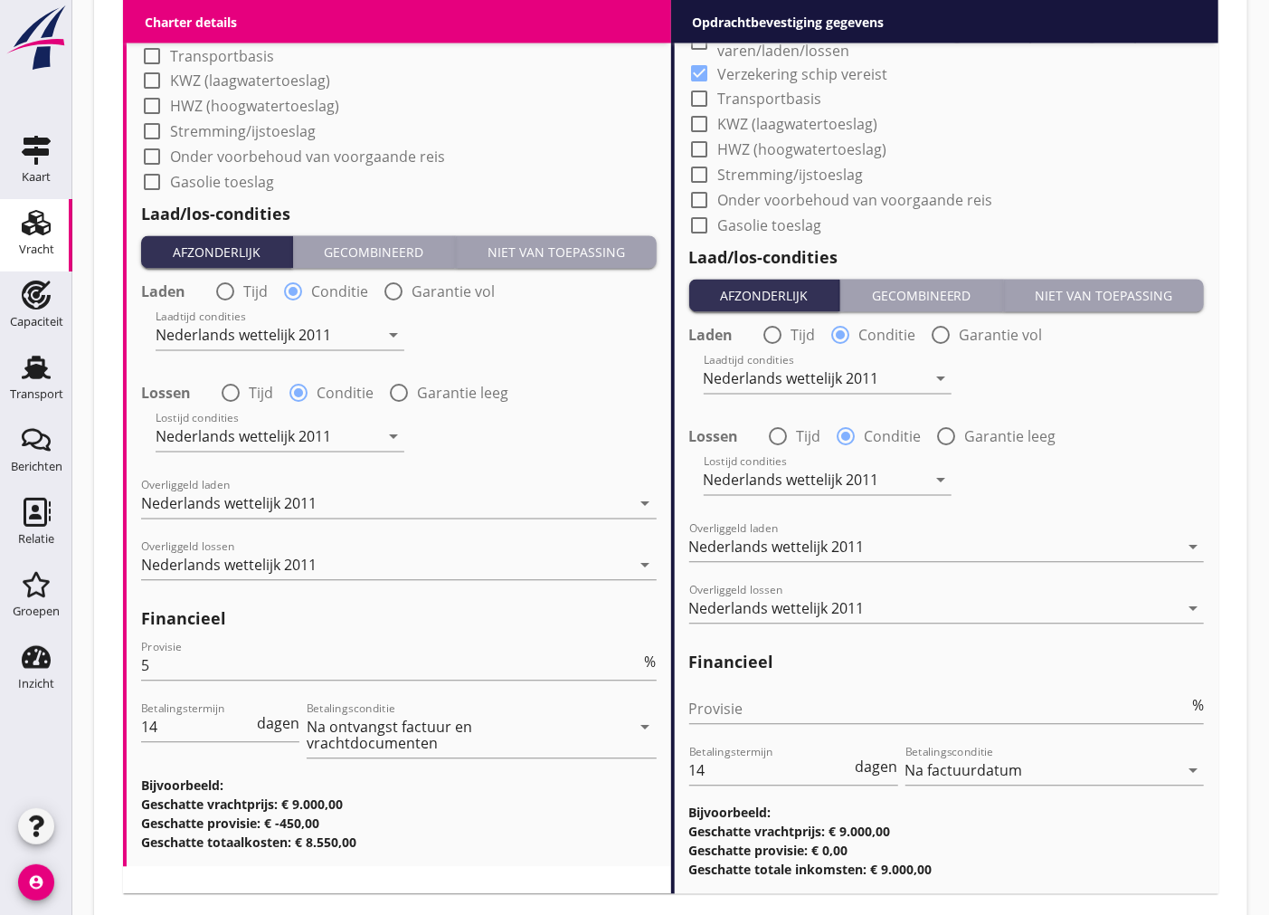
scroll to position [1923, 0]
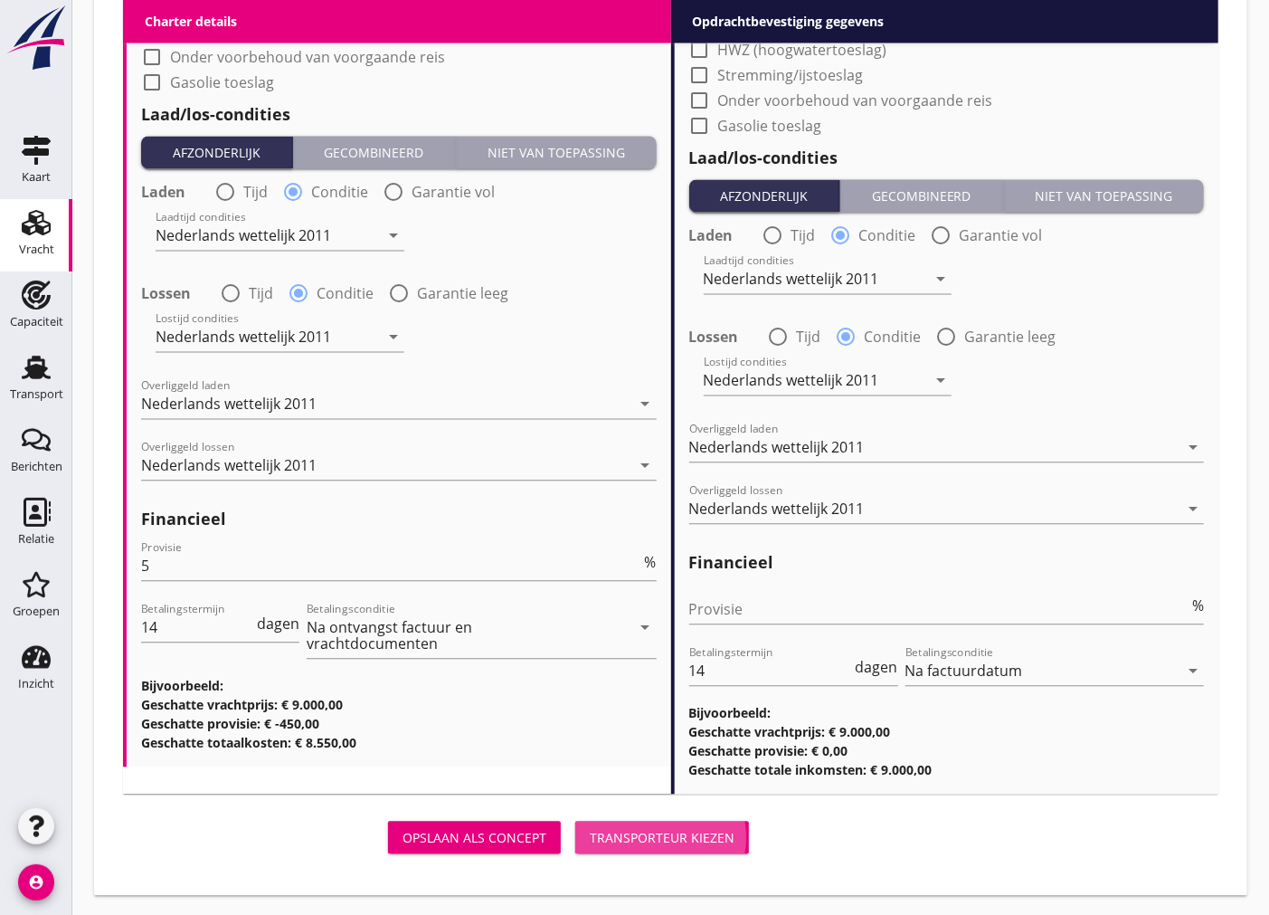
click at [655, 834] on div "Transporteur kiezen" at bounding box center [662, 837] width 145 height 19
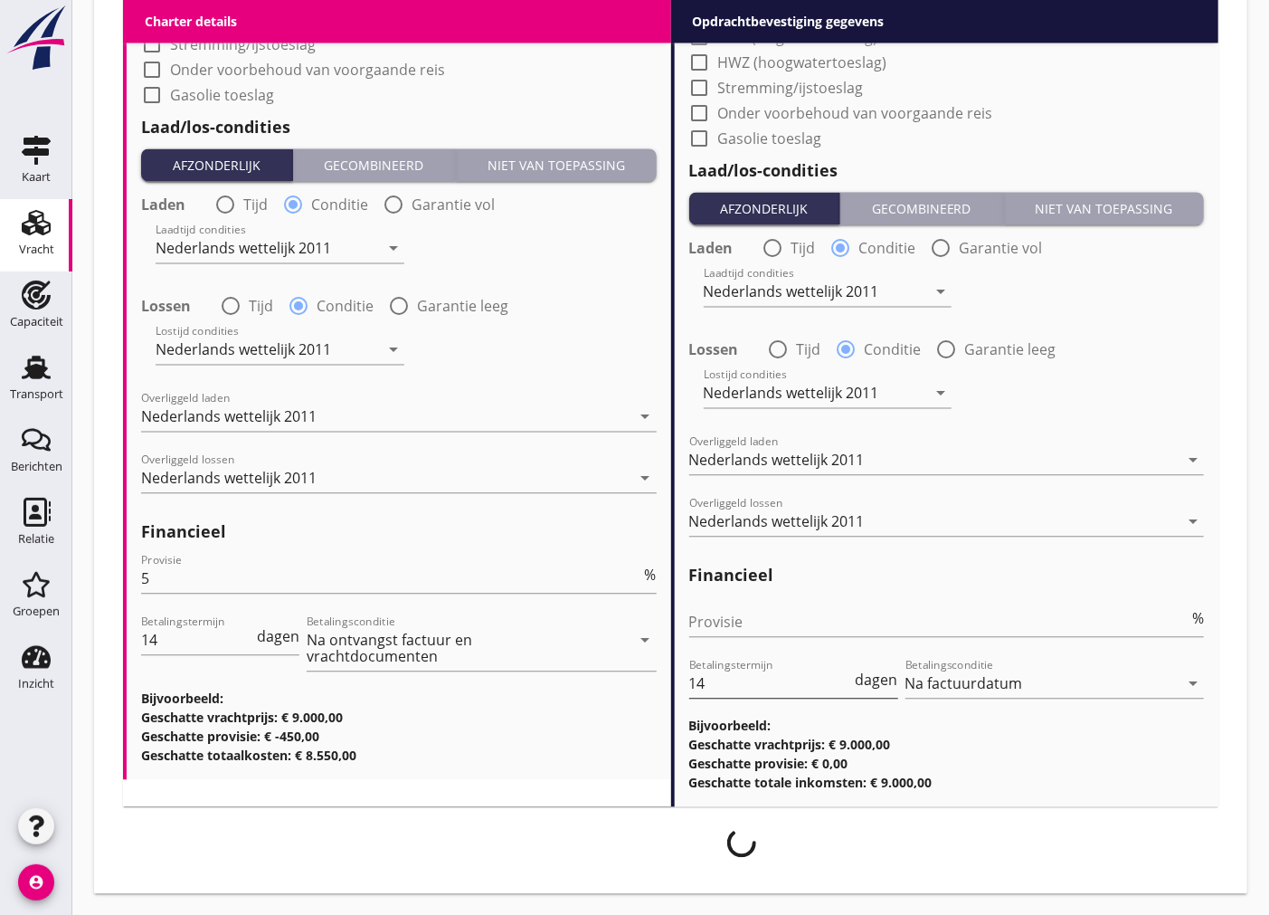
scroll to position [1910, 0]
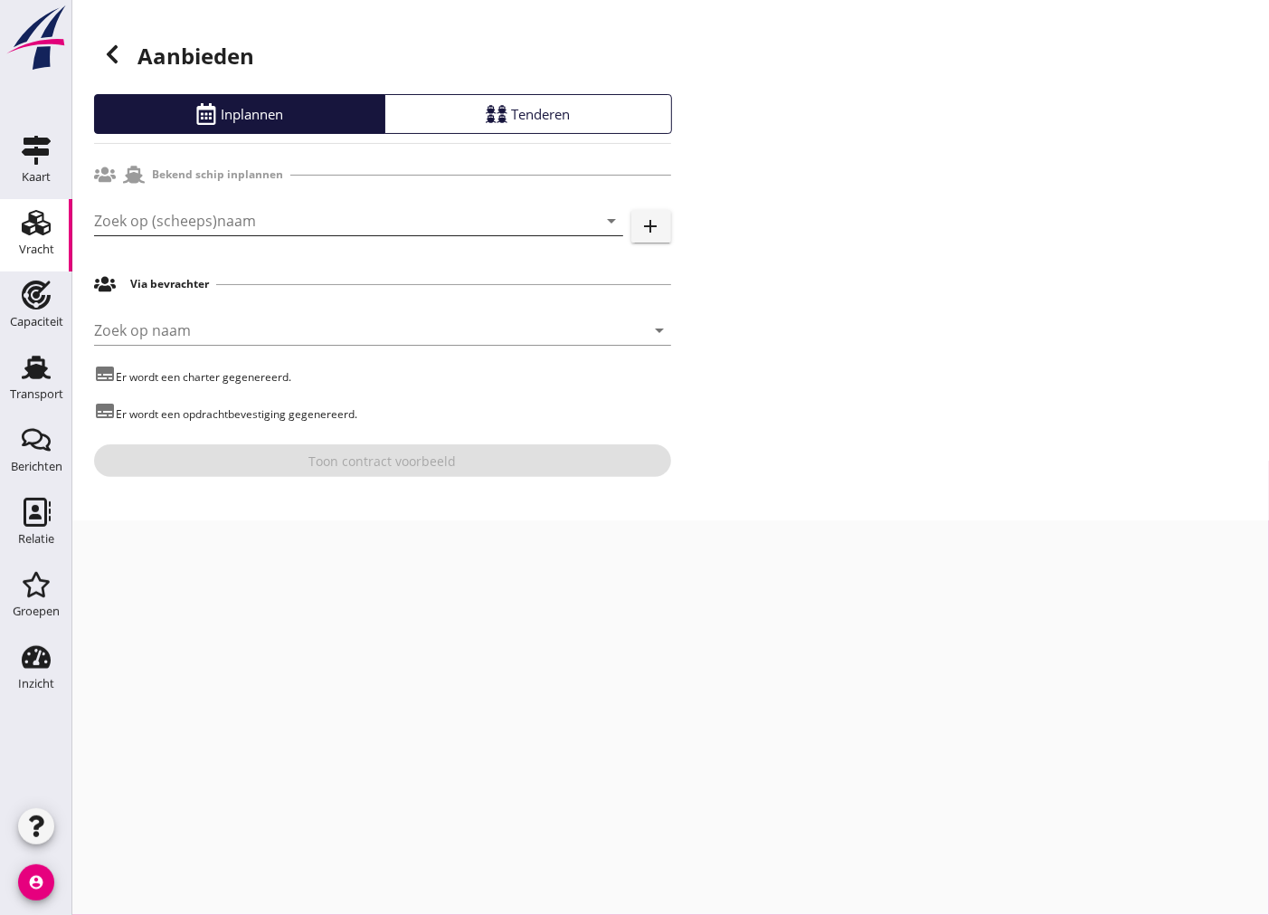
click at [196, 212] on input "Zoek op (scheeps)naam" at bounding box center [333, 220] width 479 height 29
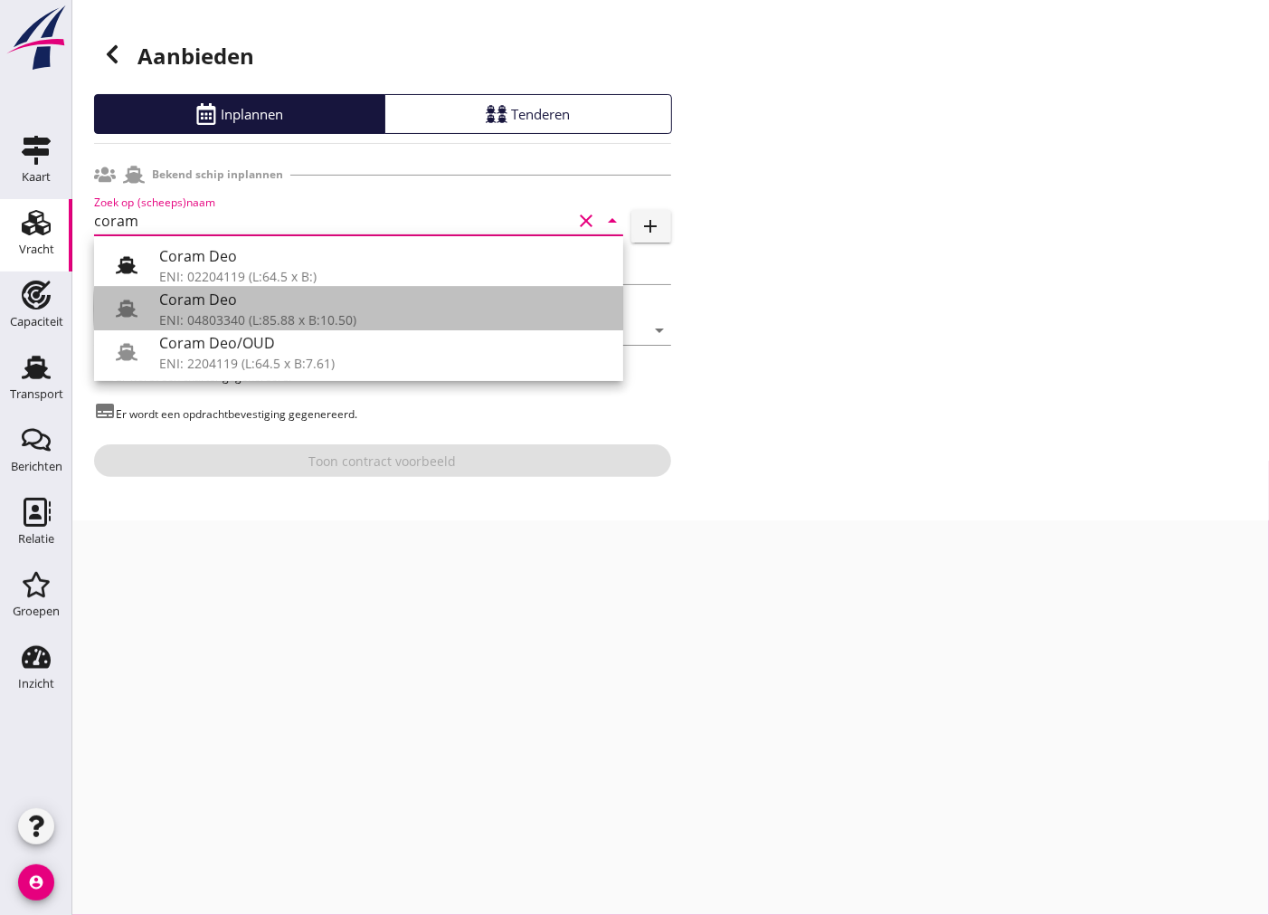
click at [345, 318] on div "ENI: 04803340 (L:85.88 x B:10.50)" at bounding box center [384, 319] width 450 height 19
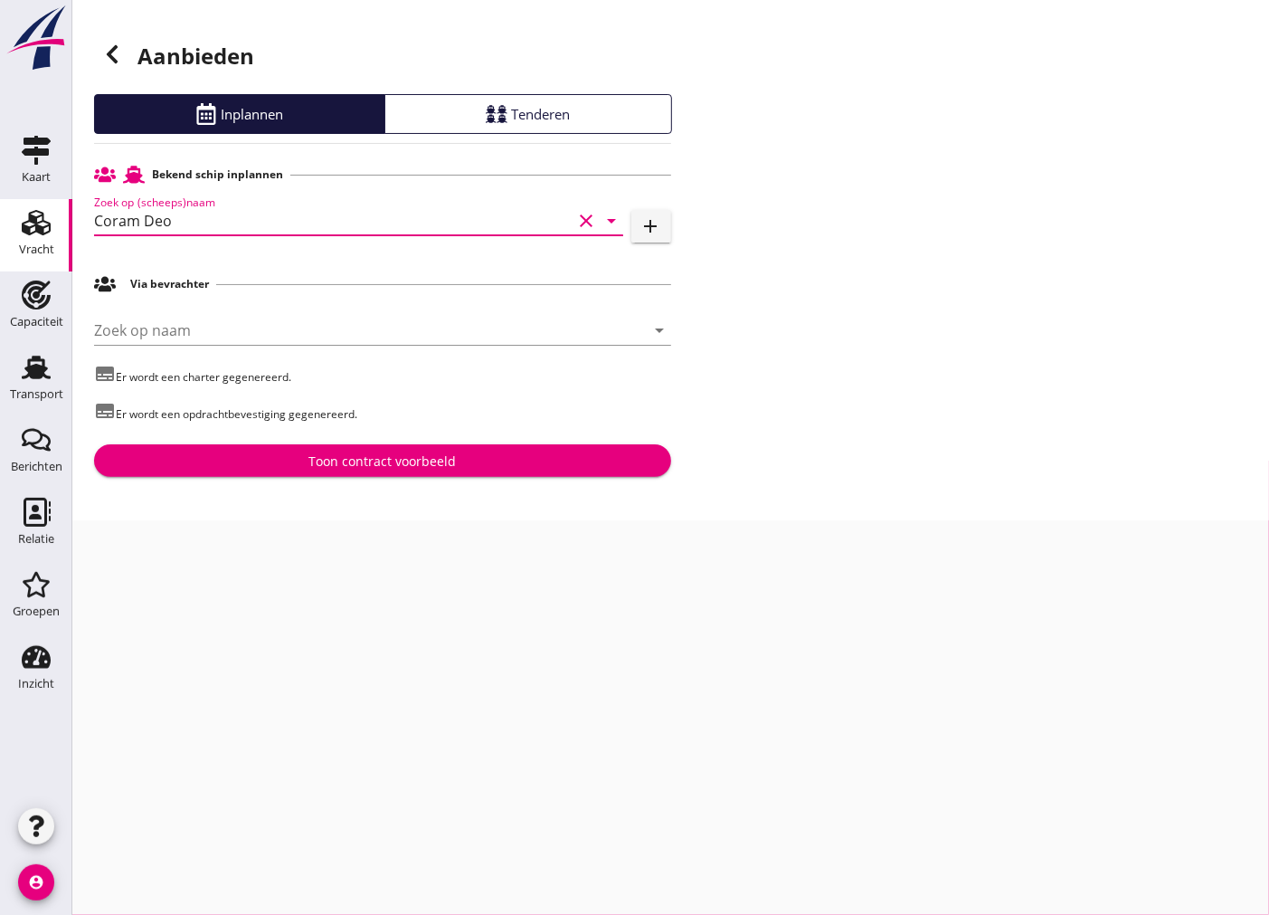
type input "Coram Deo"
click at [323, 461] on div "Toon contract voorbeeld" at bounding box center [382, 460] width 147 height 19
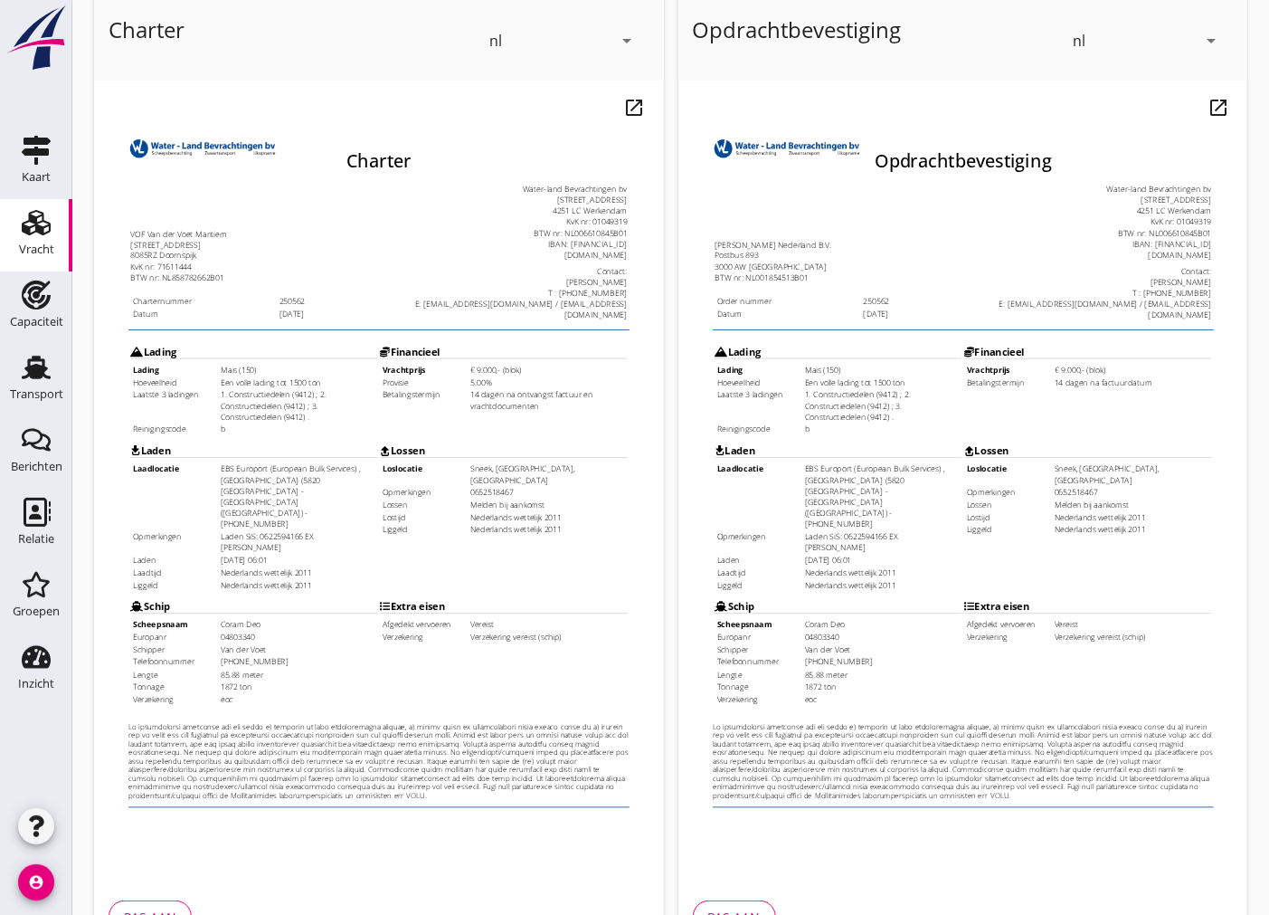
scroll to position [214, 0]
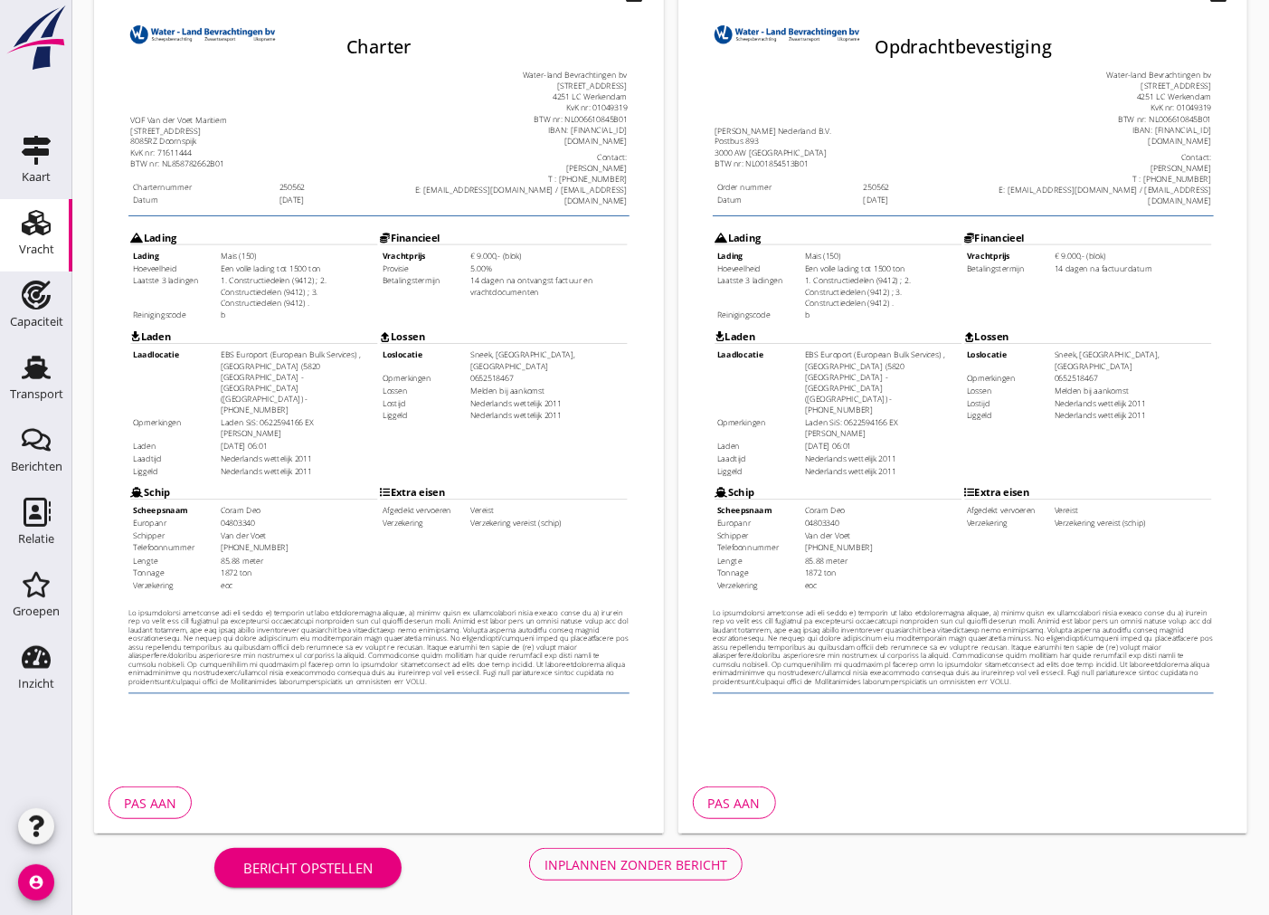
click at [676, 863] on div "Inplannen zonder bericht" at bounding box center [636, 864] width 183 height 19
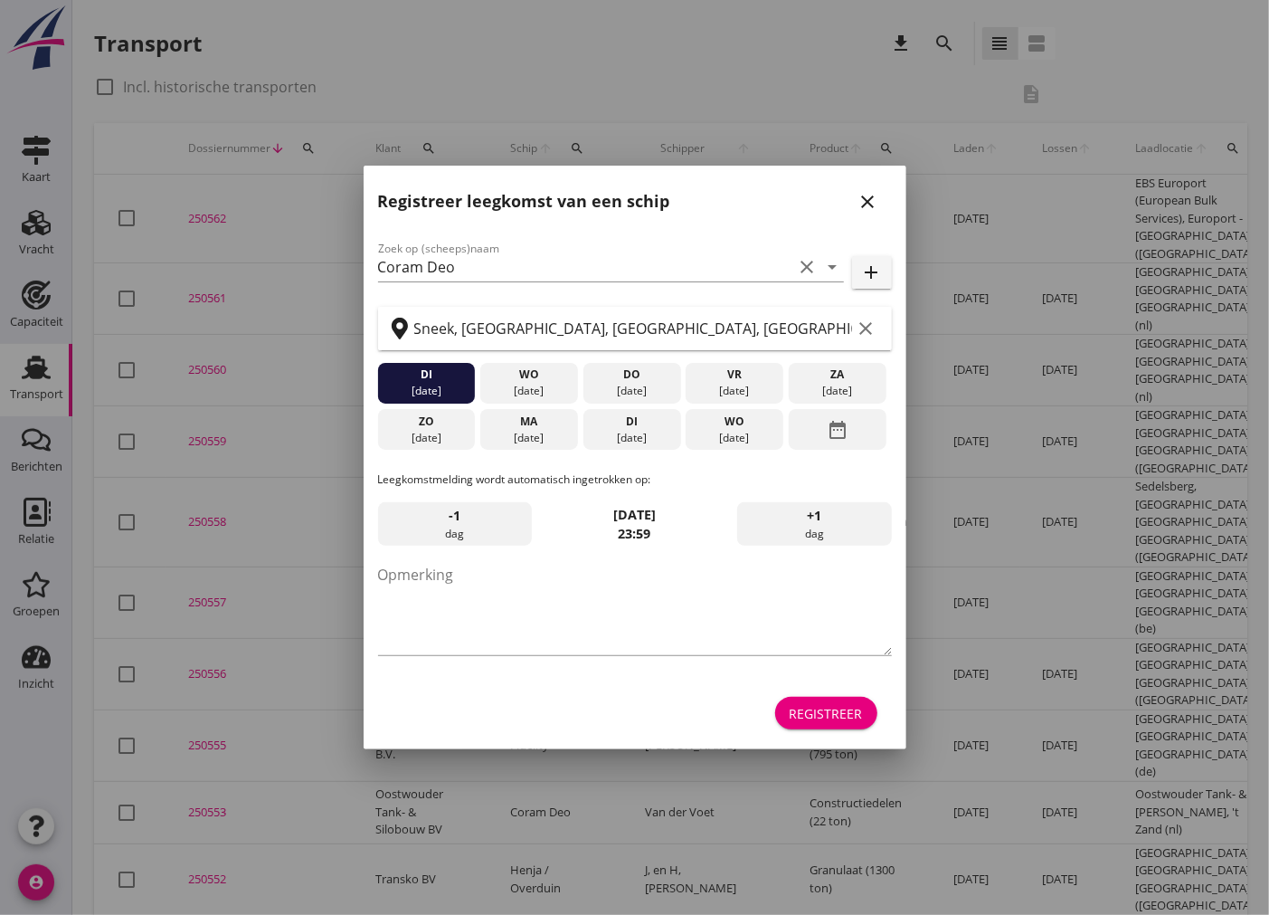
click at [852, 715] on div "Registreer" at bounding box center [826, 713] width 73 height 19
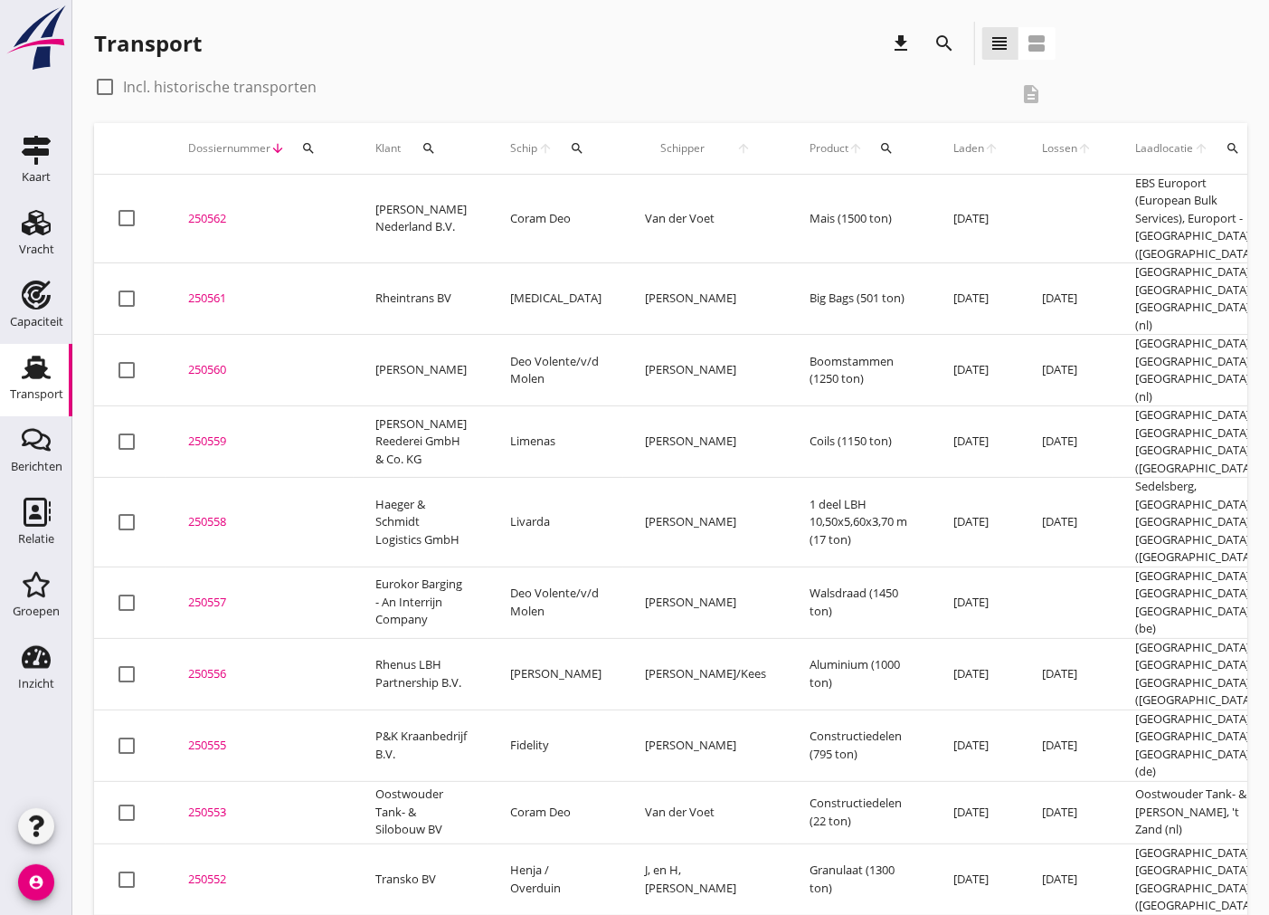
click at [201, 210] on div "250562" at bounding box center [260, 219] width 144 height 18
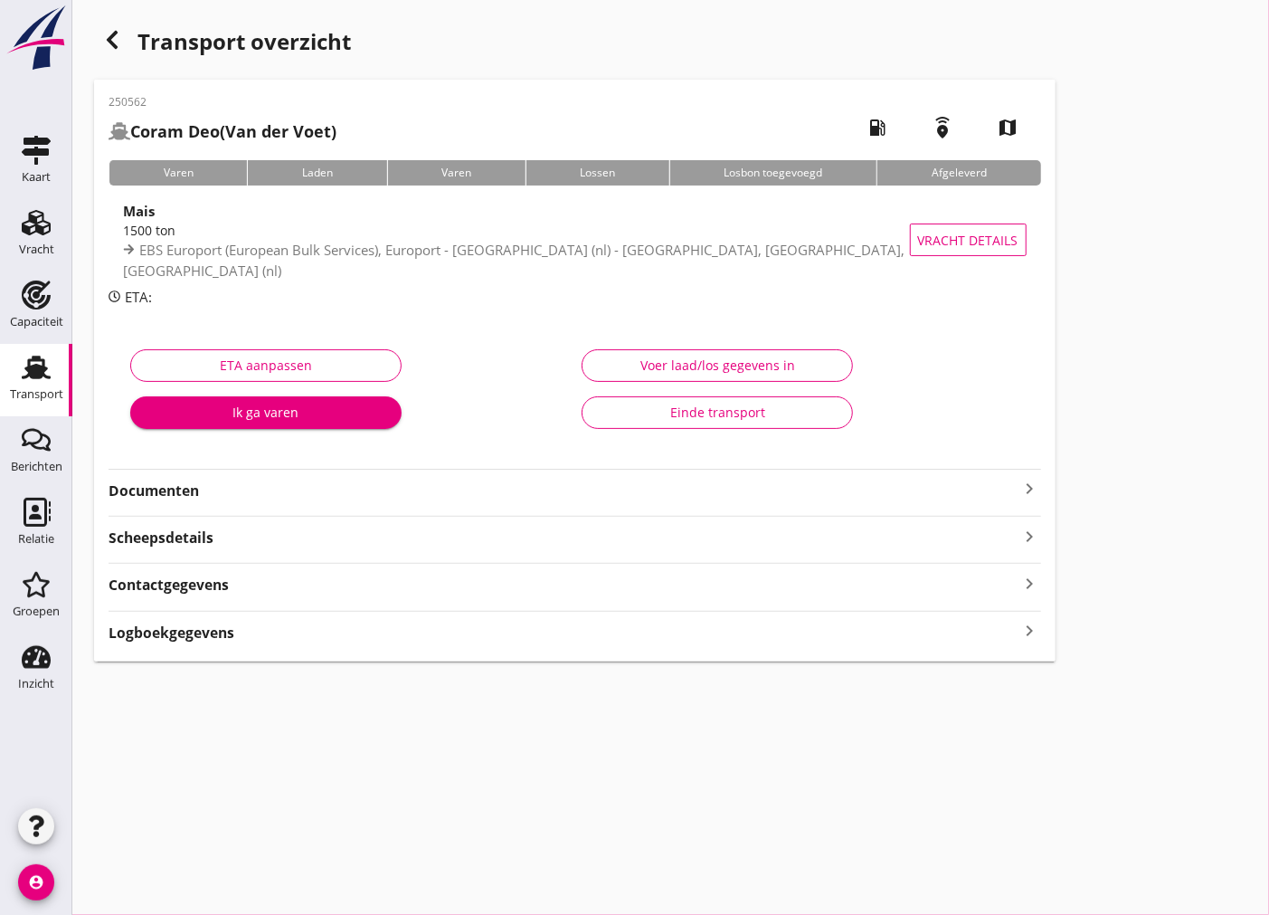
click at [695, 490] on strong "Documenten" at bounding box center [564, 490] width 911 height 21
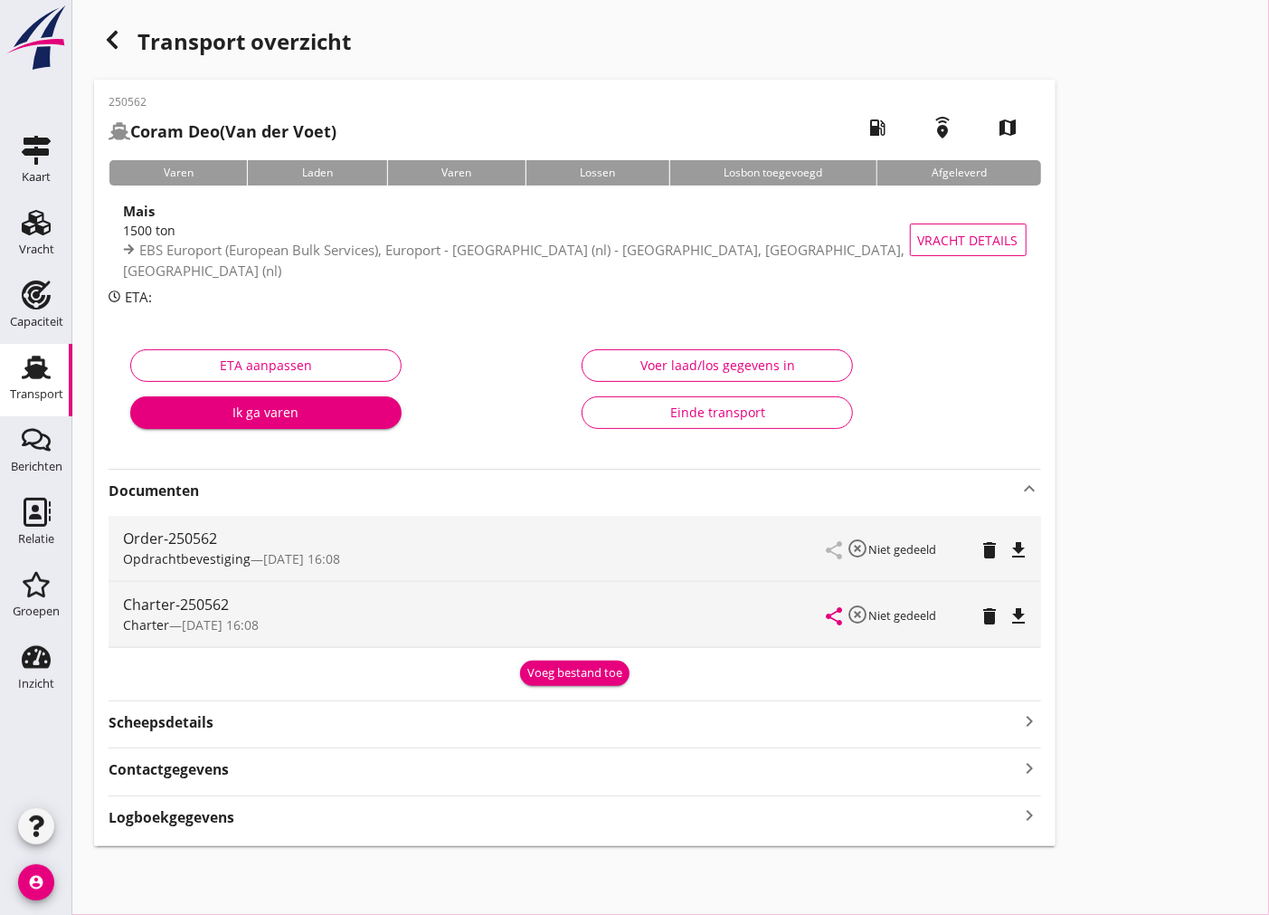
click at [1014, 550] on icon "file_download" at bounding box center [1020, 550] width 22 height 22
click at [1026, 612] on icon "file_download" at bounding box center [1020, 616] width 22 height 22
